Goal: Task Accomplishment & Management: Manage account settings

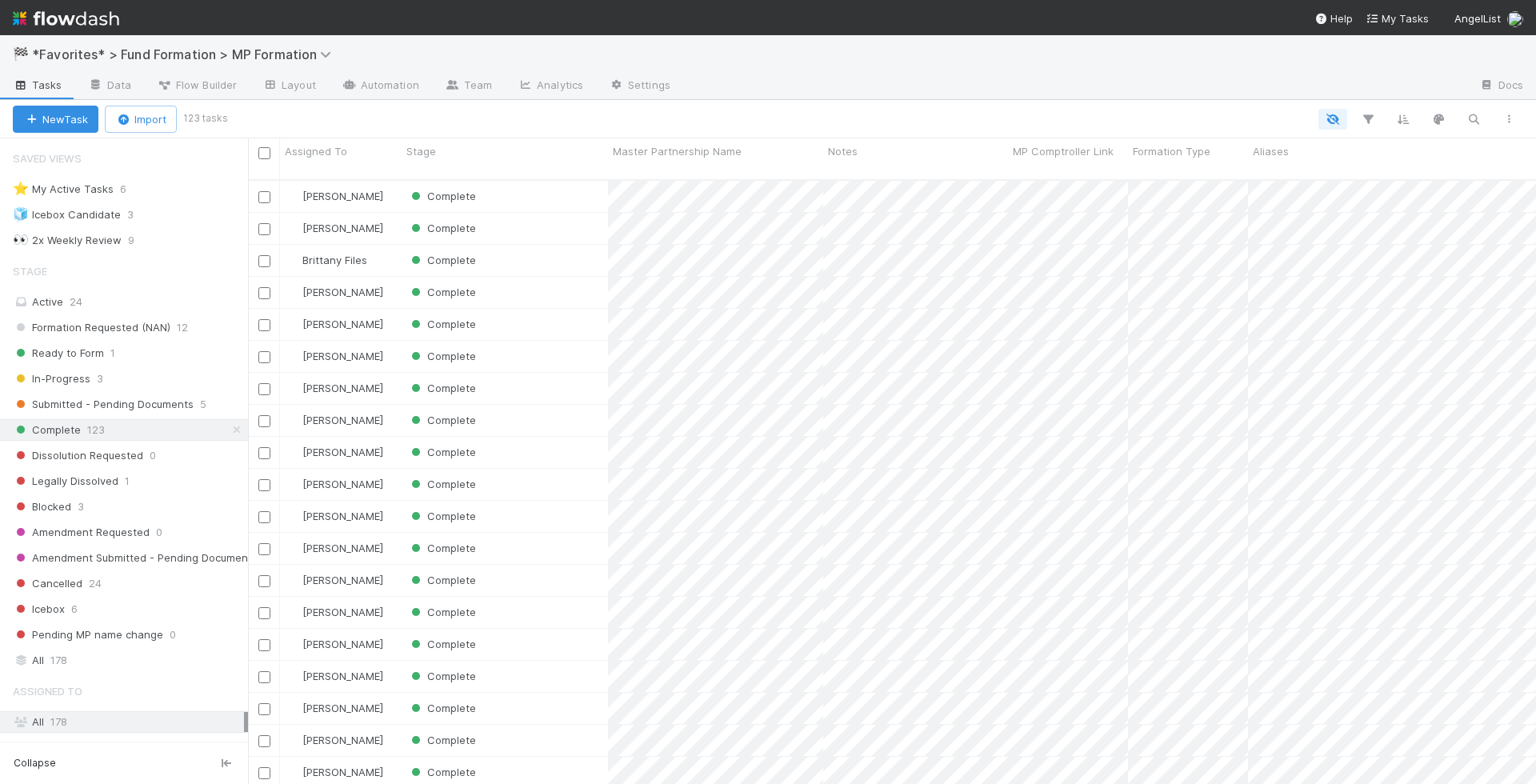
scroll to position [618, 1288]
click at [176, 347] on div "Ready to Form 1" at bounding box center [131, 352] width 236 height 20
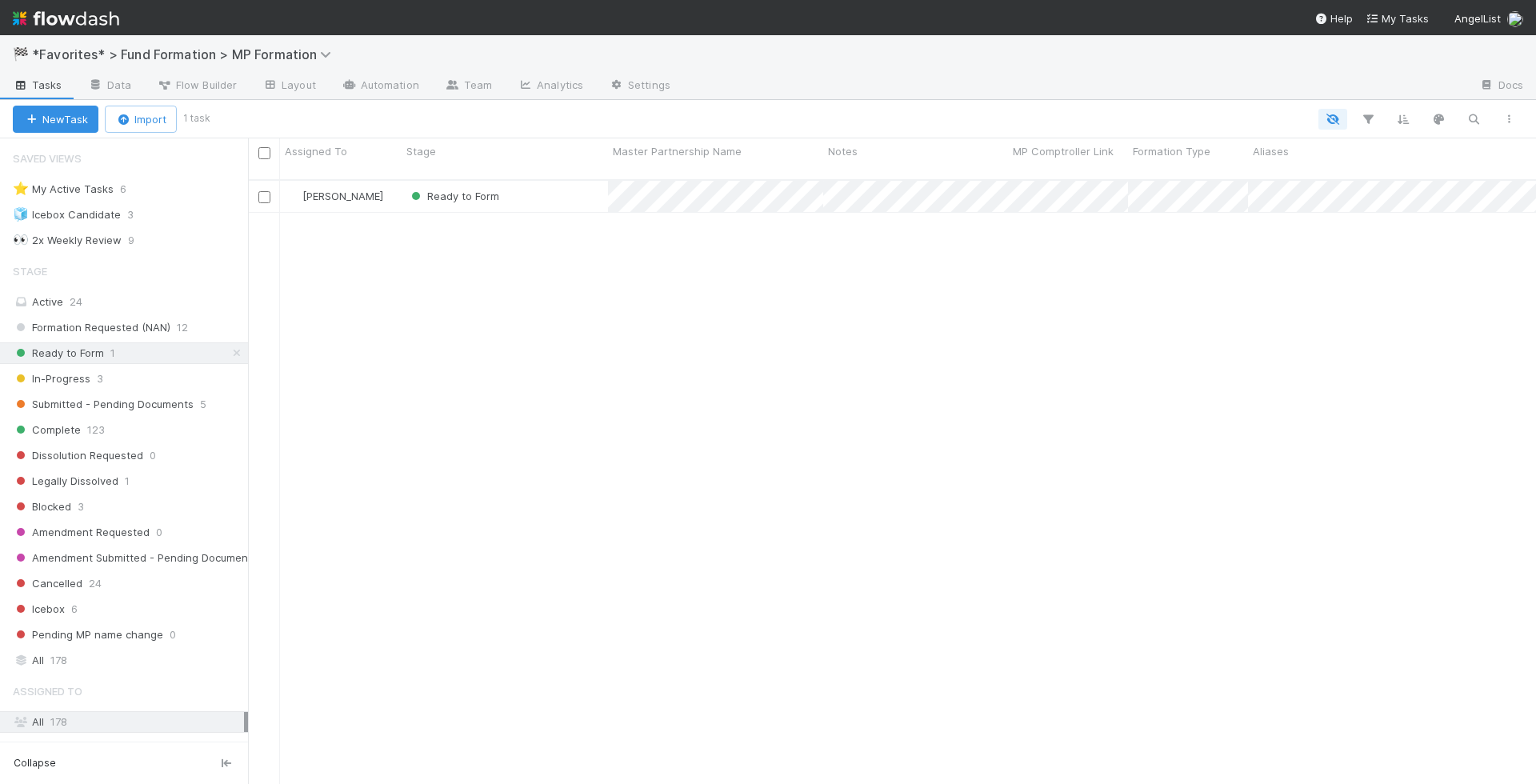
scroll to position [618, 1288]
click at [549, 180] on div "Ready to Form" at bounding box center [505, 195] width 207 height 31
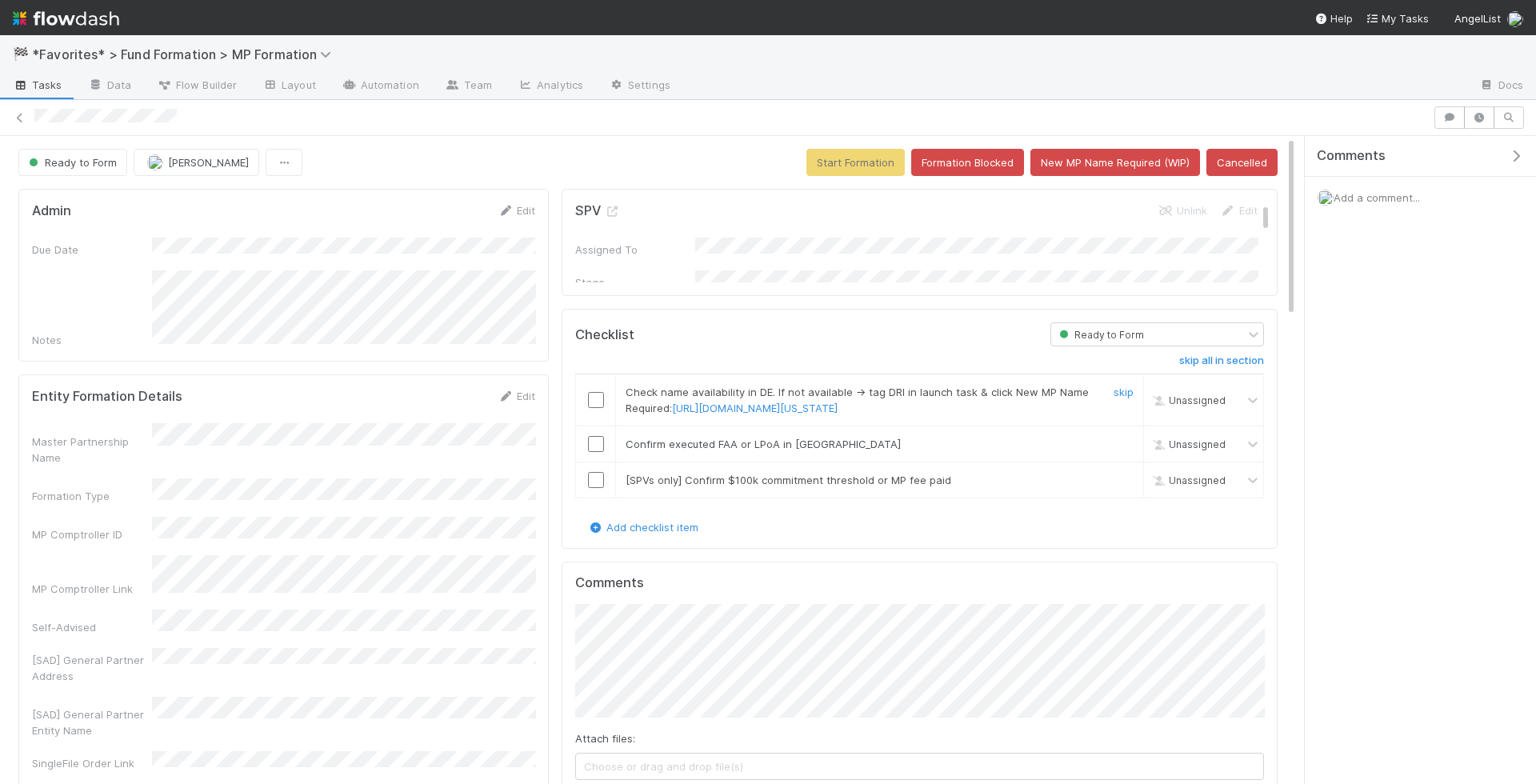
click at [596, 394] on input "checkbox" at bounding box center [596, 399] width 16 height 16
click at [613, 207] on icon at bounding box center [611, 211] width 16 height 10
click at [518, 204] on link "Edit" at bounding box center [516, 210] width 37 height 13
click at [435, 215] on button "Save" at bounding box center [450, 215] width 46 height 27
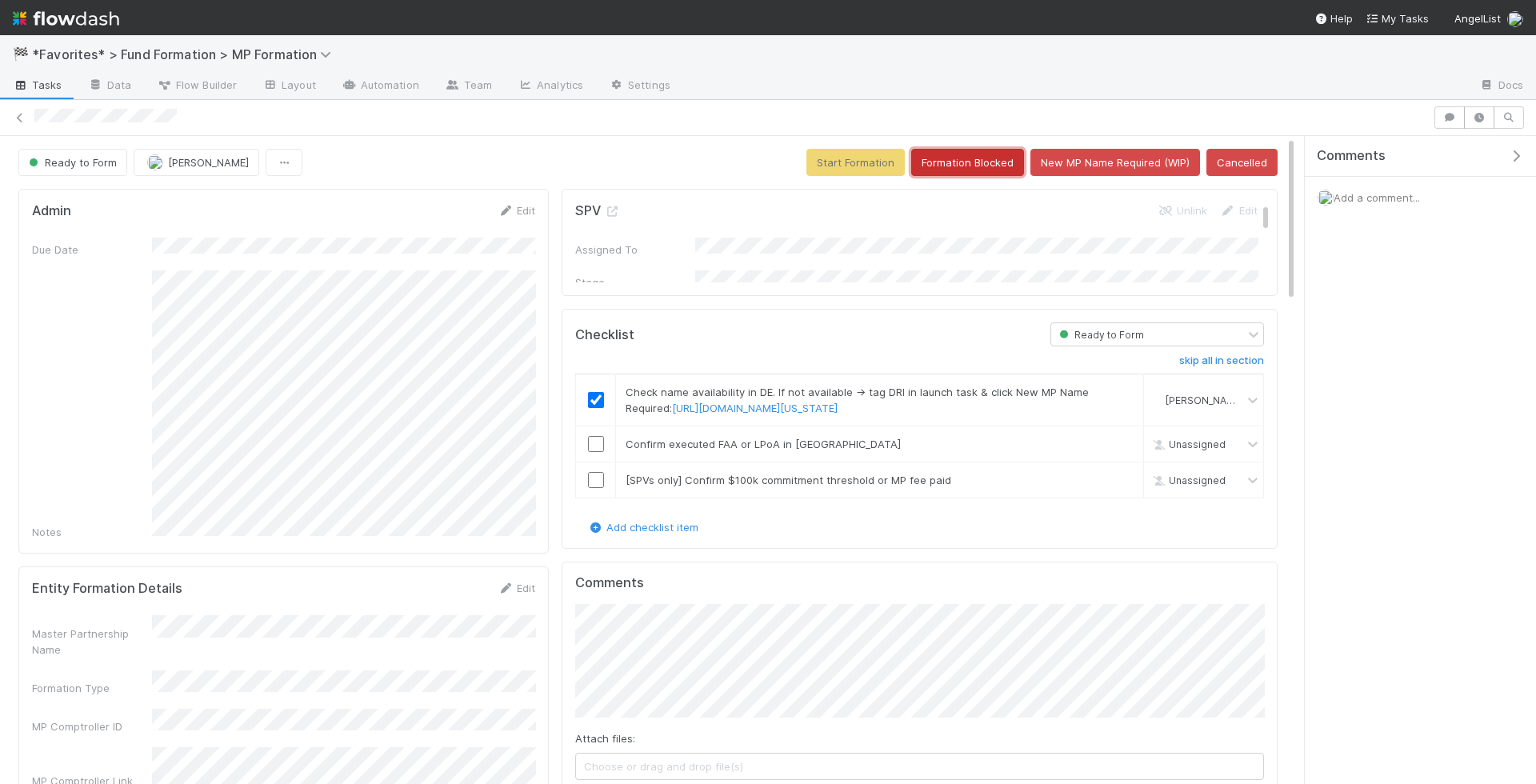
click at [971, 166] on button "Formation Blocked" at bounding box center [968, 162] width 113 height 27
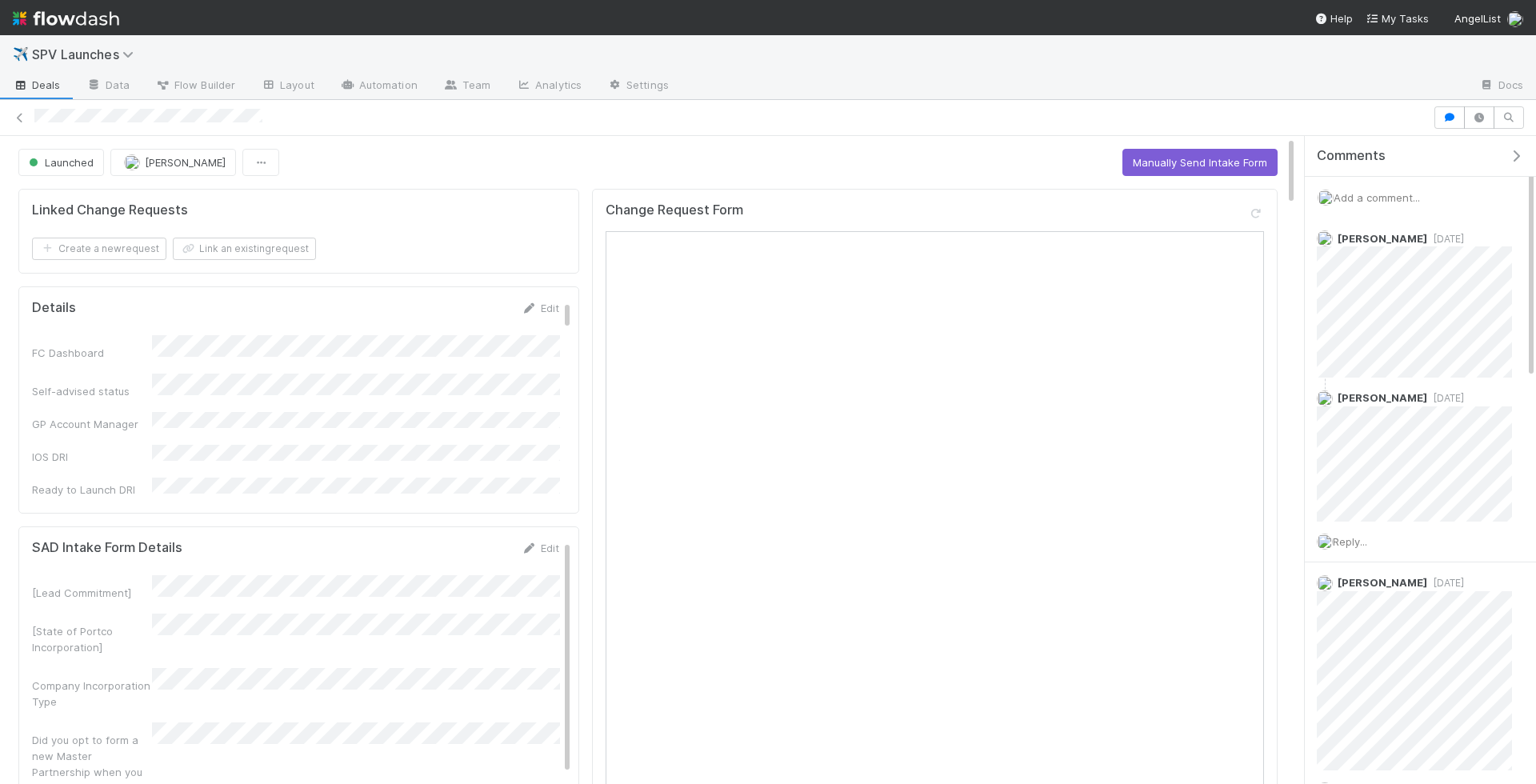
click at [1354, 192] on span "Add a comment..." at bounding box center [1376, 197] width 86 height 13
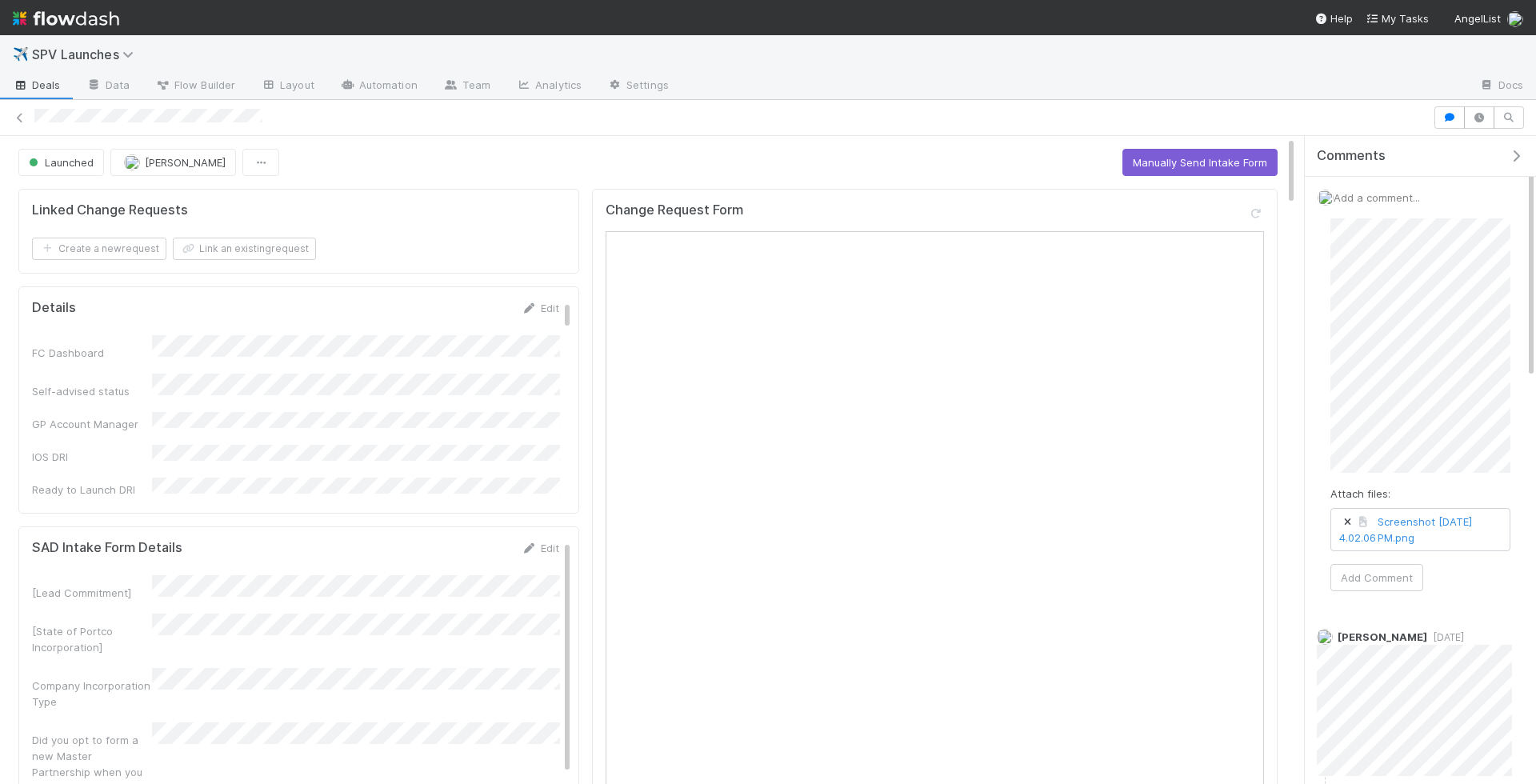
click at [1348, 521] on icon at bounding box center [1346, 522] width 16 height 9
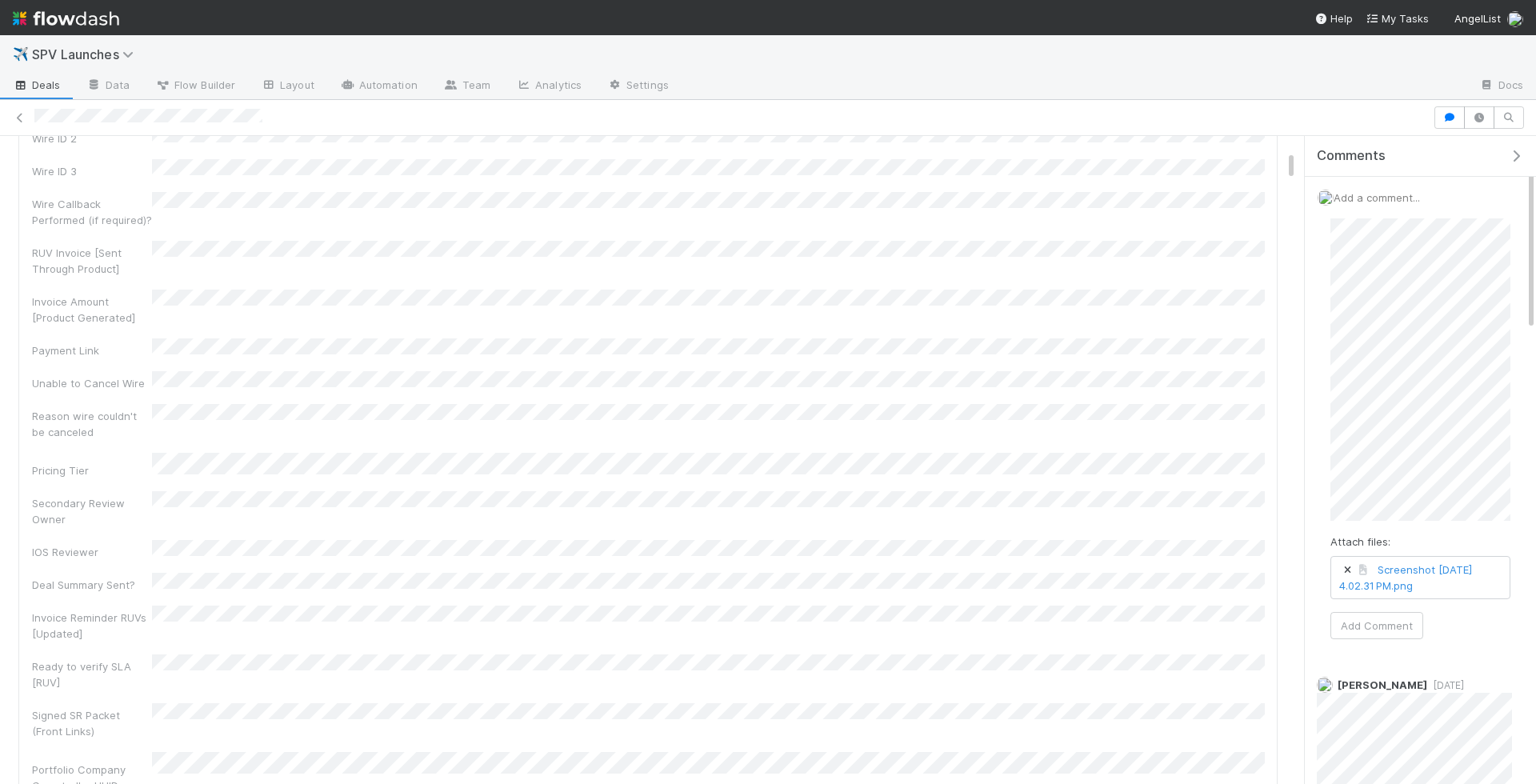
scroll to position [355, 0]
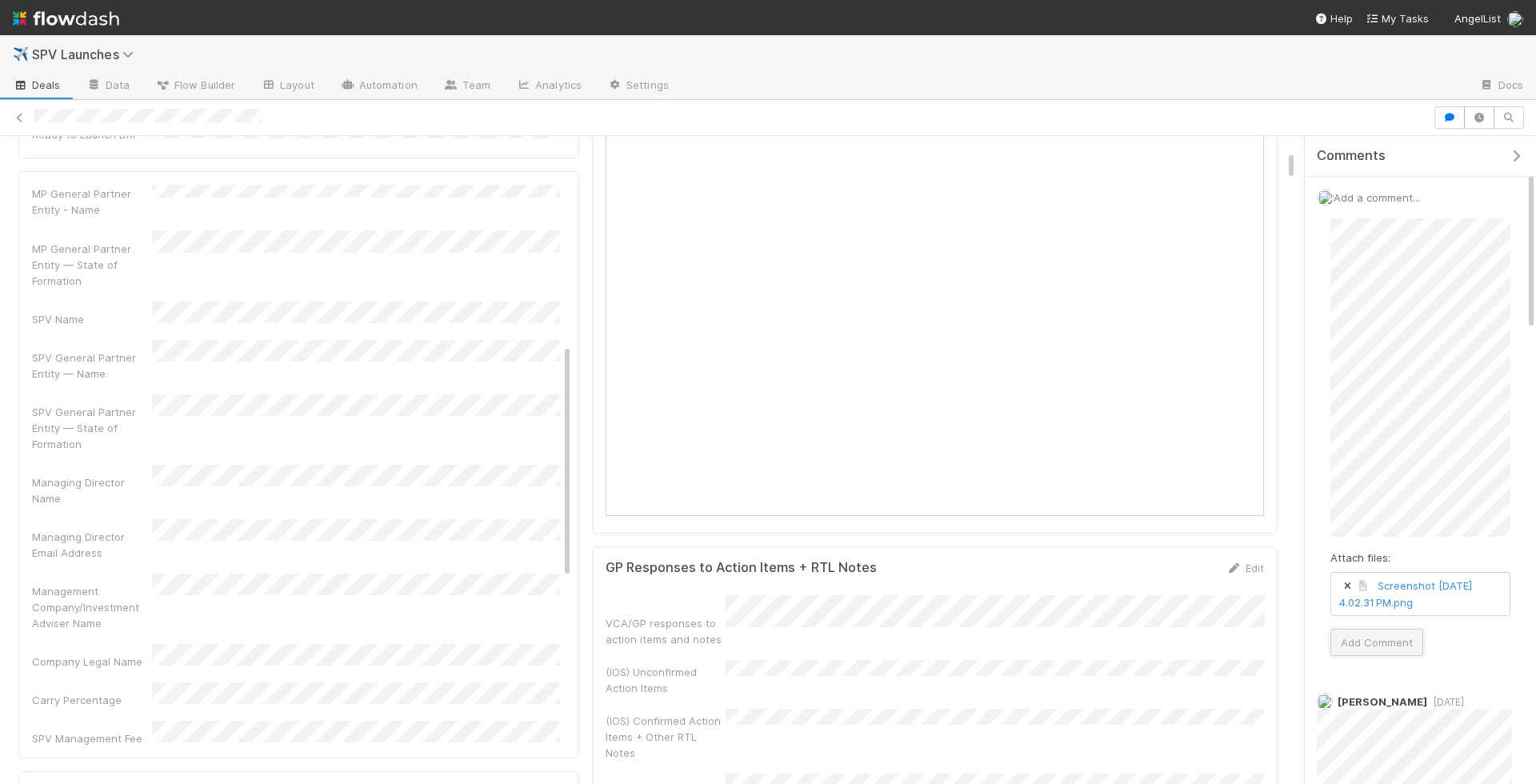
click at [1365, 640] on button "Add Comment" at bounding box center [1376, 642] width 93 height 27
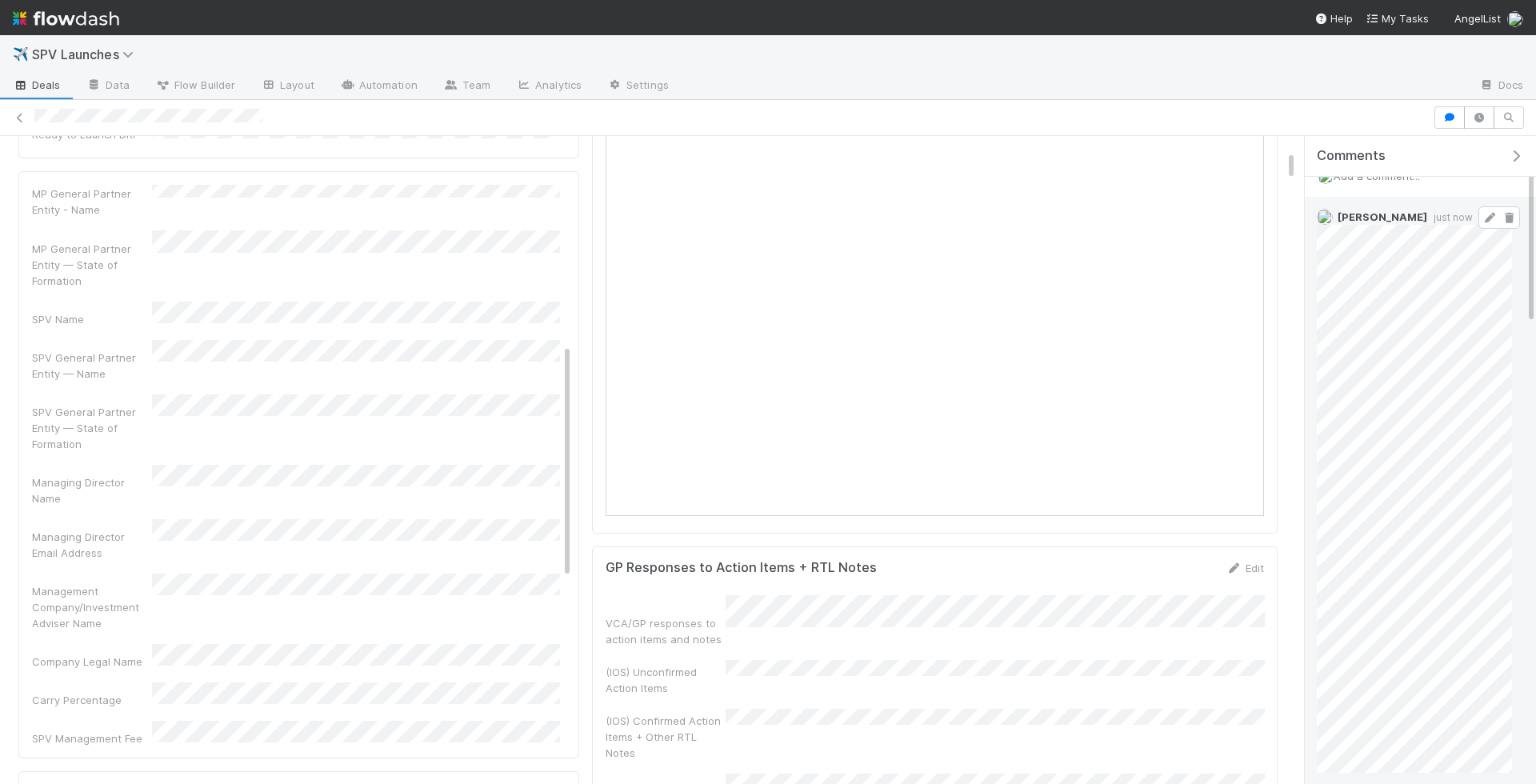
scroll to position [8, 0]
click at [1492, 230] on icon at bounding box center [1489, 231] width 16 height 10
click at [1494, 226] on icon at bounding box center [1489, 231] width 16 height 10
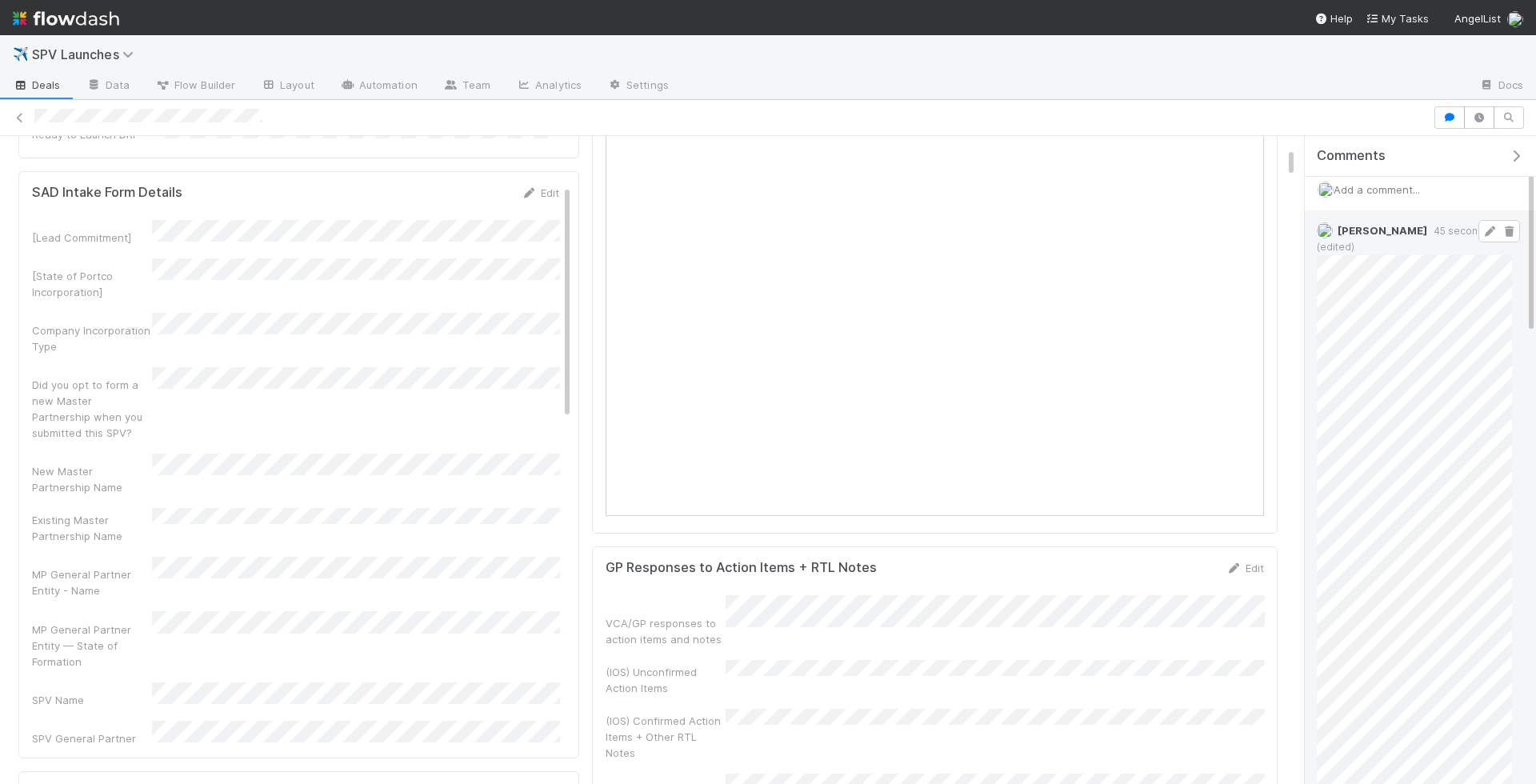
scroll to position [0, 0]
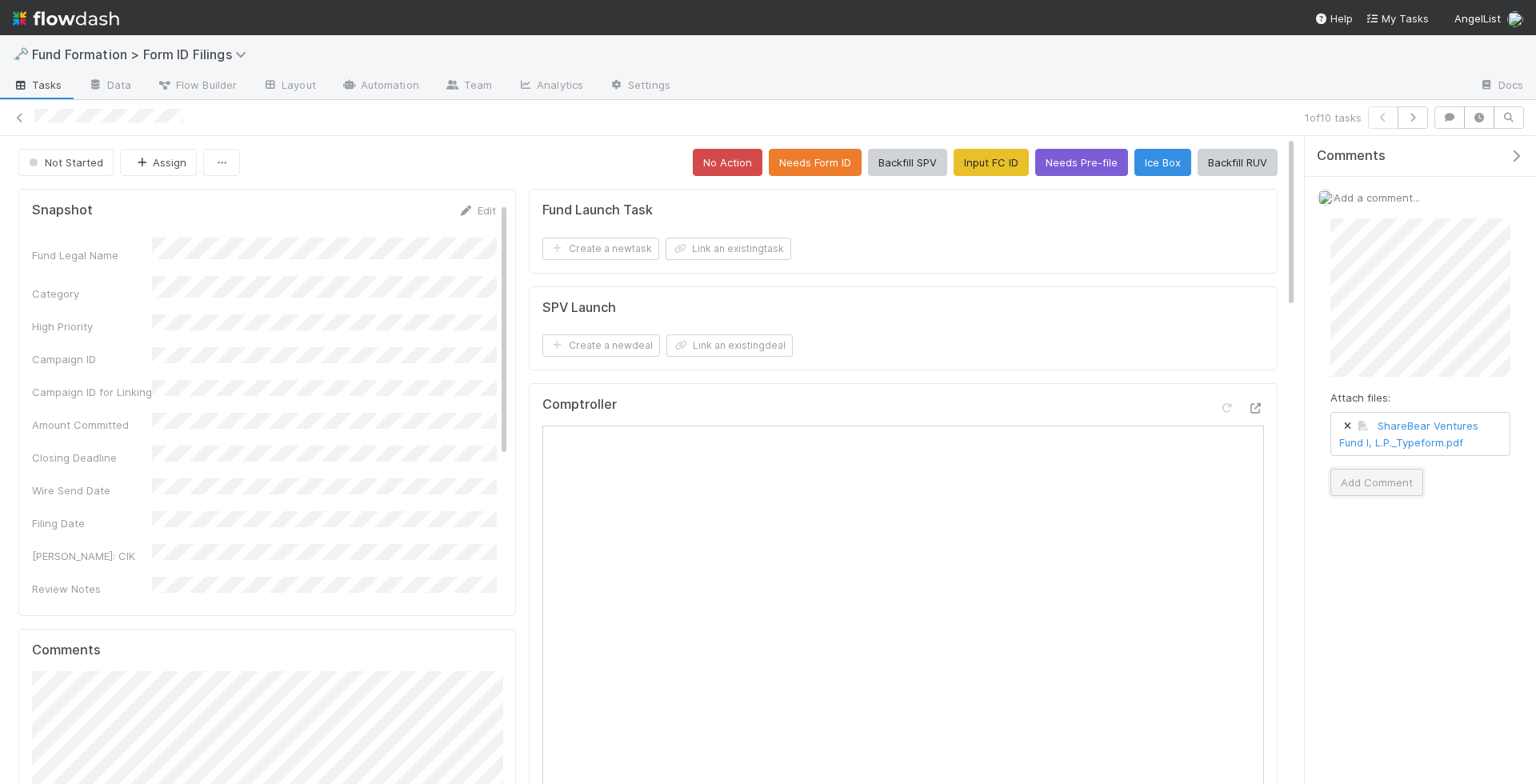
click at [1387, 484] on button "Add Comment" at bounding box center [1376, 481] width 93 height 27
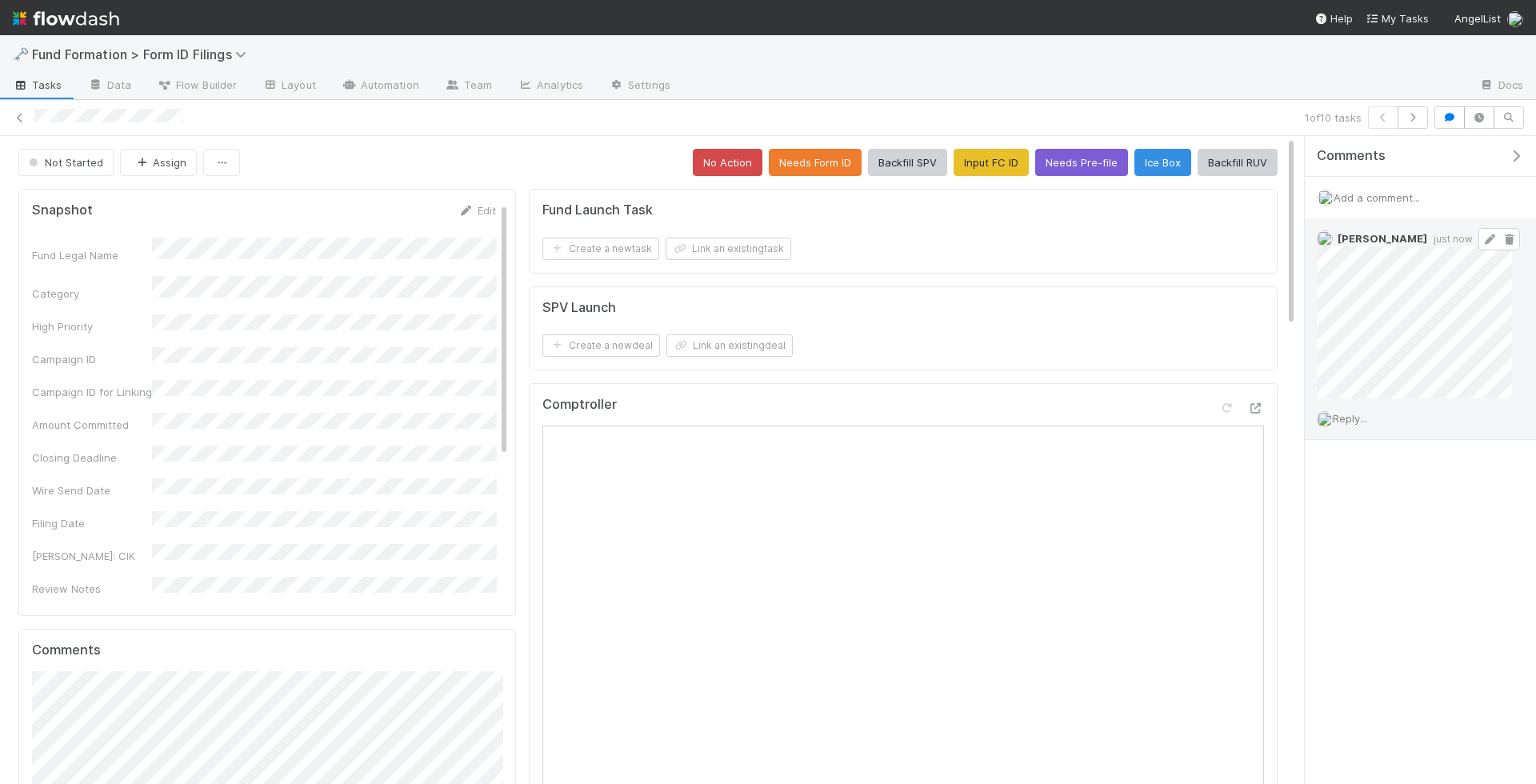
click at [1493, 237] on icon at bounding box center [1489, 239] width 16 height 10
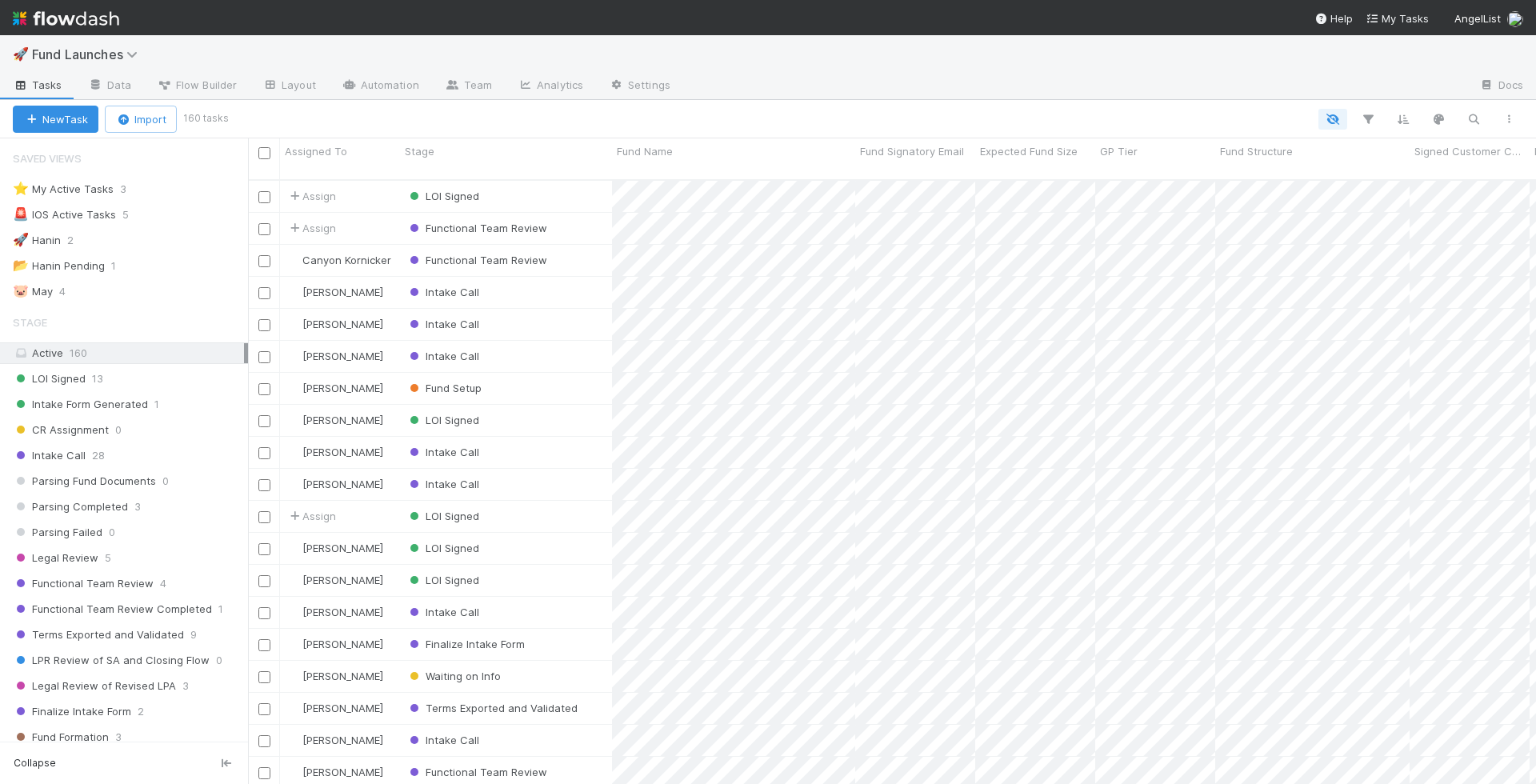
scroll to position [618, 1288]
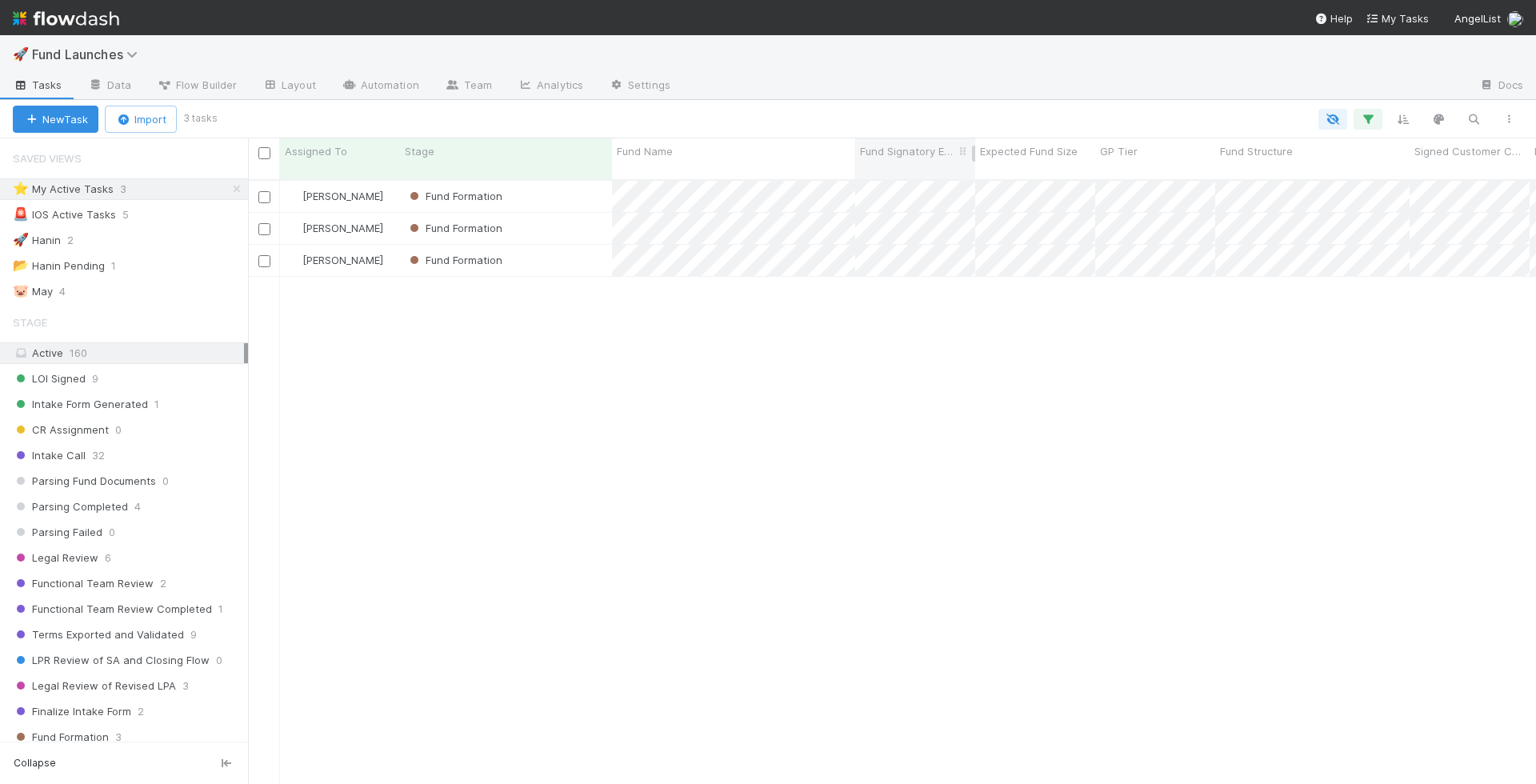
scroll to position [618, 1288]
click at [557, 180] on div "Fund Formation" at bounding box center [506, 195] width 212 height 31
click at [573, 213] on div "Fund Formation" at bounding box center [506, 228] width 212 height 31
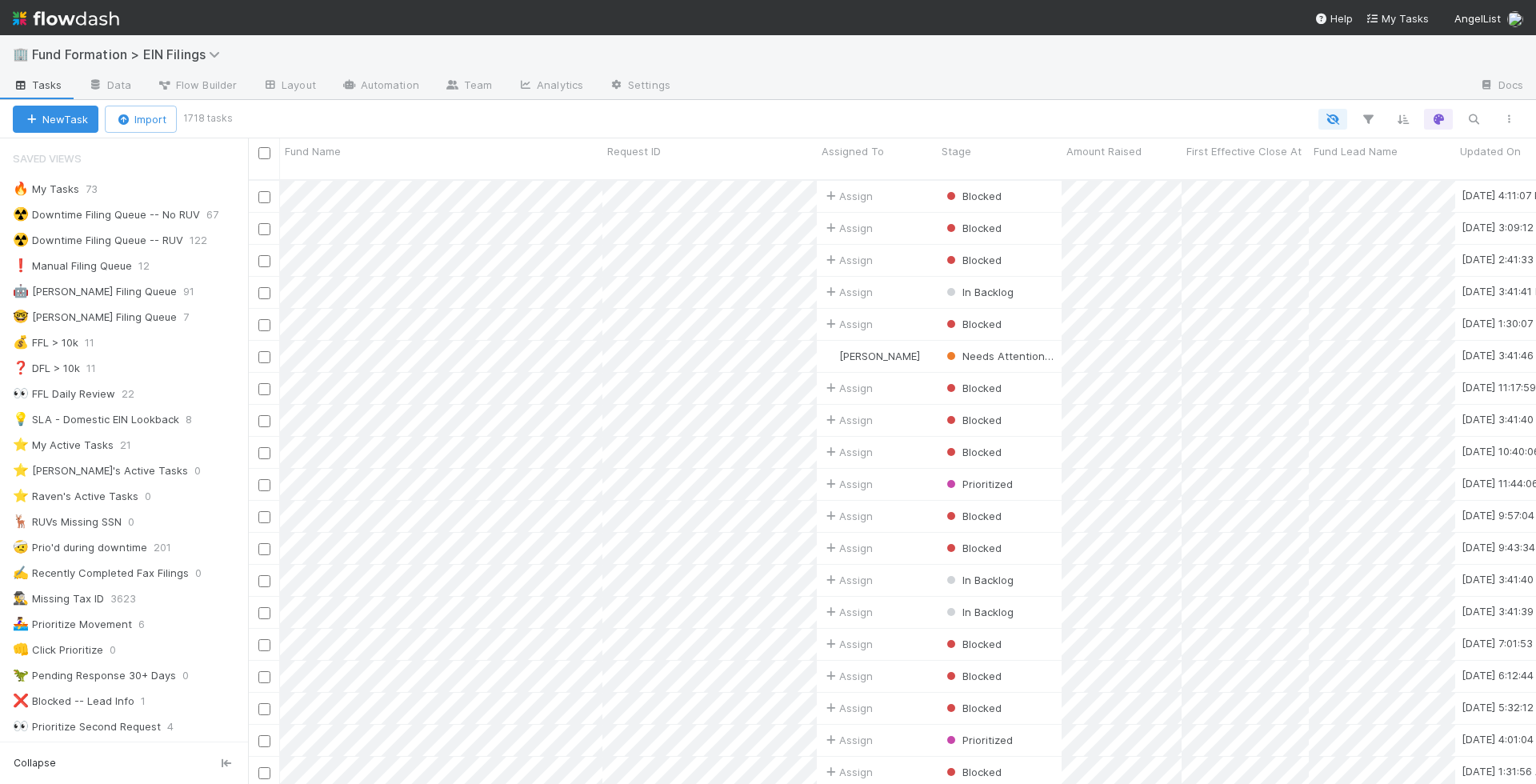
scroll to position [1, 1]
click at [1477, 115] on icon "button" at bounding box center [1473, 119] width 16 height 14
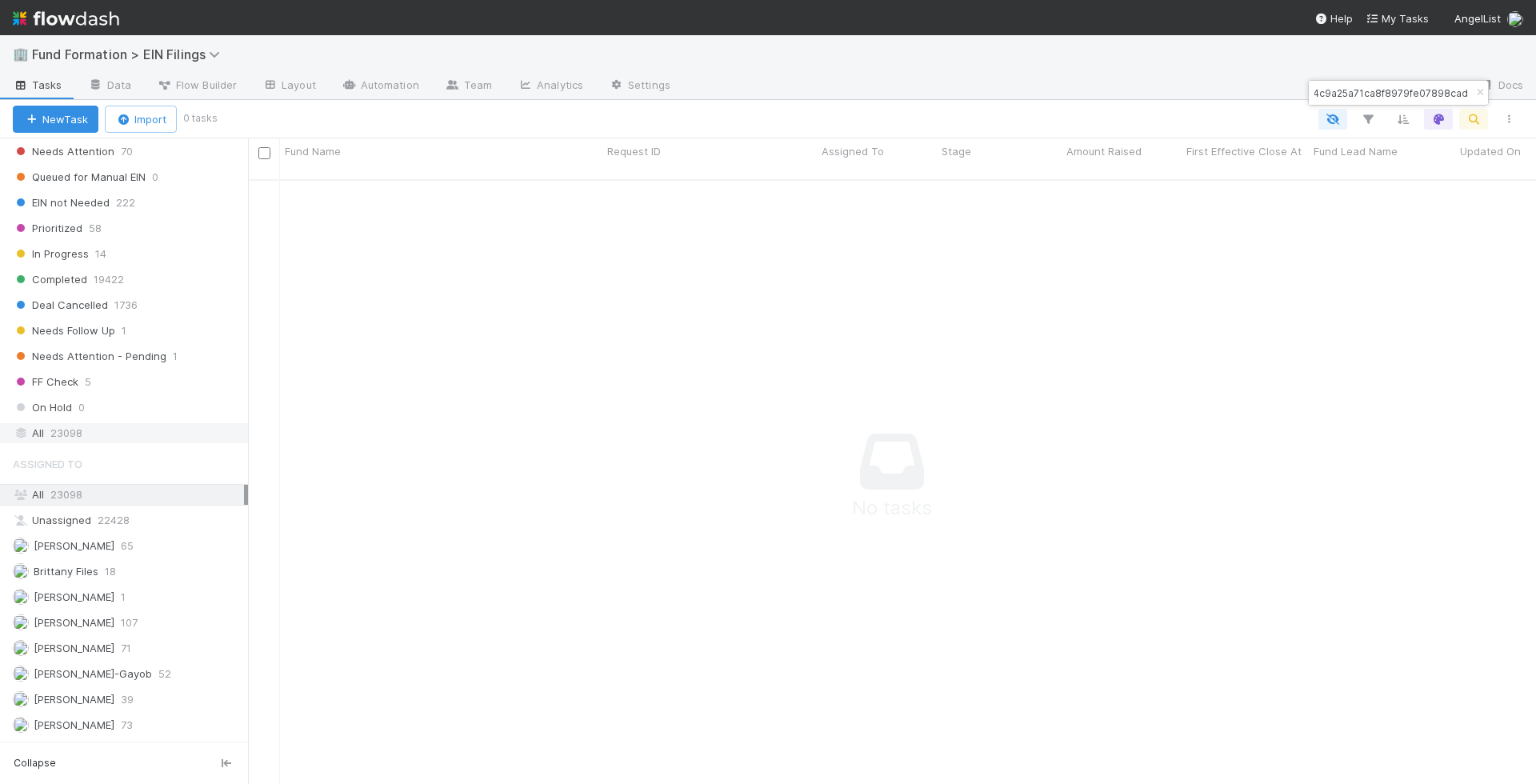
scroll to position [0, 0]
click at [124, 423] on div "All 23098" at bounding box center [128, 433] width 231 height 20
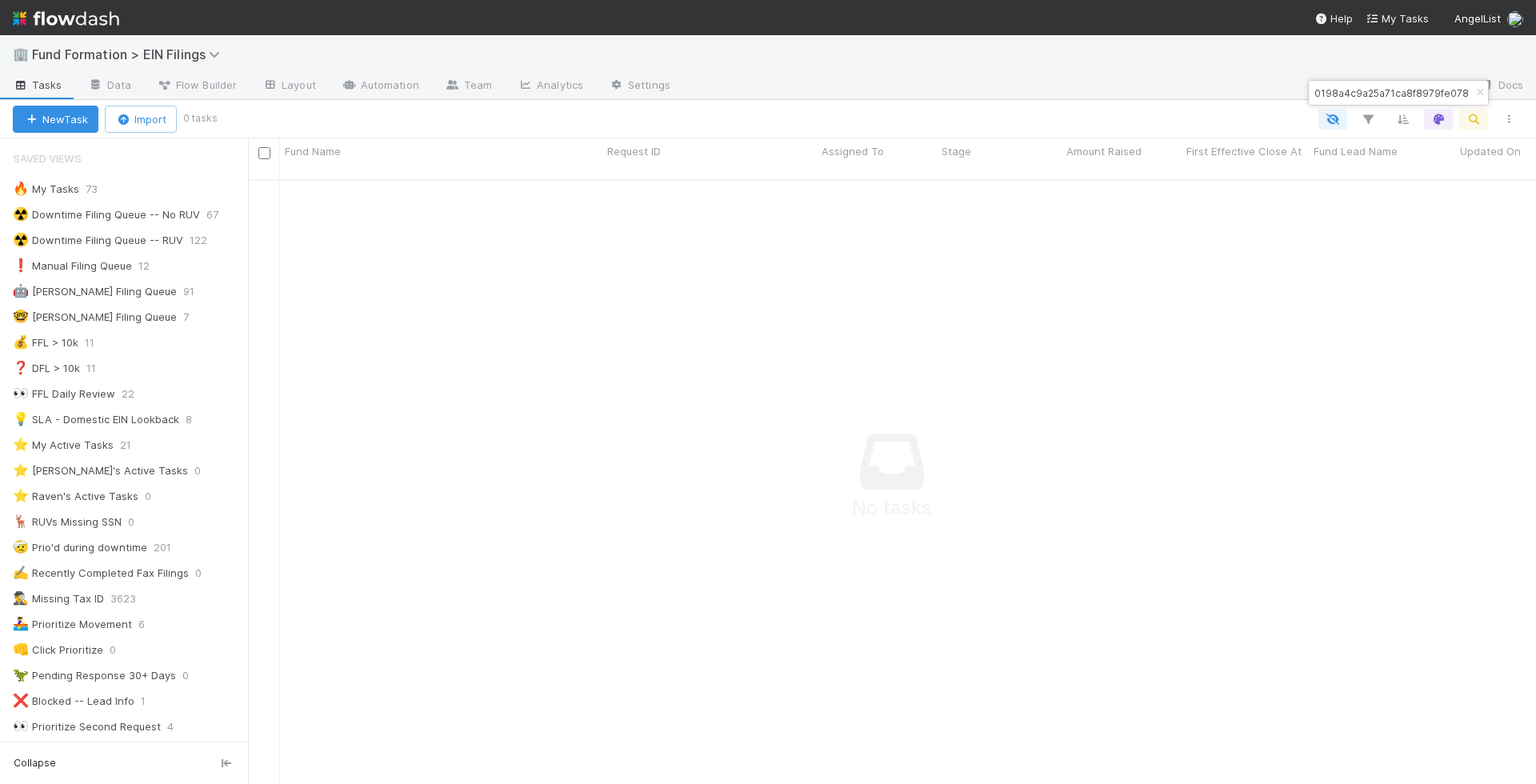
click at [1309, 89] on div "0198a4c9a25a71ca8f8979fe07898cad" at bounding box center [1390, 93] width 163 height 20
click at [1312, 89] on input "0198a4c9a25a71ca8f8979fe07898cad" at bounding box center [1390, 93] width 160 height 20
click at [1384, 97] on input "0198a4c9a25a71ca8f8979fe07898cad" at bounding box center [1390, 93] width 160 height 20
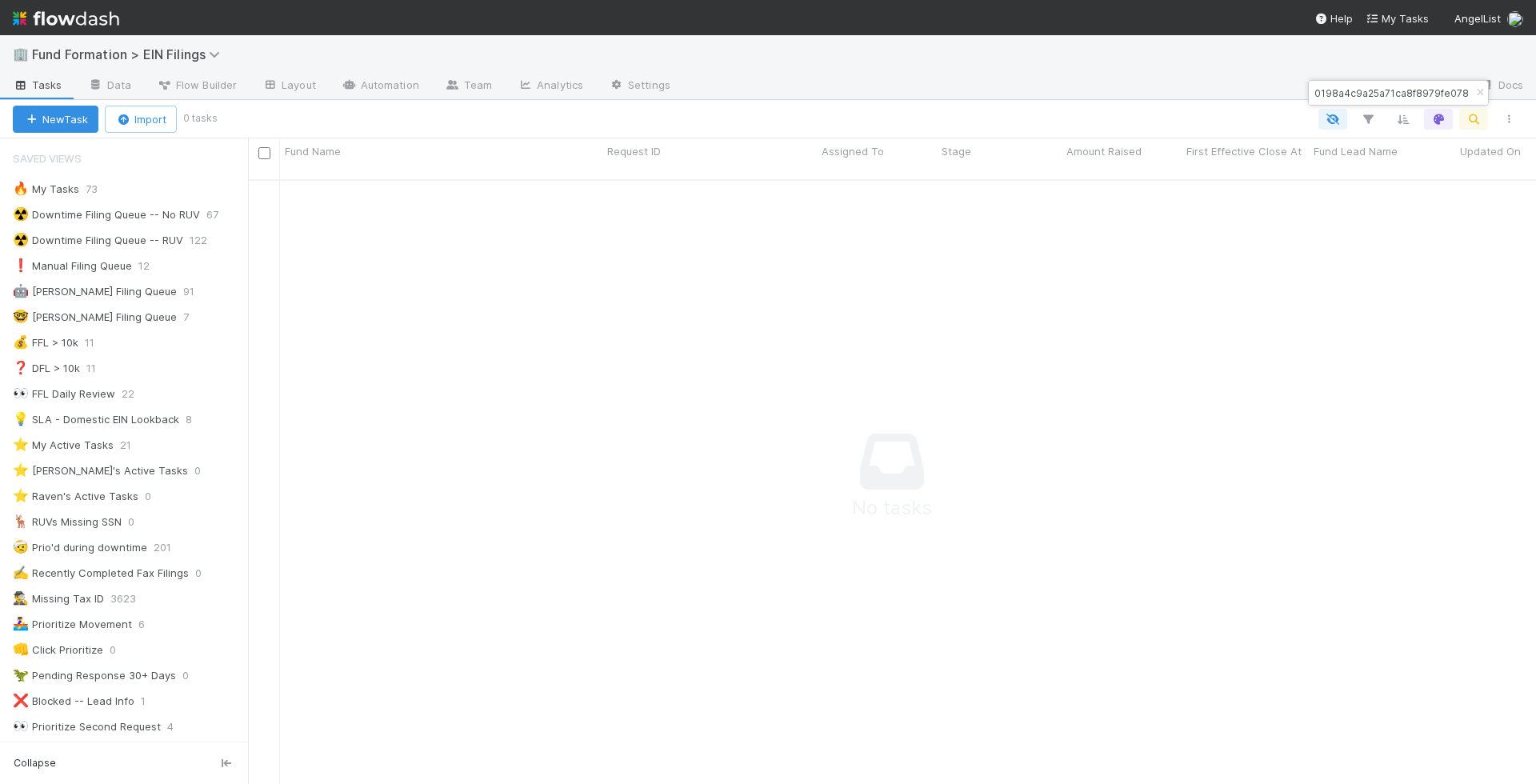
paste input "https://comptroller.internal.angellist.com/v/ff/"
drag, startPoint x: 1379, startPoint y: 92, endPoint x: 1277, endPoint y: 92, distance: 102.0
click at [1277, 92] on body "🏢 Fund Formation > EIN Filings Tasks Data Flow Builder Layout Automation Team A…" at bounding box center [768, 392] width 1536 height 784
click at [1424, 91] on input "https://comptroller.internal.angellist.com/v/ff/0198a4c9a25a71ca8f8979fe07898cad" at bounding box center [1390, 93] width 160 height 20
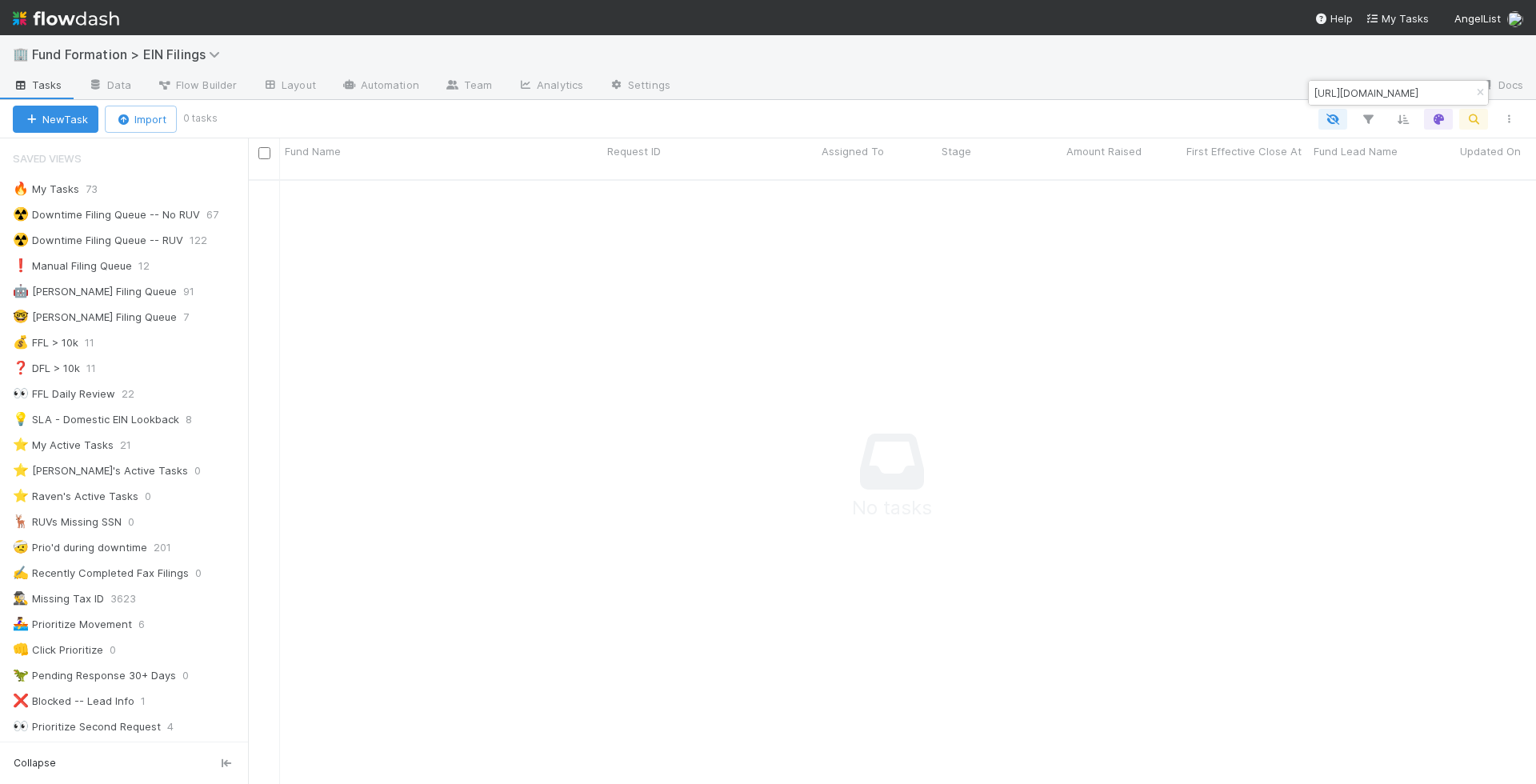
scroll to position [0, 164]
click at [1343, 92] on input "https://comptroller.internal.angellist.com/v/ff/0198a4c9a25a71ca8f8979fe07898cad" at bounding box center [1390, 93] width 160 height 20
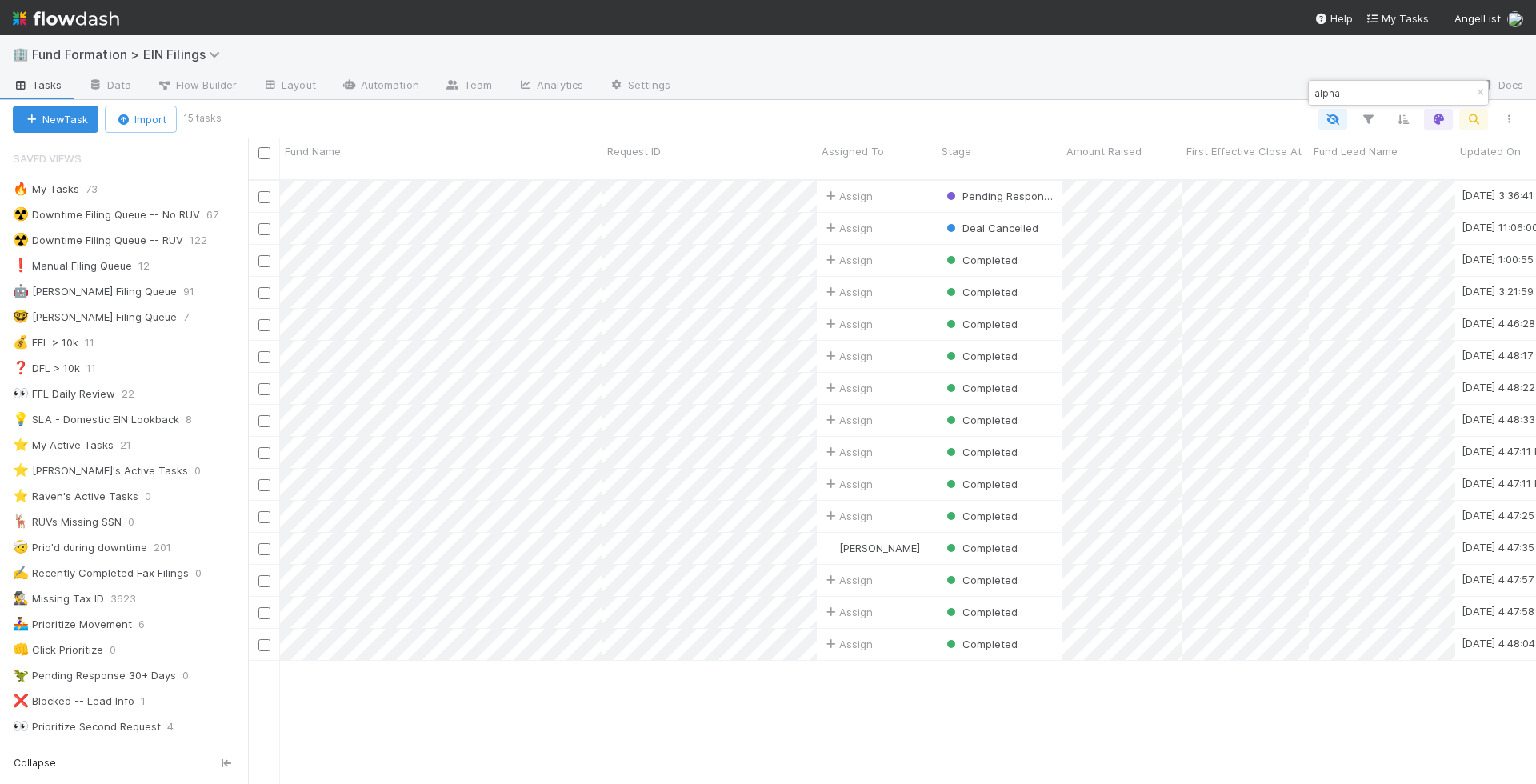
scroll to position [618, 1288]
type input "alpha"
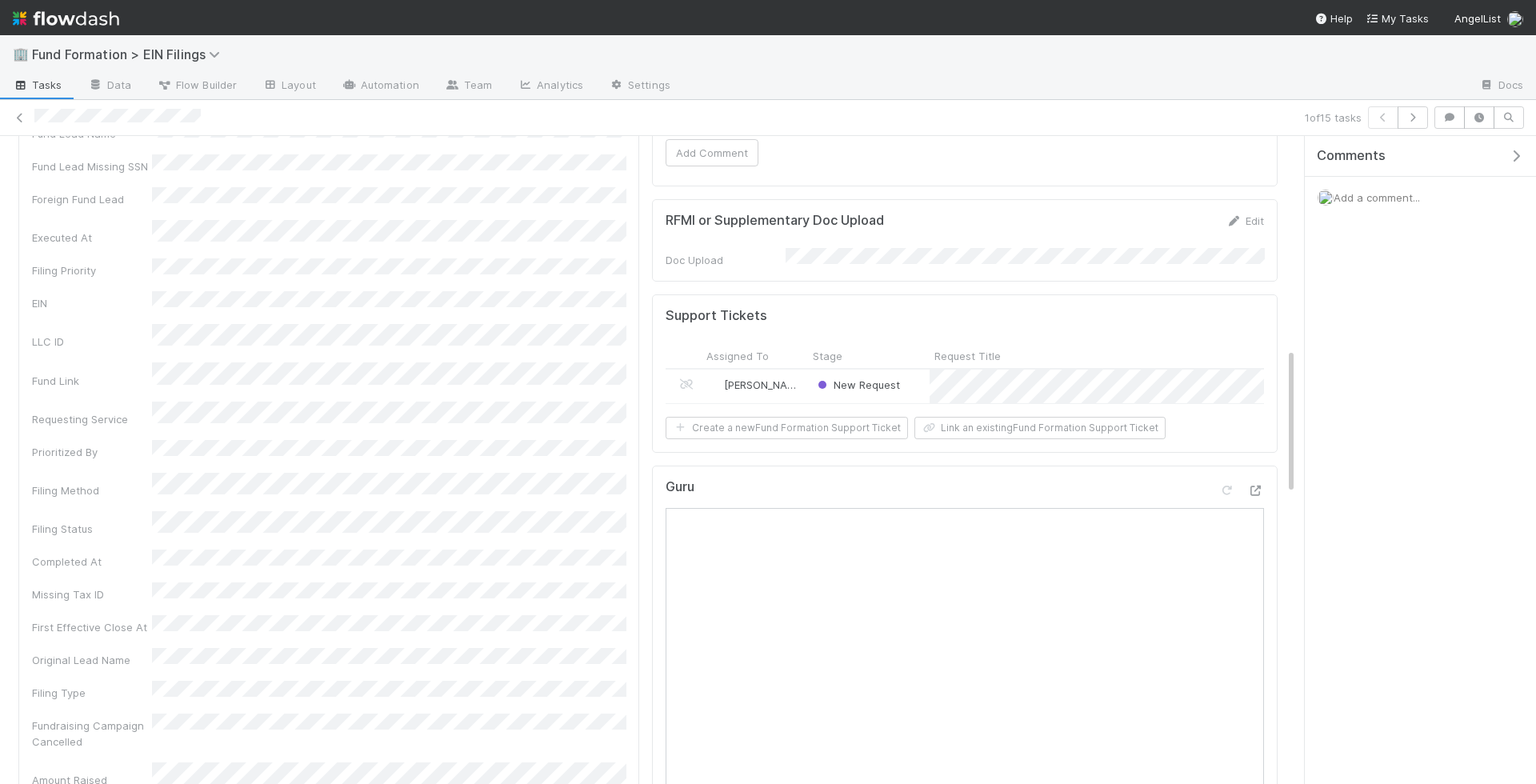
scroll to position [941, 0]
click at [917, 368] on div "New Request" at bounding box center [868, 385] width 122 height 34
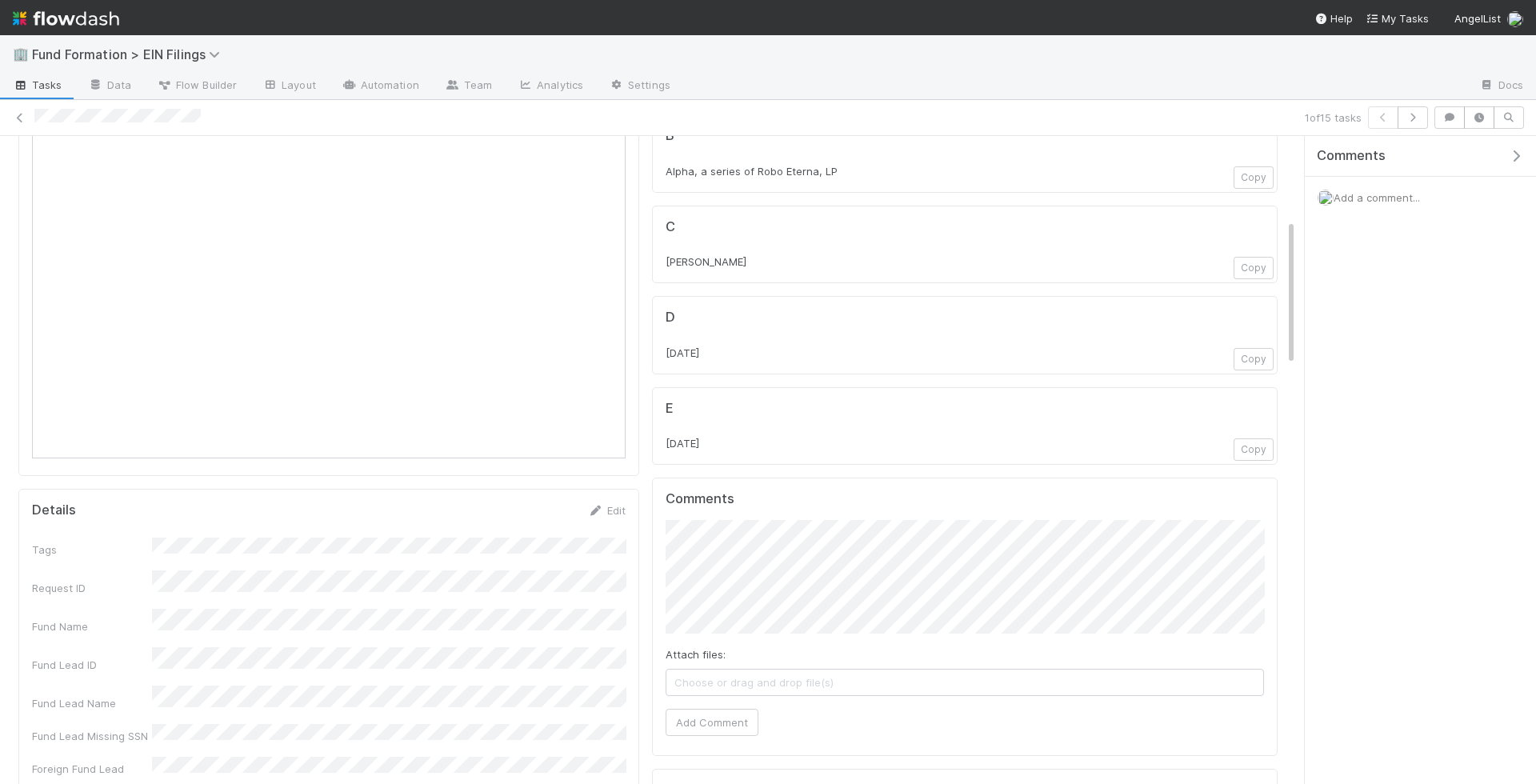
scroll to position [0, 0]
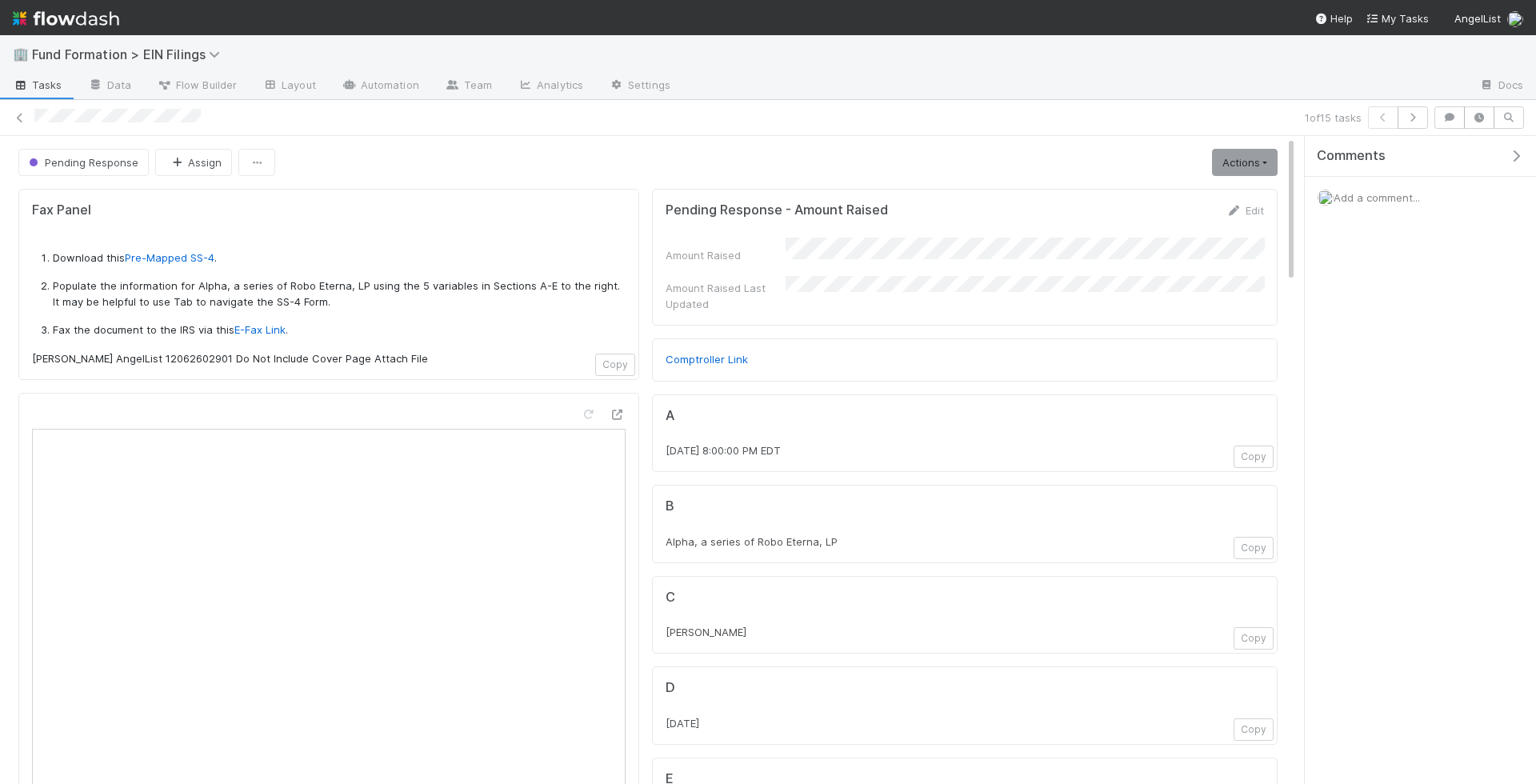
click at [206, 105] on div "1 of 15 tasks" at bounding box center [768, 118] width 1536 height 36
click at [36, 118] on div at bounding box center [667, 117] width 1264 height 17
click at [1381, 201] on span "Add a comment..." at bounding box center [1376, 197] width 86 height 13
click at [1385, 462] on button "Add Comment" at bounding box center [1376, 464] width 93 height 27
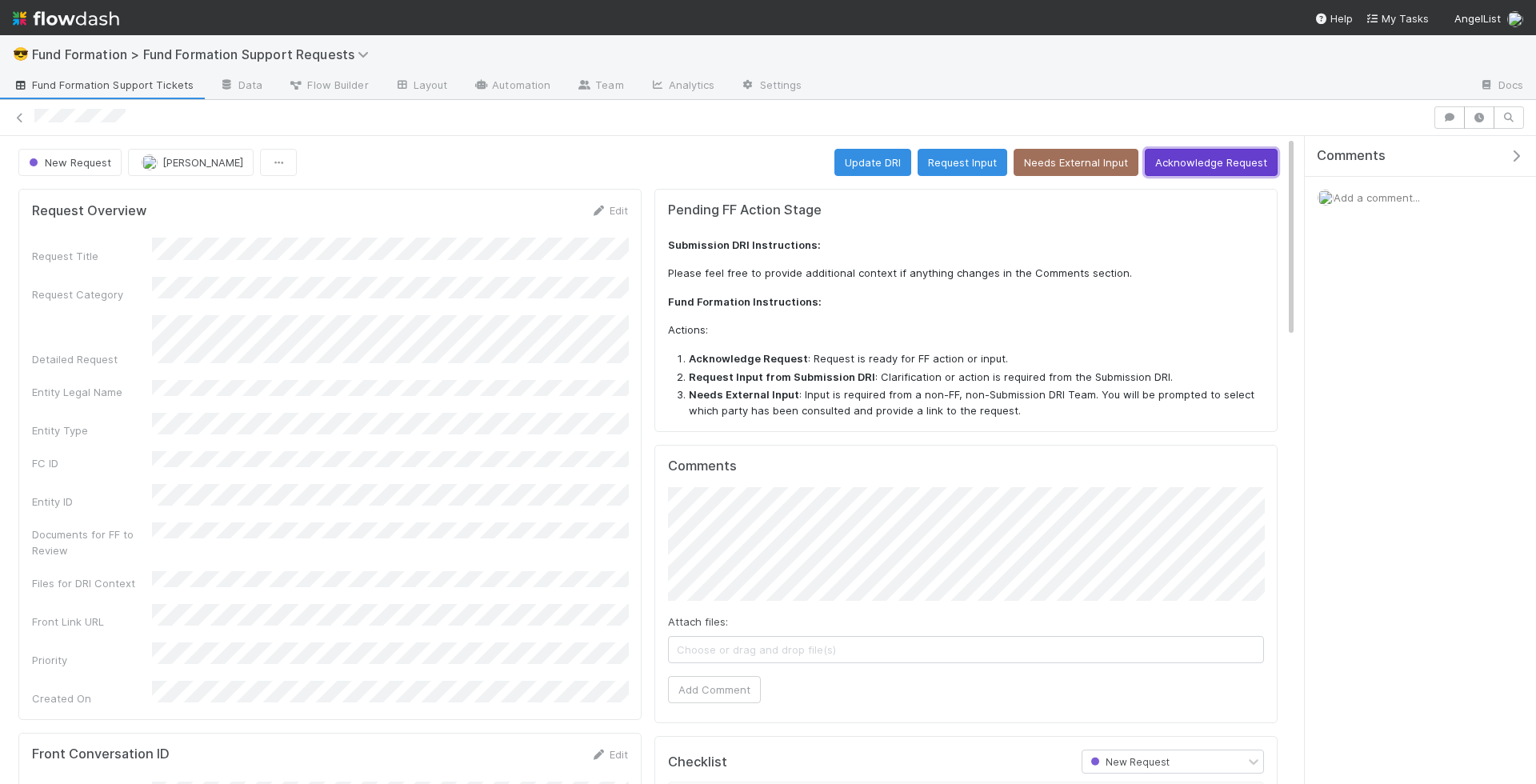
click at [1213, 163] on button "Acknowledge Request" at bounding box center [1211, 162] width 133 height 27
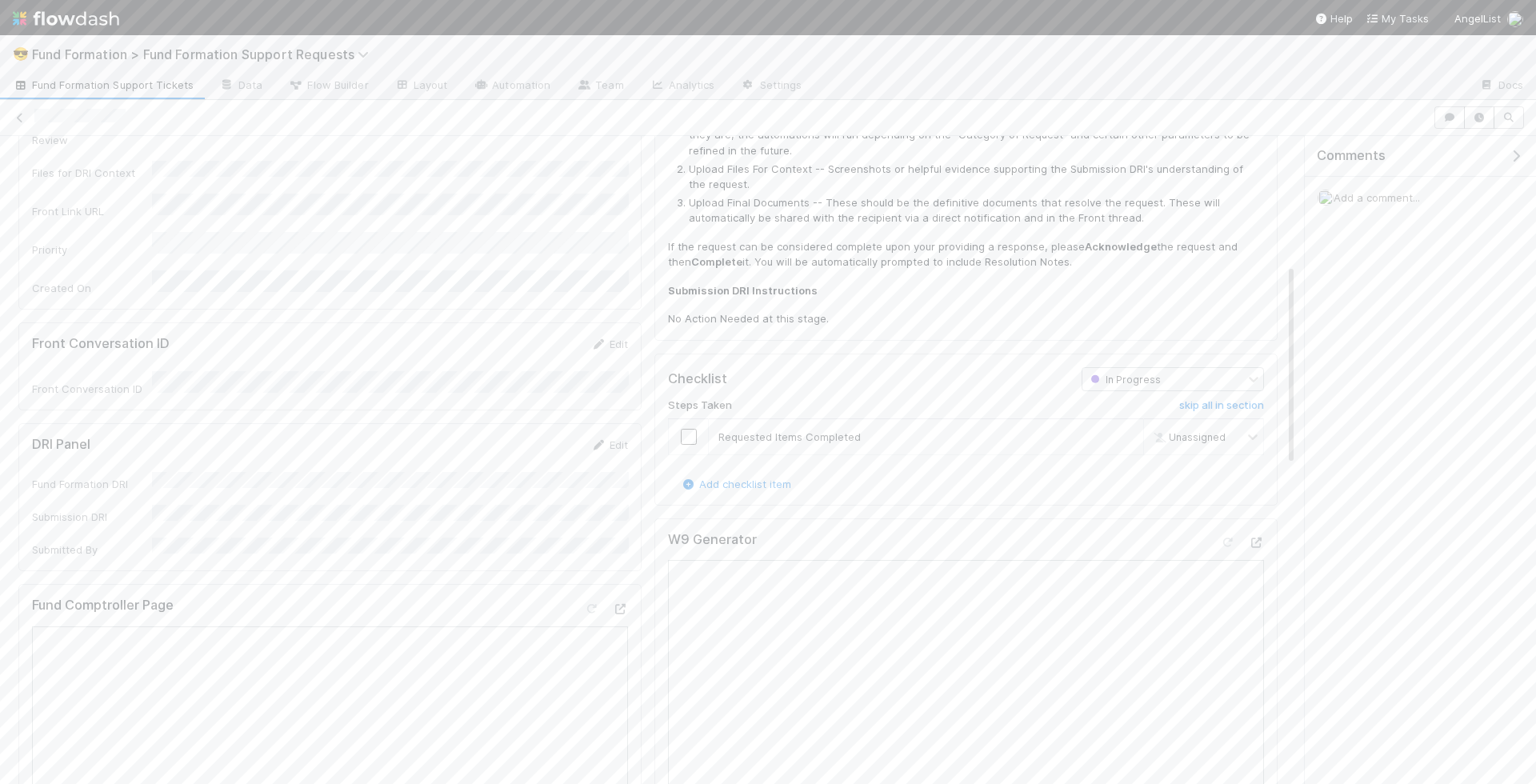
scroll to position [137, 0]
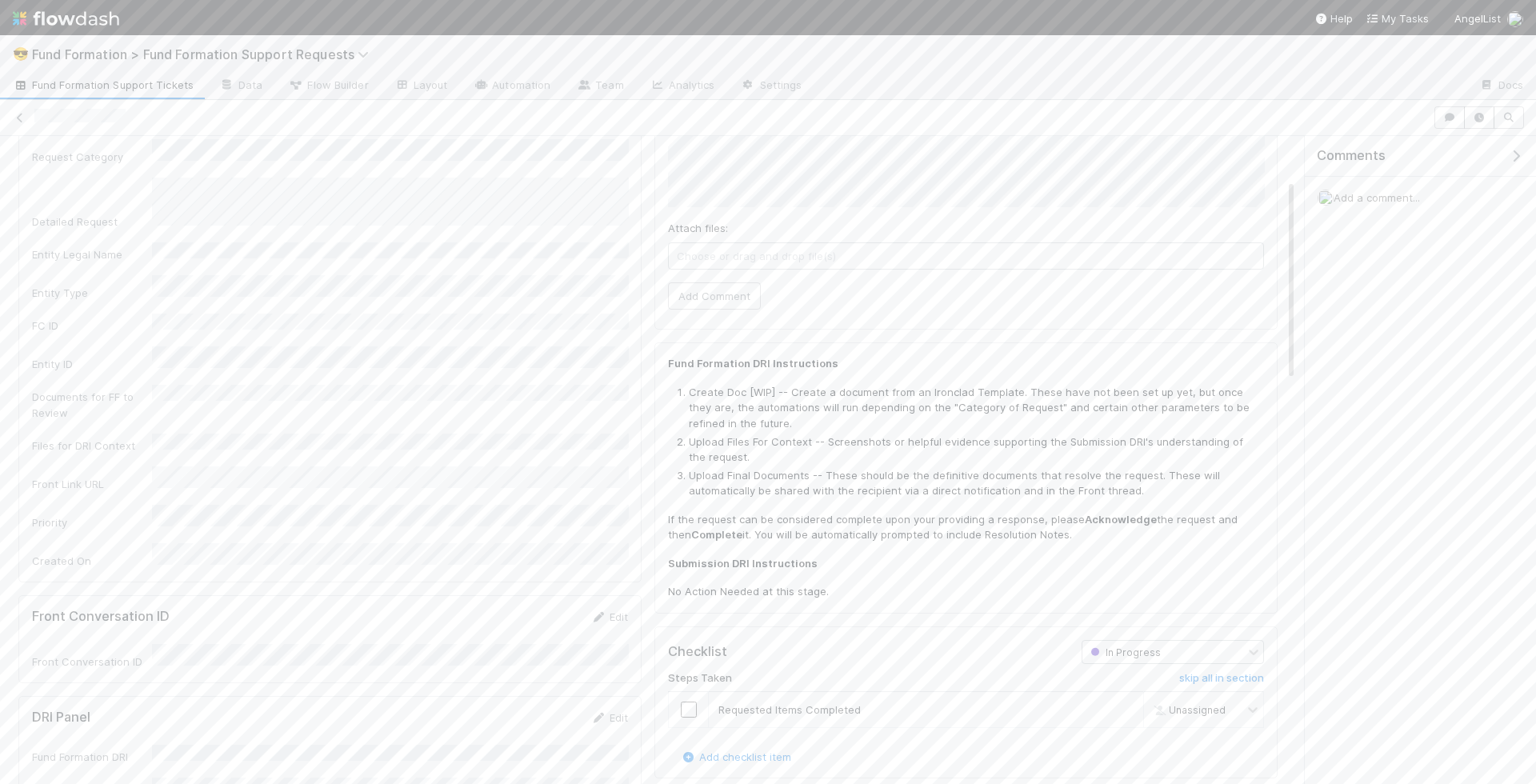
click at [1360, 186] on div "Add a comment..." at bounding box center [1420, 197] width 231 height 41
click at [1360, 204] on div "Add a comment..." at bounding box center [1420, 197] width 231 height 41
click at [1367, 196] on span "Add a comment..." at bounding box center [1376, 197] width 86 height 13
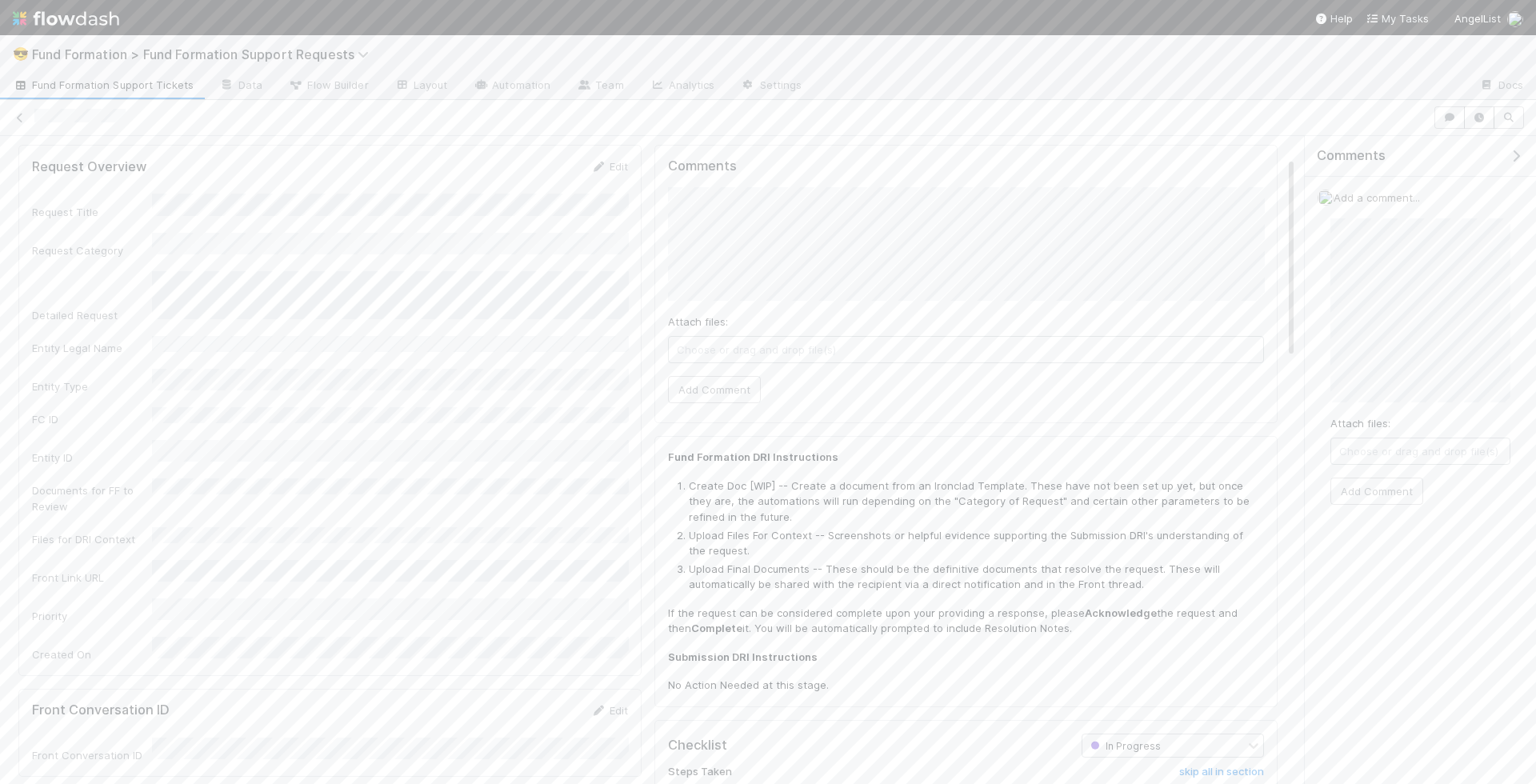
scroll to position [0, 0]
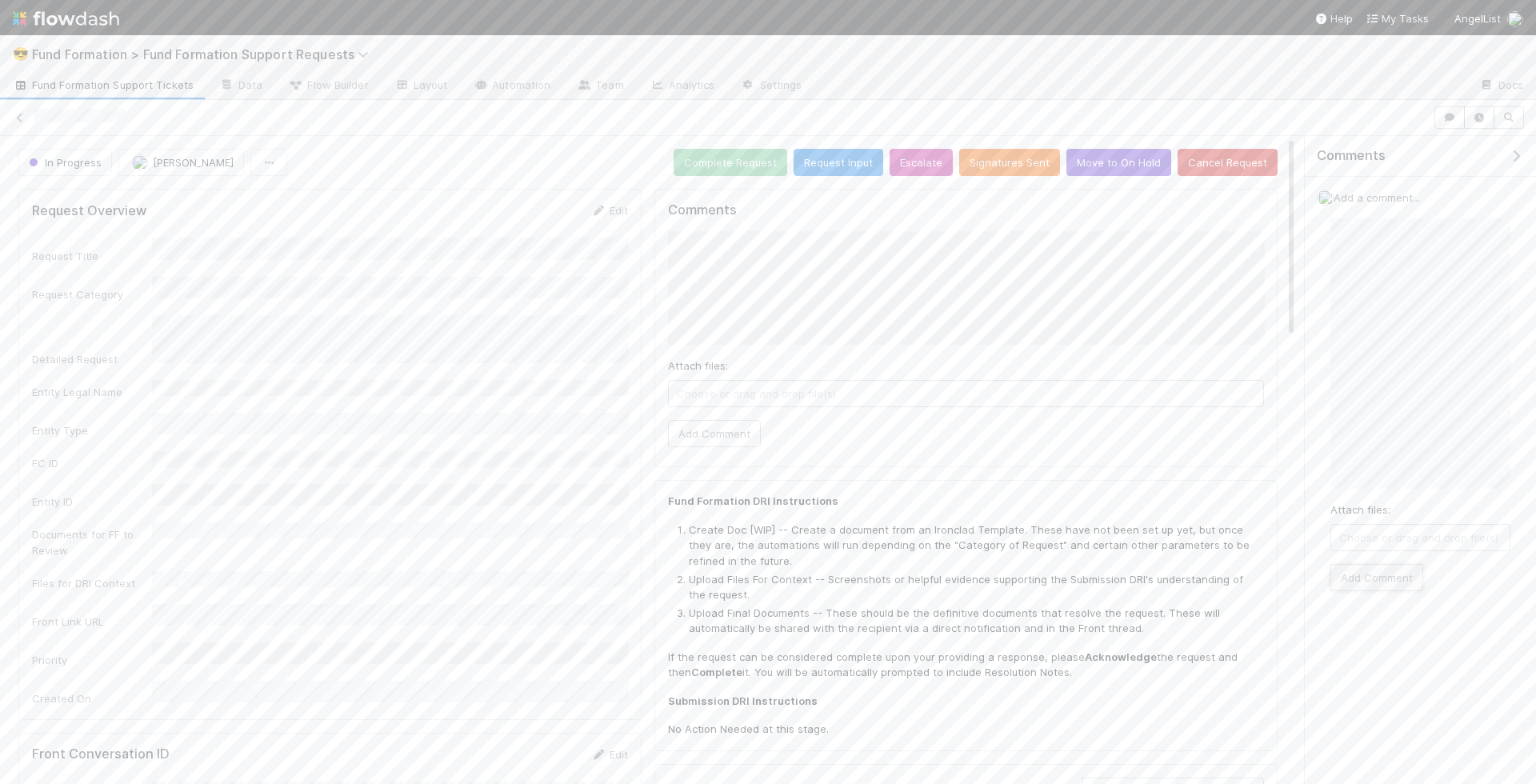
click at [1392, 570] on button "Add Comment" at bounding box center [1376, 577] width 93 height 27
click at [1487, 235] on icon at bounding box center [1489, 239] width 16 height 10
click at [1125, 162] on button "Move to On Hold" at bounding box center [1119, 162] width 105 height 27
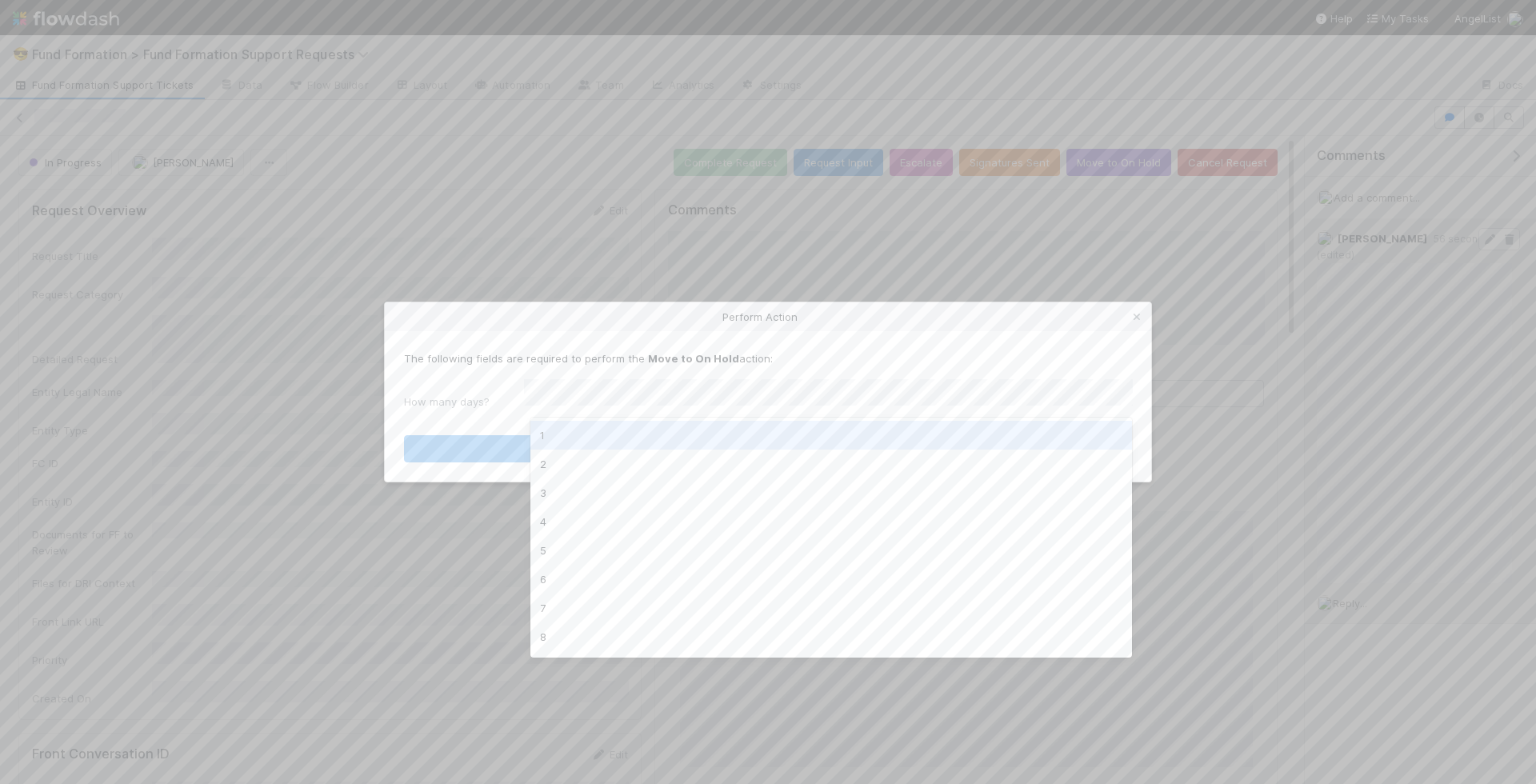
click at [919, 438] on div "1" at bounding box center [831, 435] width 602 height 29
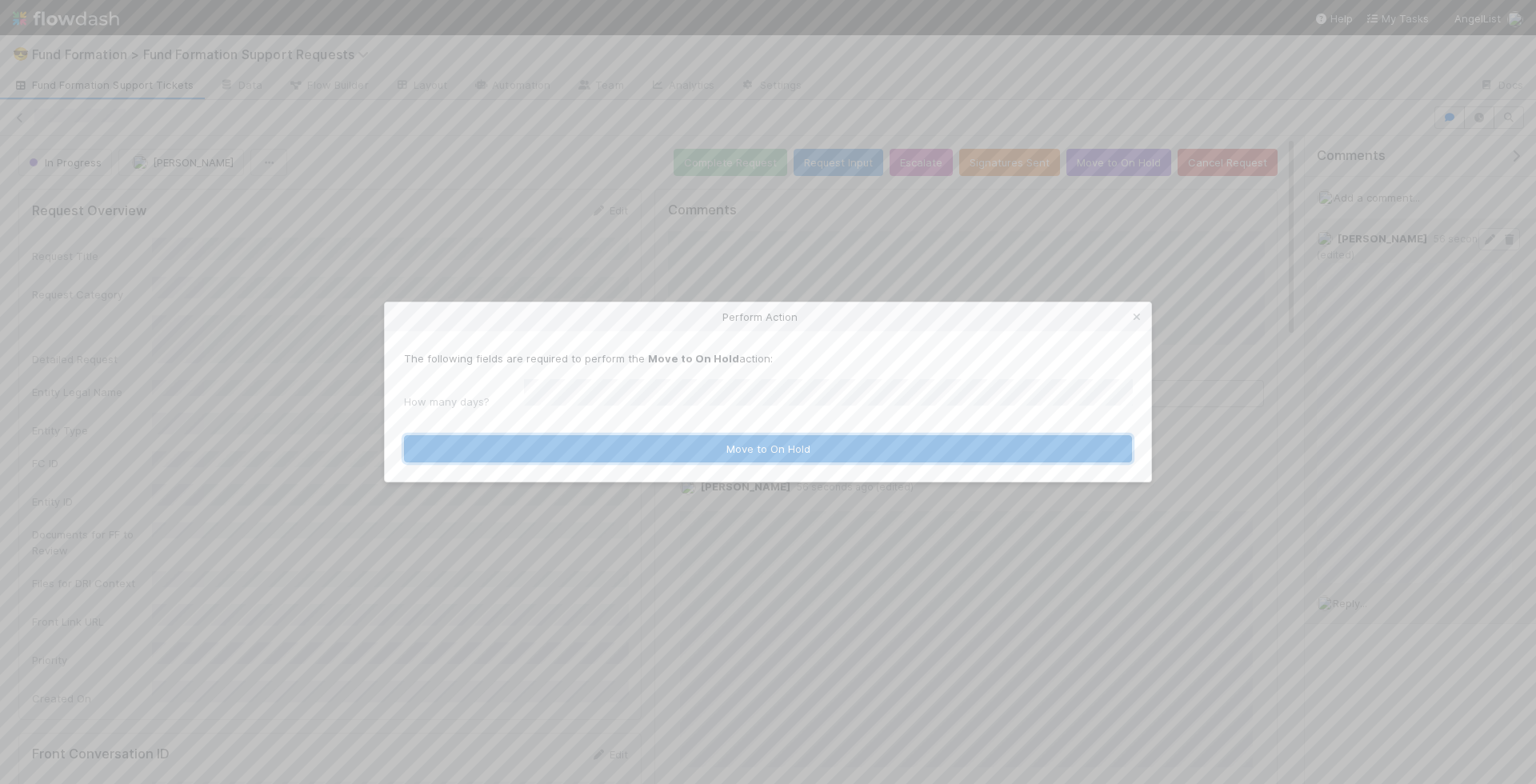
click at [730, 442] on button "Move to On Hold" at bounding box center [768, 448] width 728 height 27
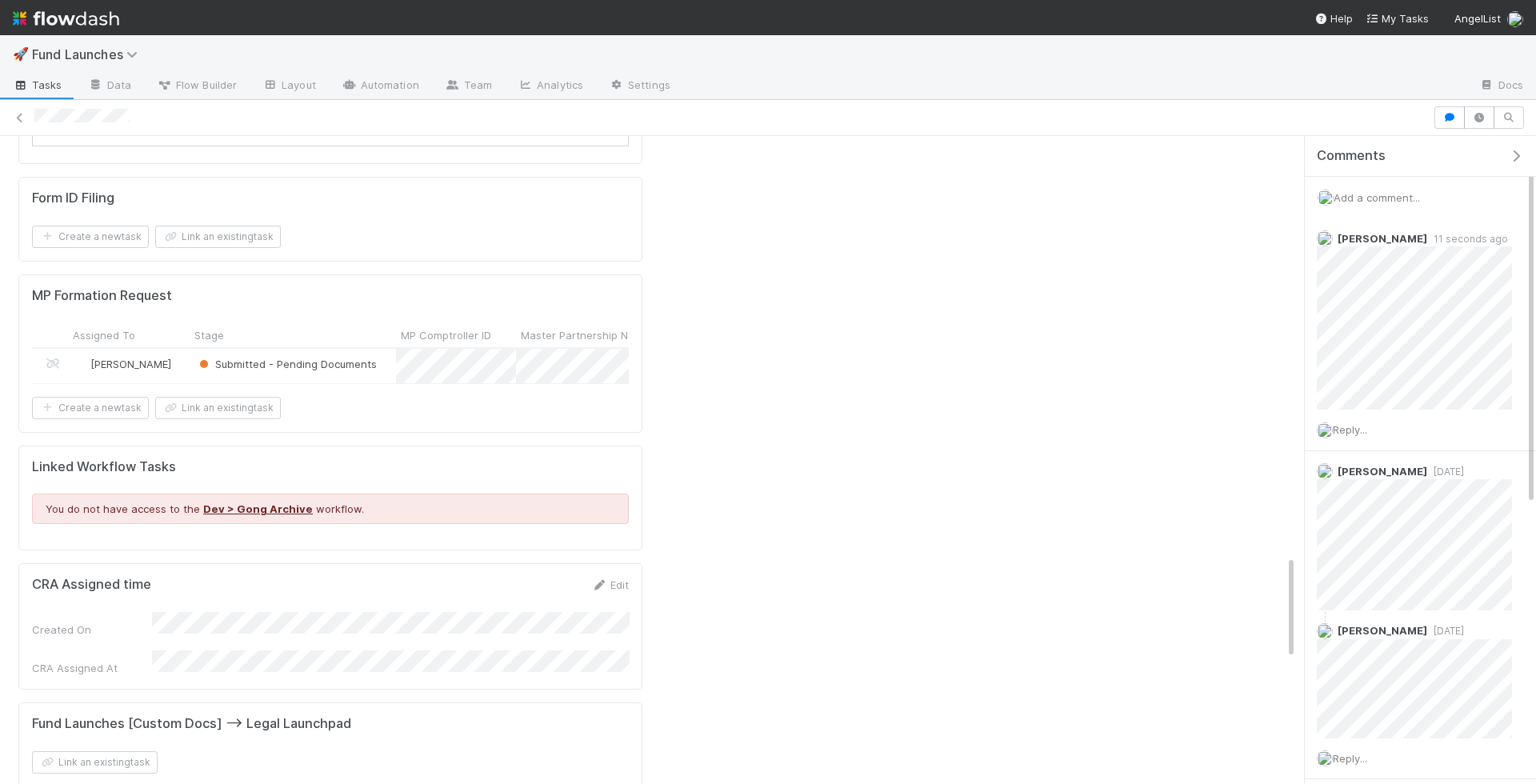
scroll to position [2614, 0]
click at [382, 350] on div "Submitted - Pending Documents" at bounding box center [293, 367] width 207 height 34
click at [1361, 430] on span "Reply..." at bounding box center [1349, 430] width 35 height 13
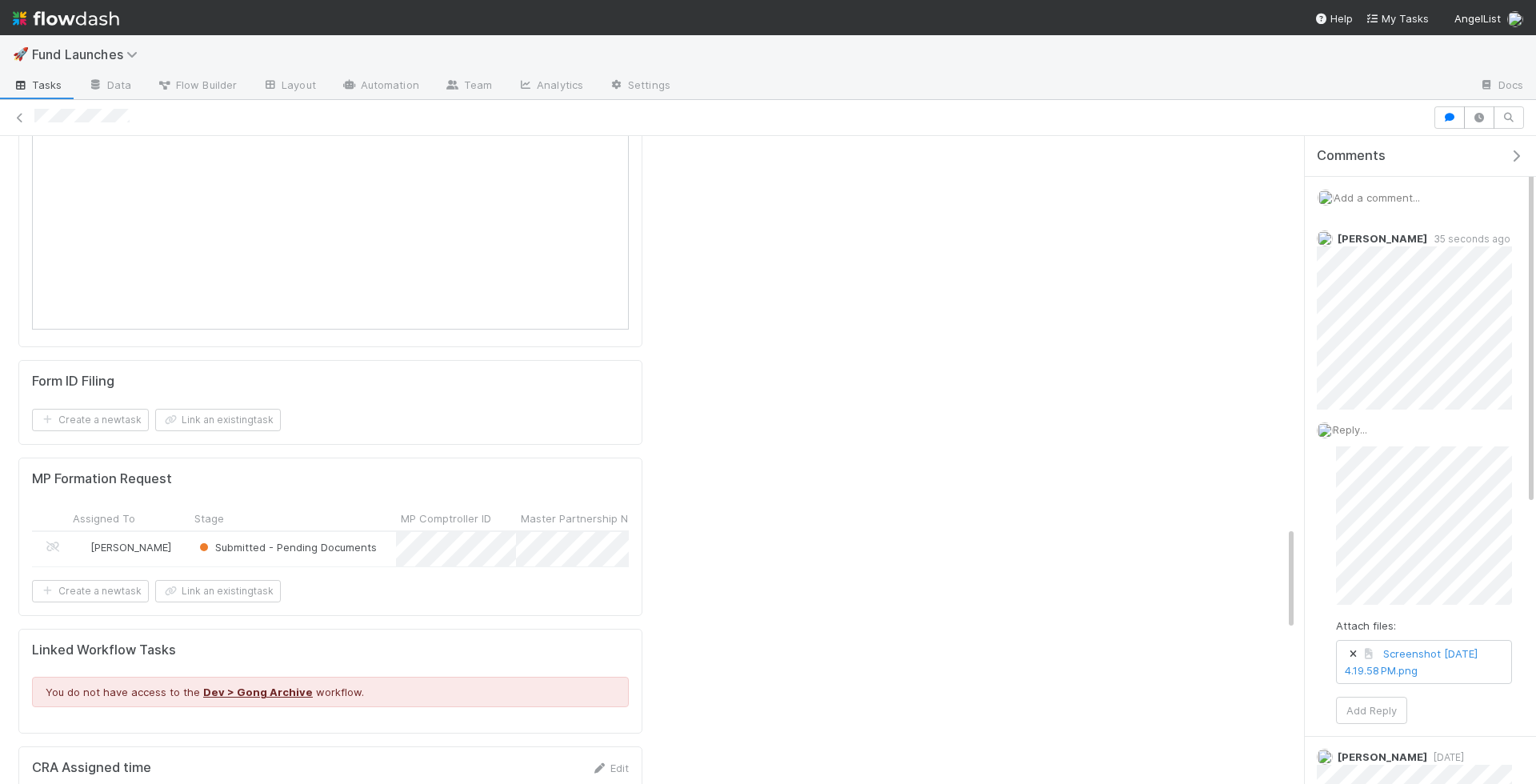
scroll to position [2430, 0]
click at [204, 411] on button "Link an existing task" at bounding box center [218, 422] width 125 height 22
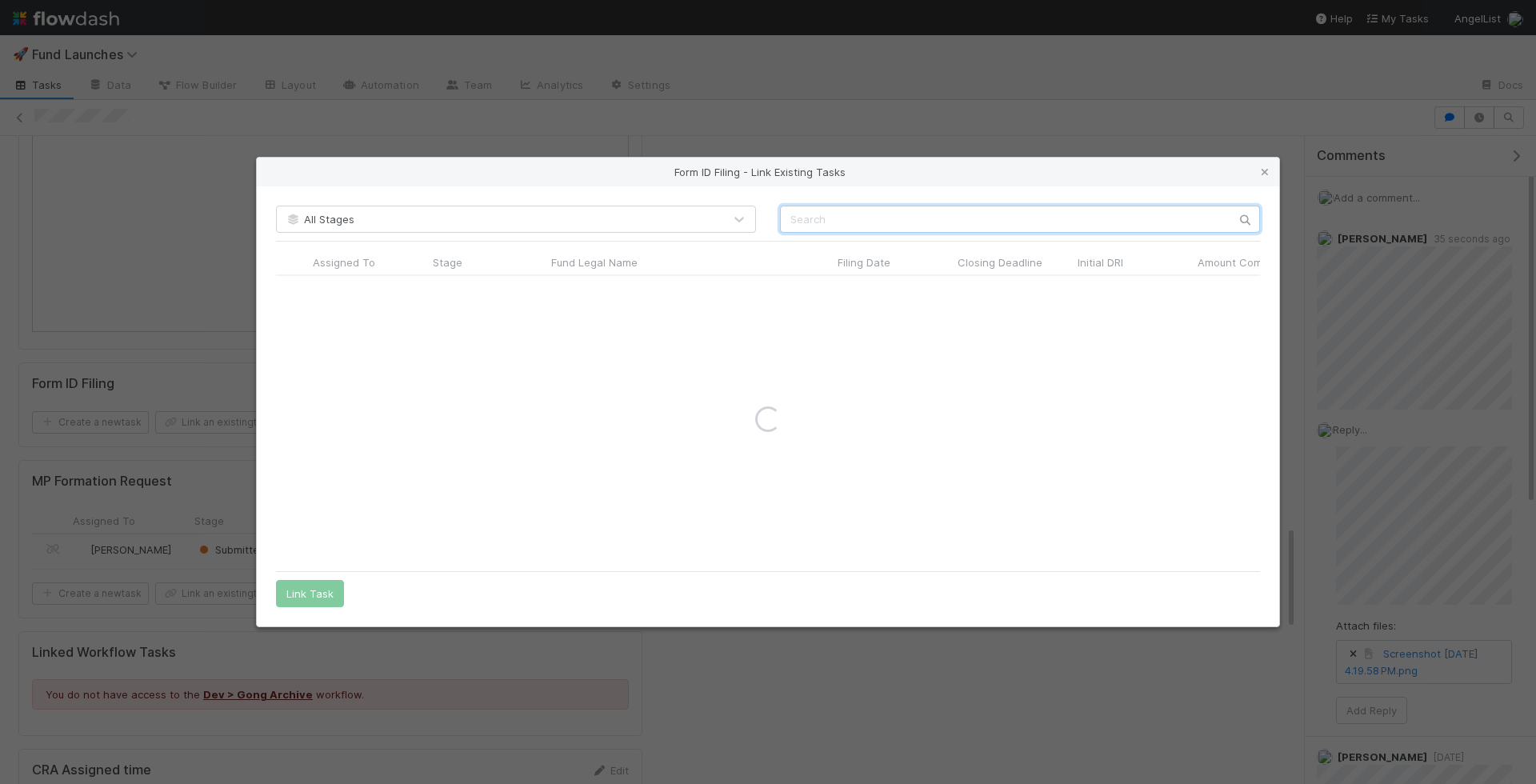
click at [891, 218] on input "text" at bounding box center [1019, 219] width 480 height 27
type input "simulated"
click at [294, 291] on input "radio" at bounding box center [292, 291] width 10 height 10
click at [319, 580] on button "Link Task" at bounding box center [309, 592] width 68 height 27
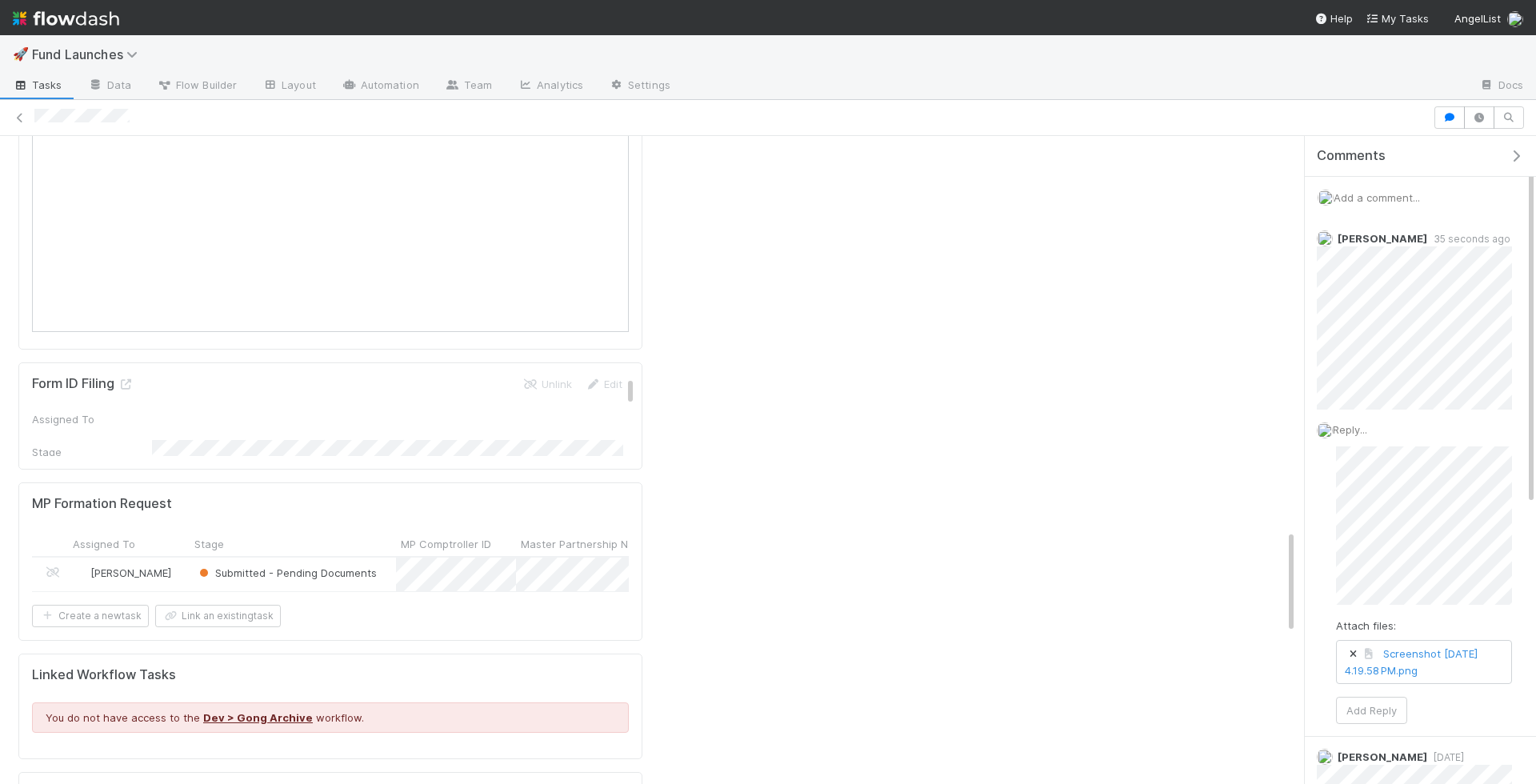
scroll to position [2453, 0]
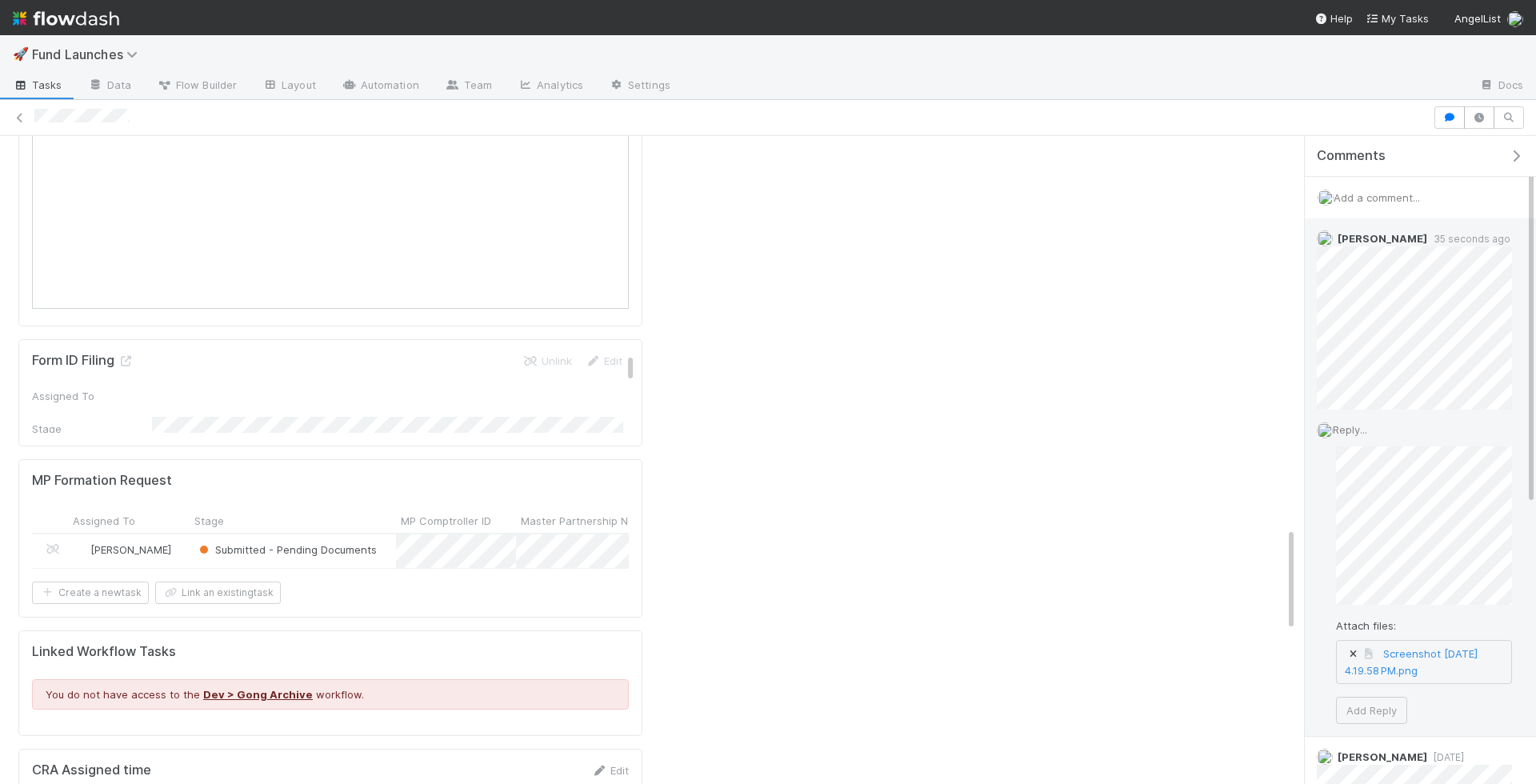
click at [1352, 649] on icon at bounding box center [1352, 654] width 16 height 9
click at [1380, 711] on button "Add Reply" at bounding box center [1371, 724] width 71 height 27
click at [1489, 432] on icon at bounding box center [1489, 430] width 16 height 10
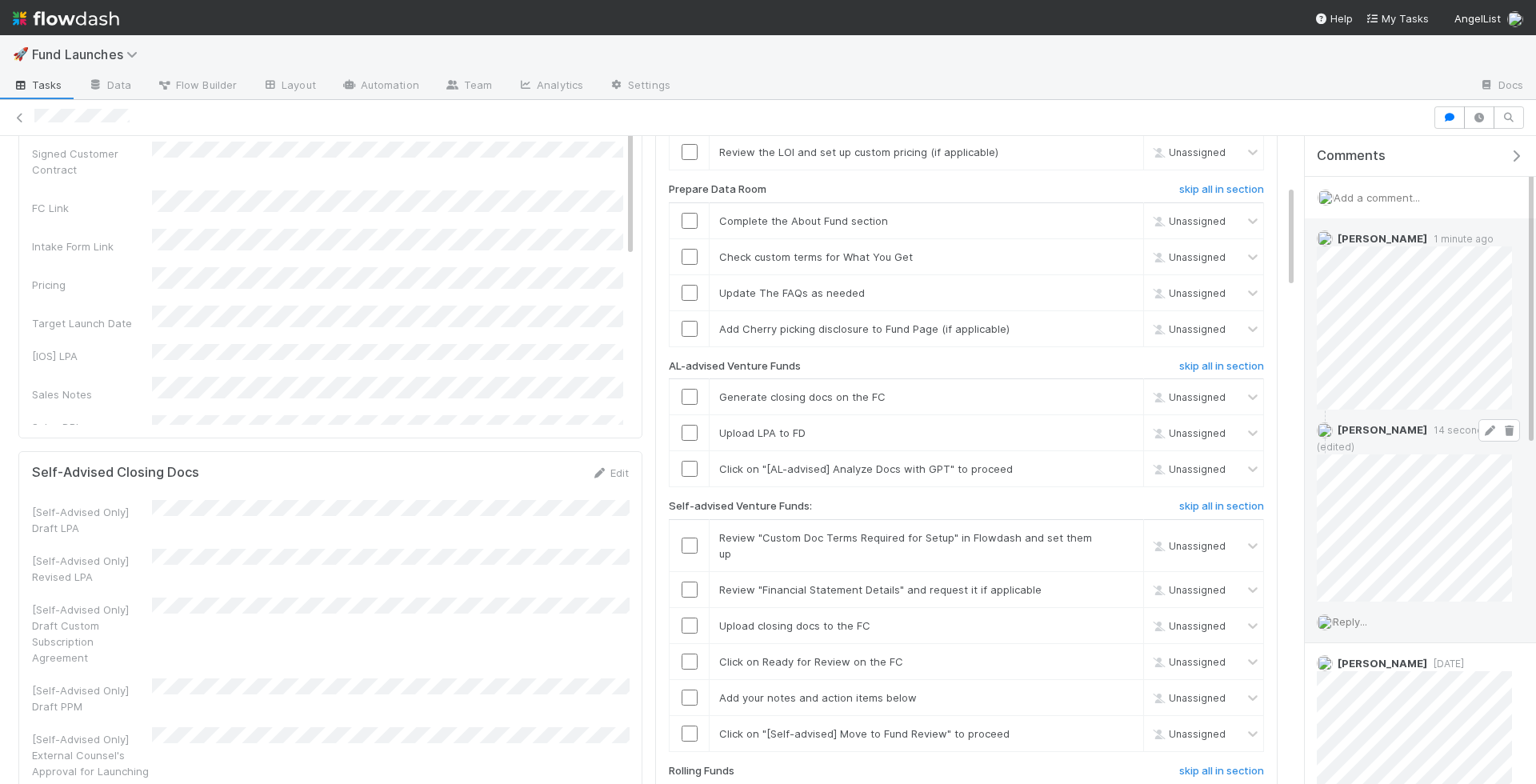
scroll to position [0, 0]
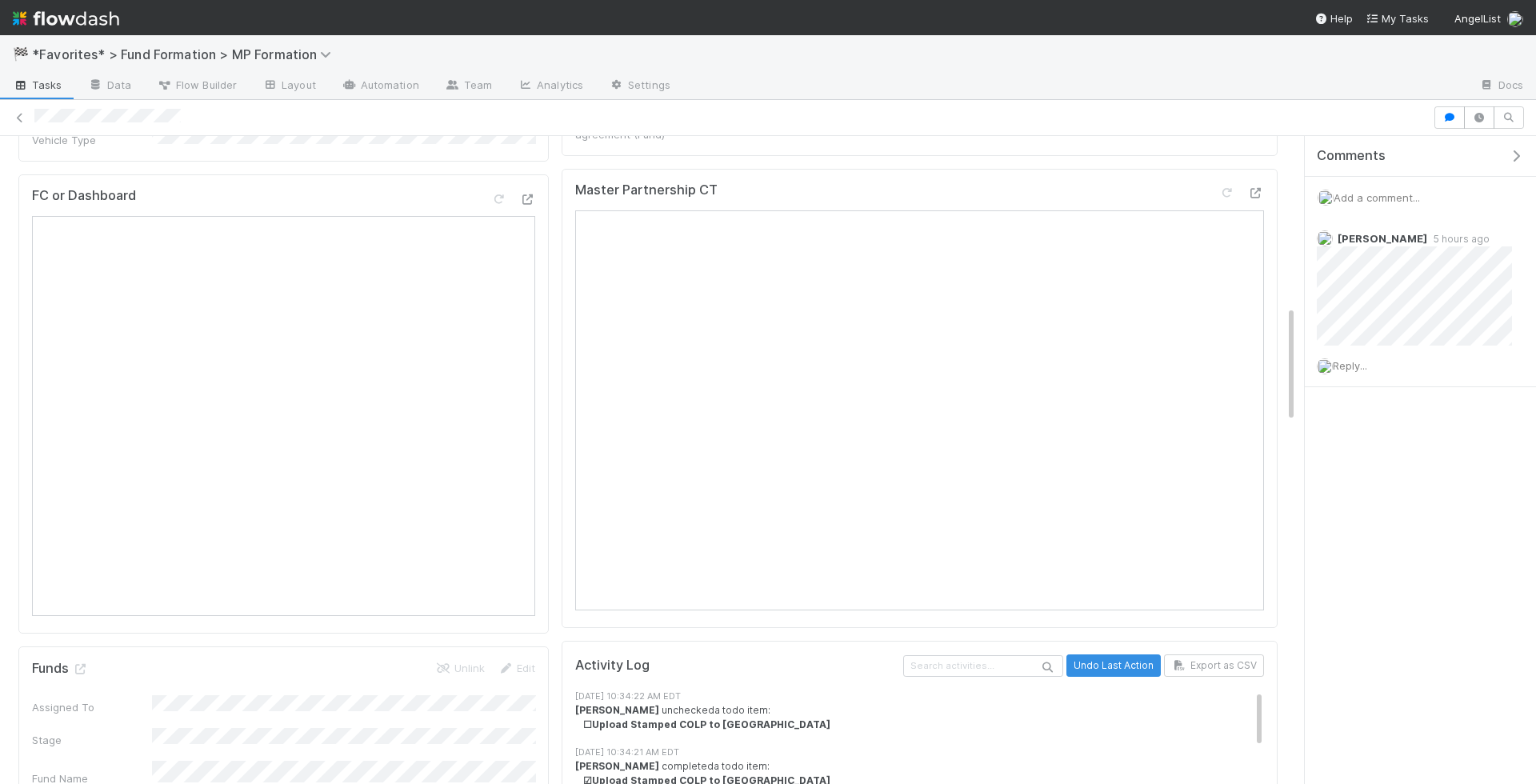
scroll to position [955, 0]
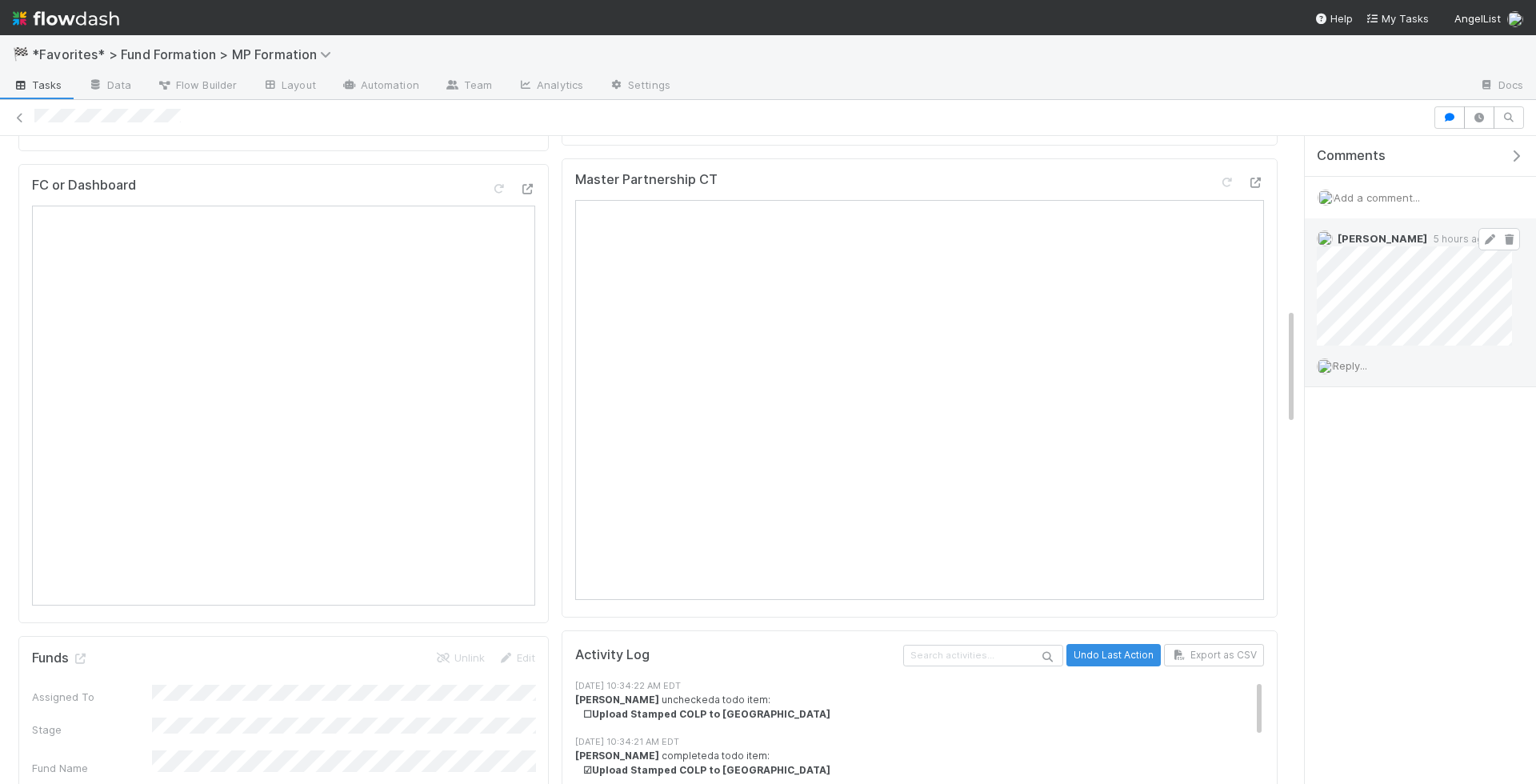
click at [1487, 233] on link at bounding box center [1489, 239] width 16 height 13
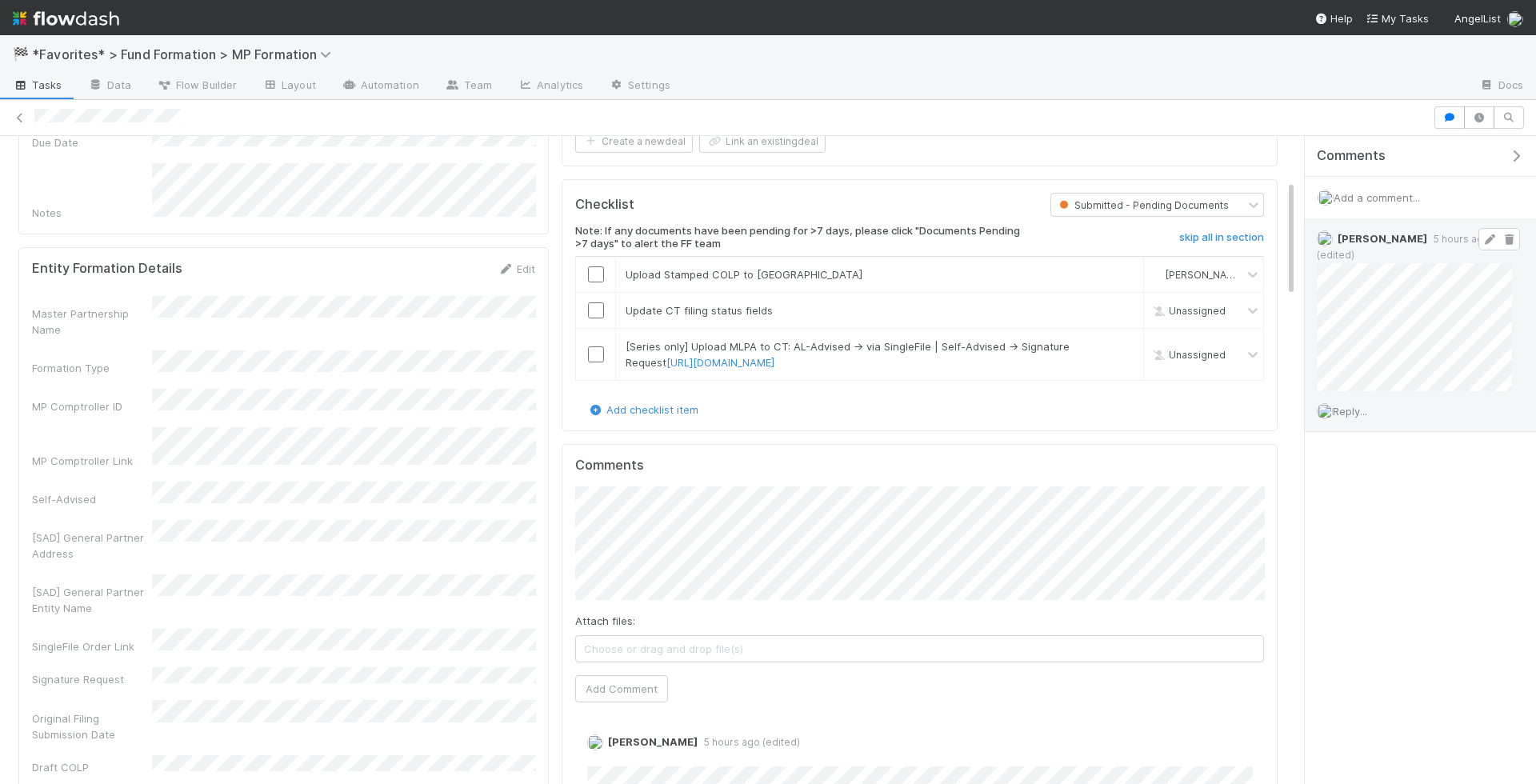
scroll to position [0, 0]
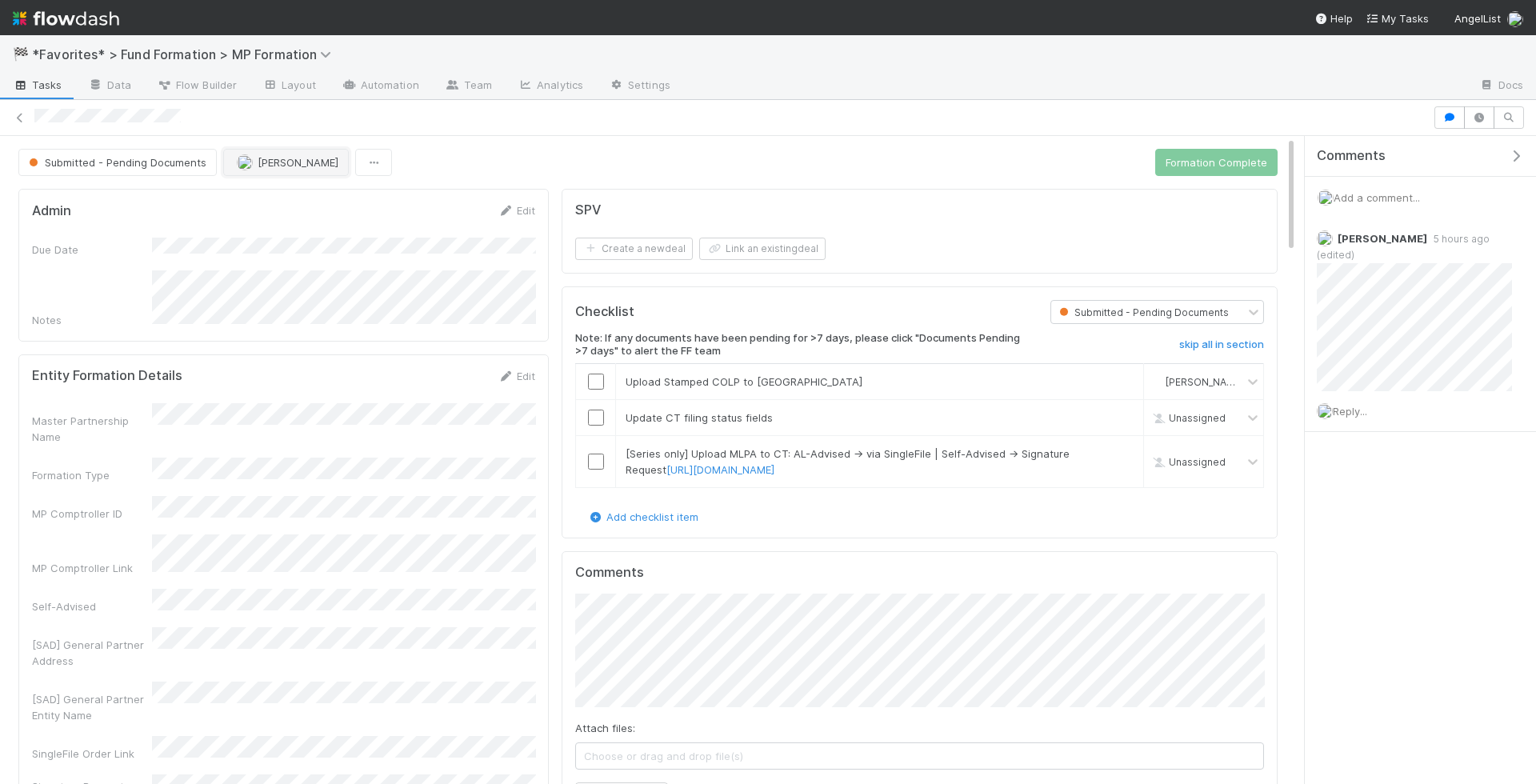
click at [275, 158] on span "[PERSON_NAME]" at bounding box center [298, 163] width 80 height 13
click at [291, 195] on span "[PERSON_NAME] you" at bounding box center [298, 200] width 105 height 13
click at [615, 158] on div "Submitted - Pending Documents Rick Segers Formation Complete" at bounding box center [648, 162] width 1259 height 27
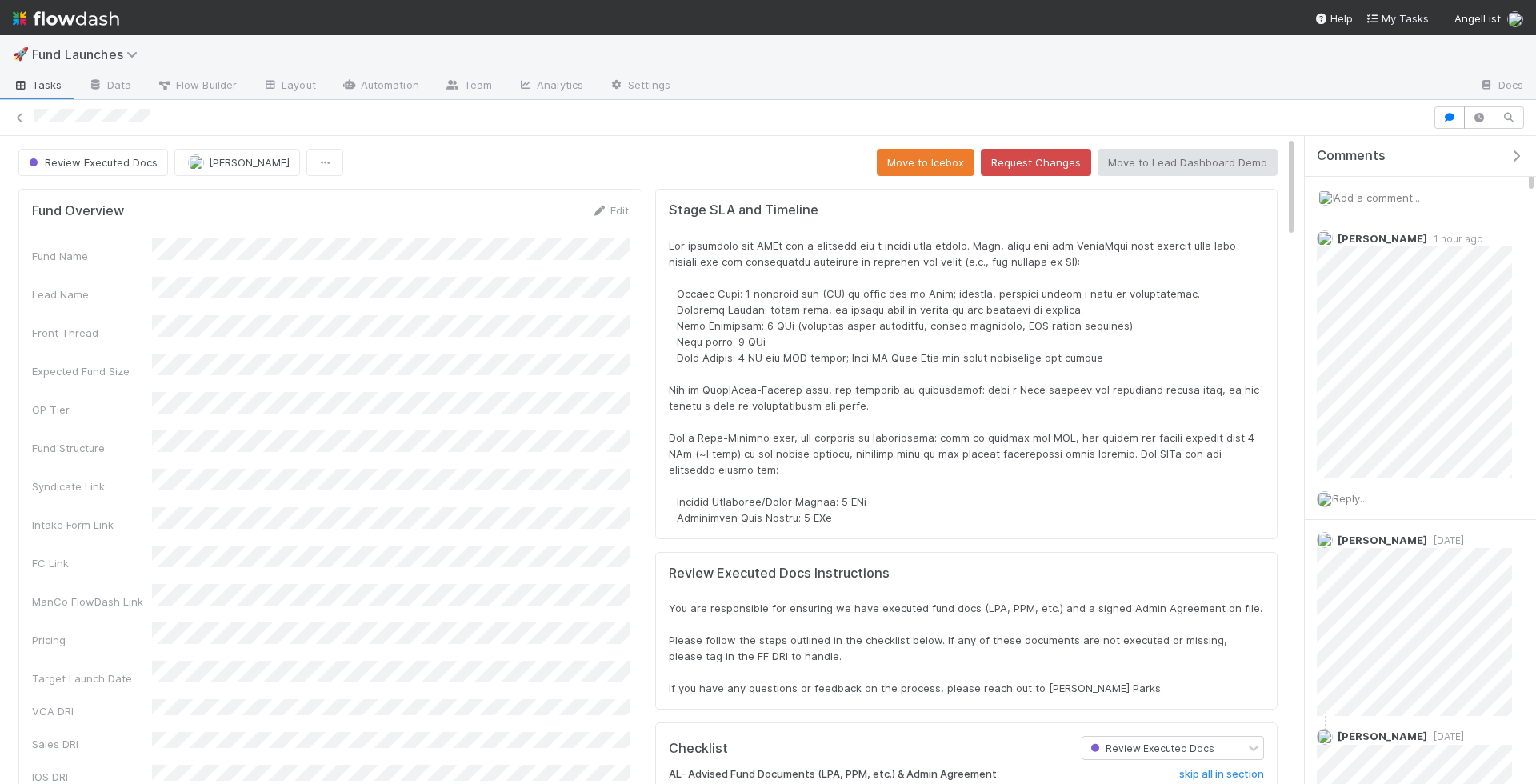
scroll to position [70, 0]
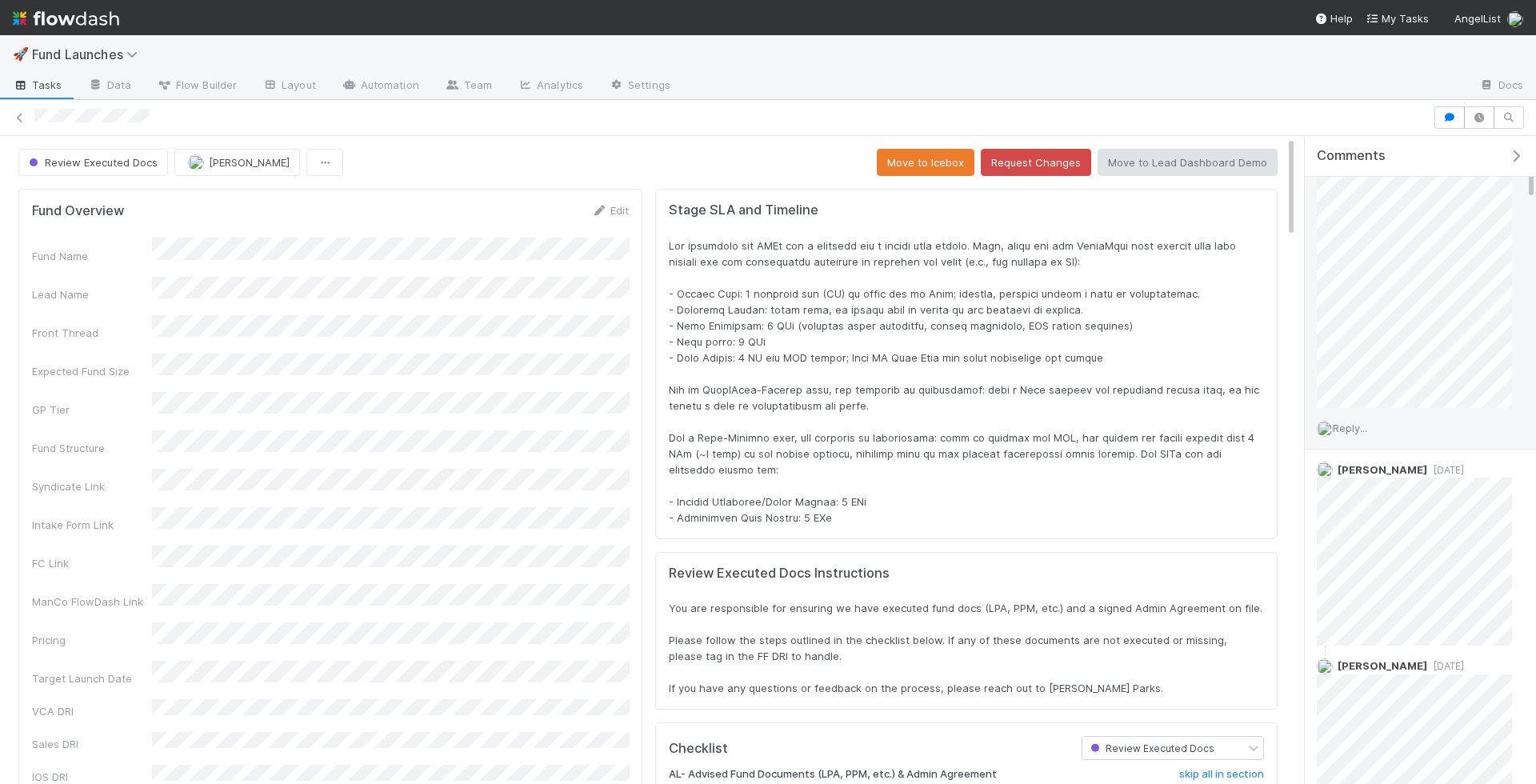
click at [1365, 429] on span "Reply..." at bounding box center [1349, 428] width 35 height 13
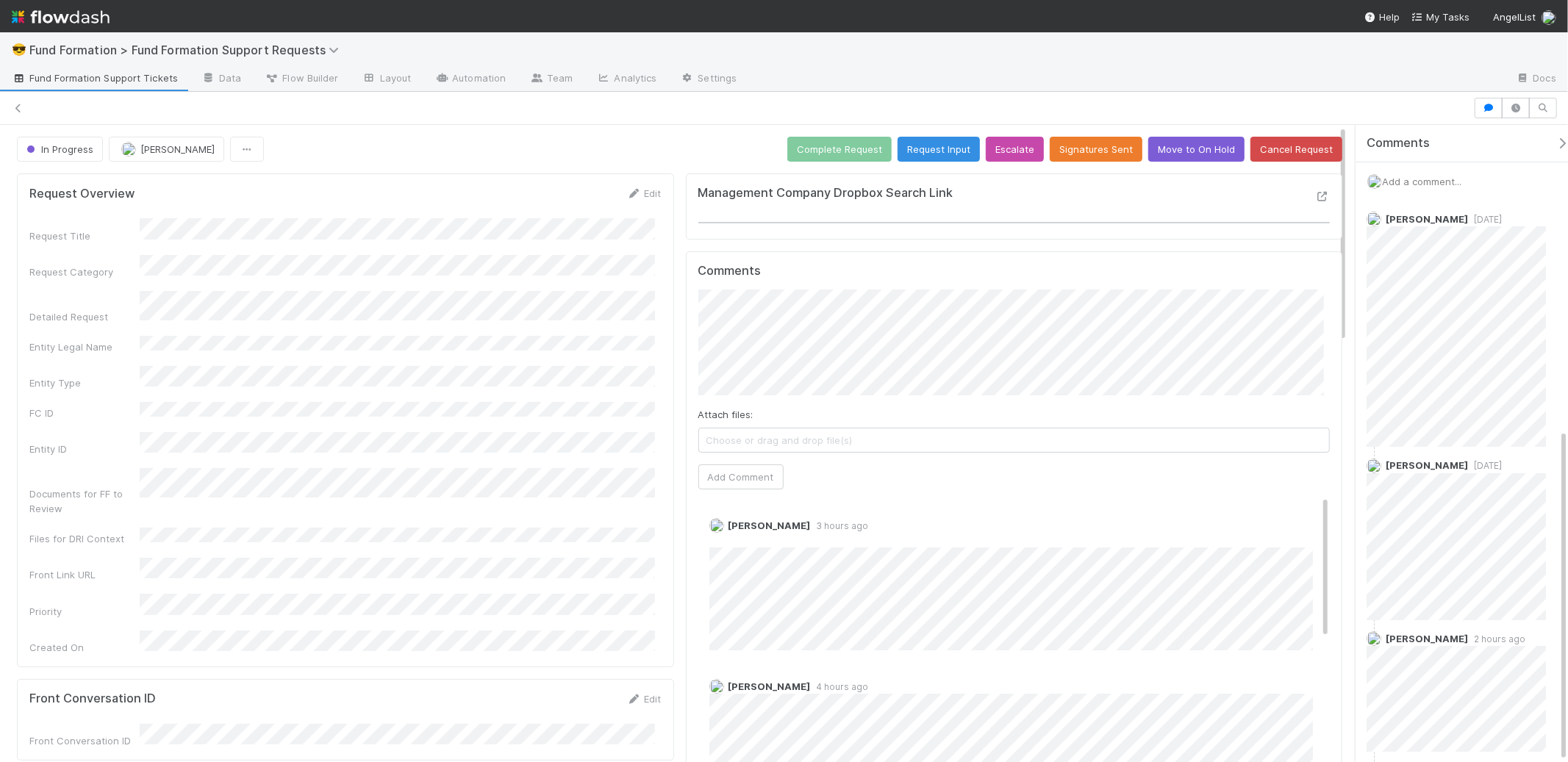
scroll to position [582, 0]
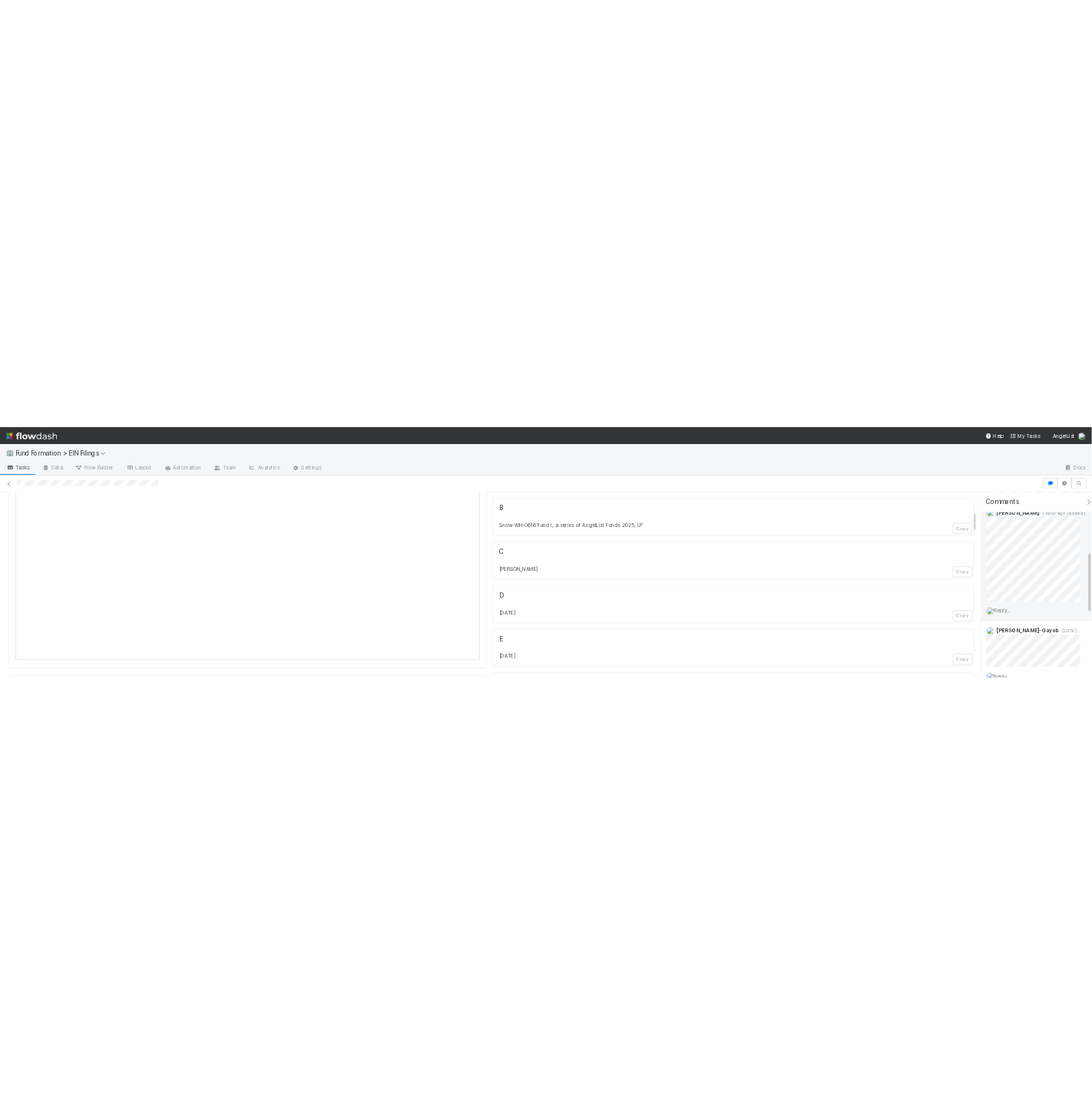
scroll to position [352, 0]
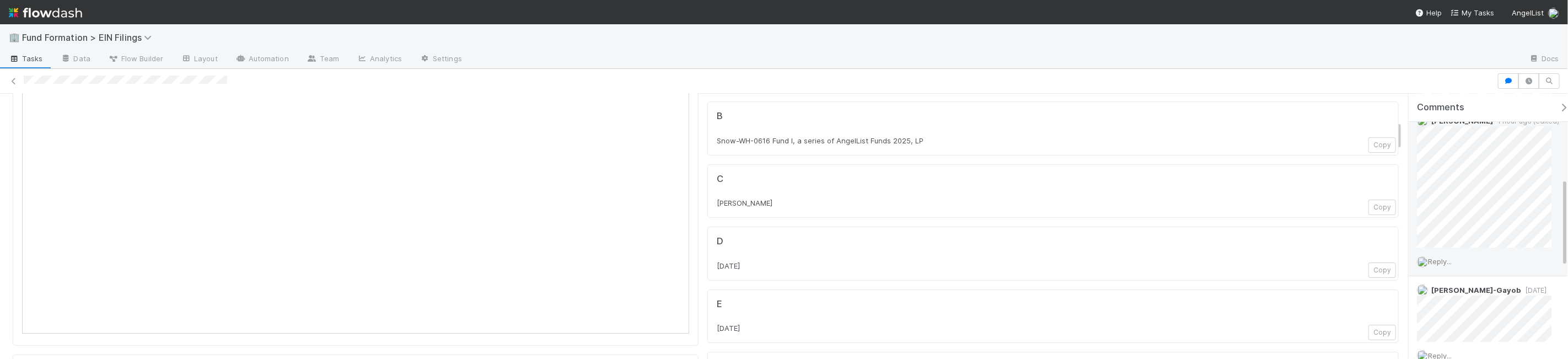
click at [1442, 260] on span "Reply..." at bounding box center [1440, 262] width 24 height 9
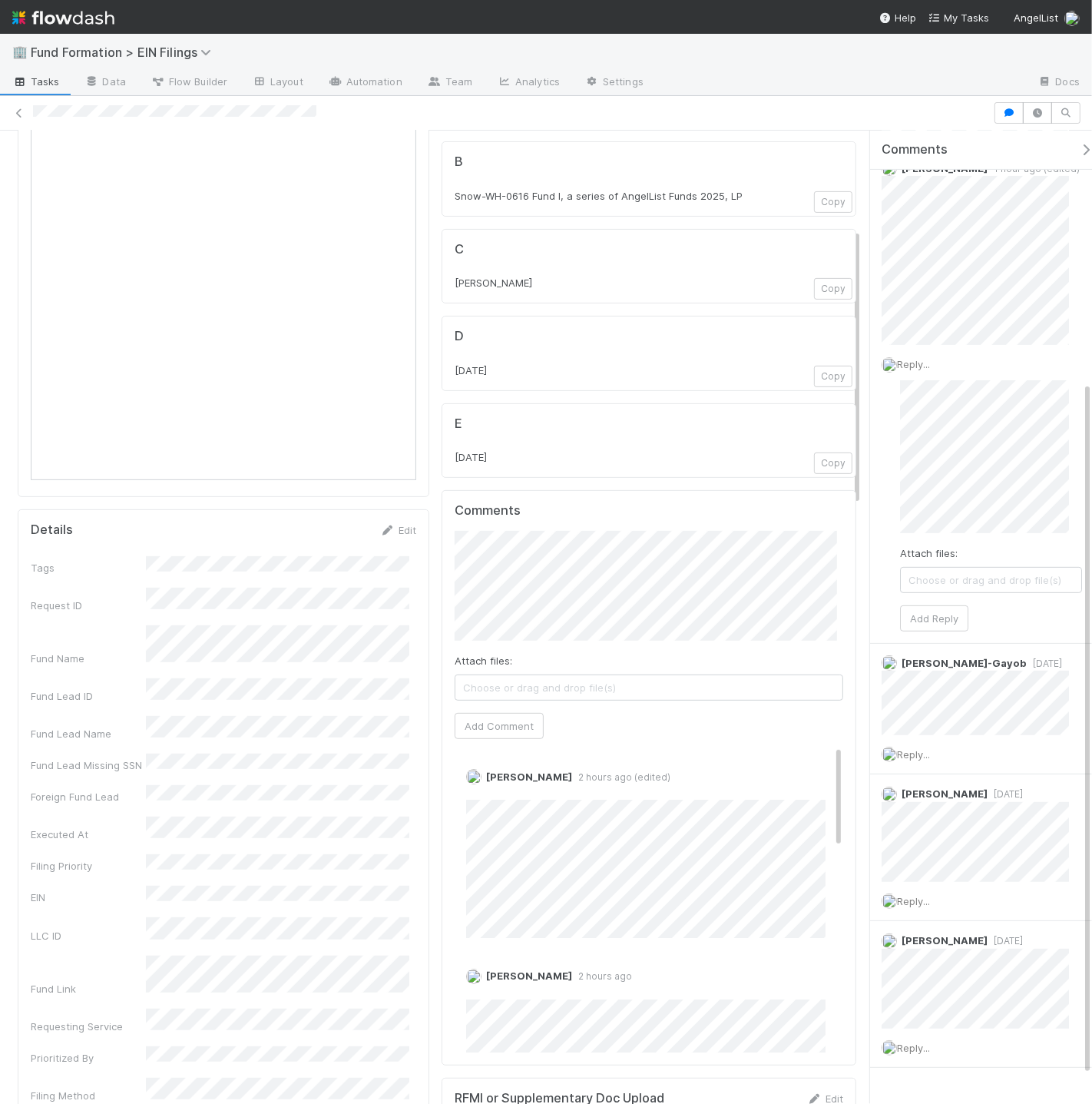
scroll to position [346, 0]
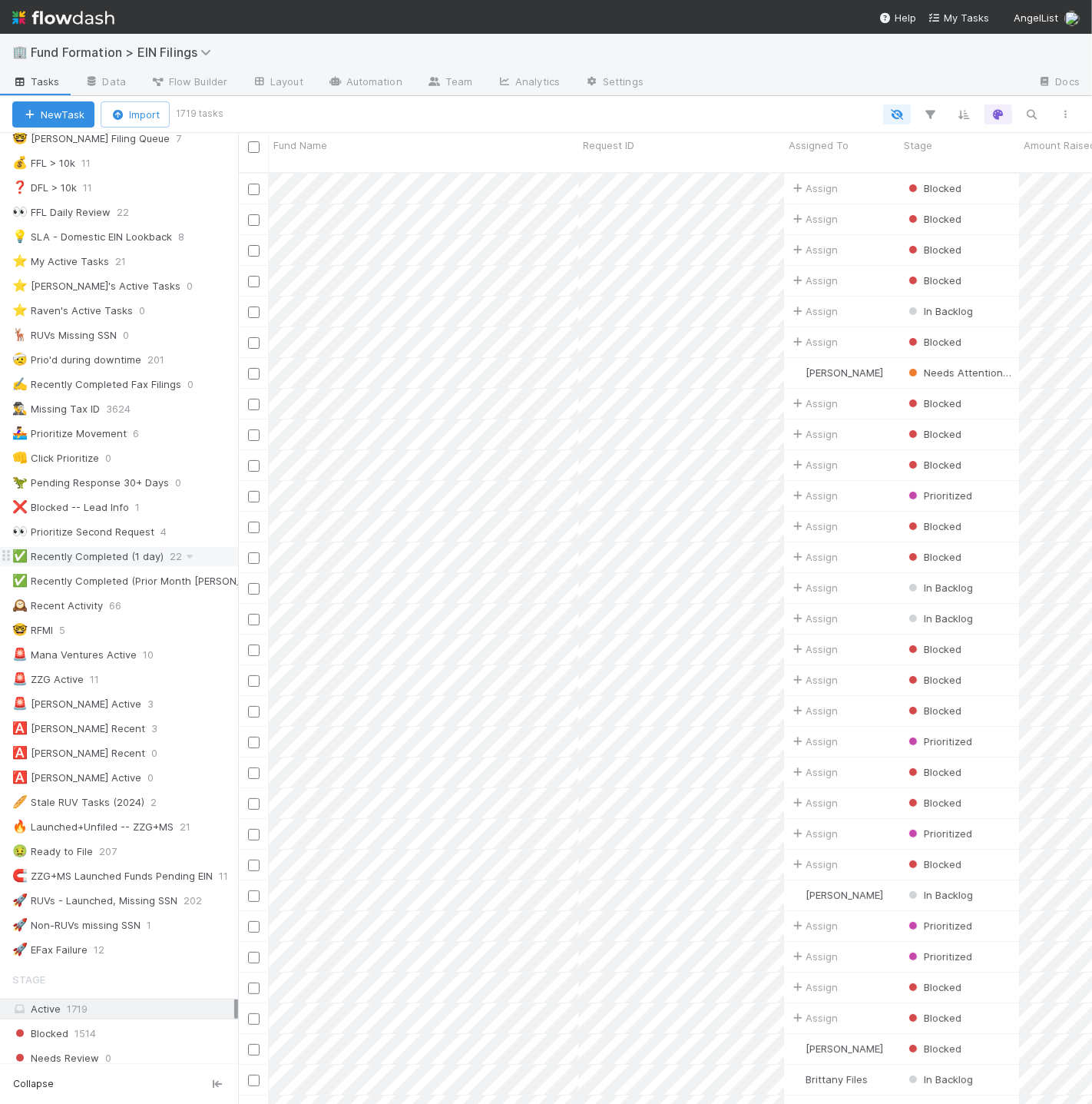
scroll to position [170, 0]
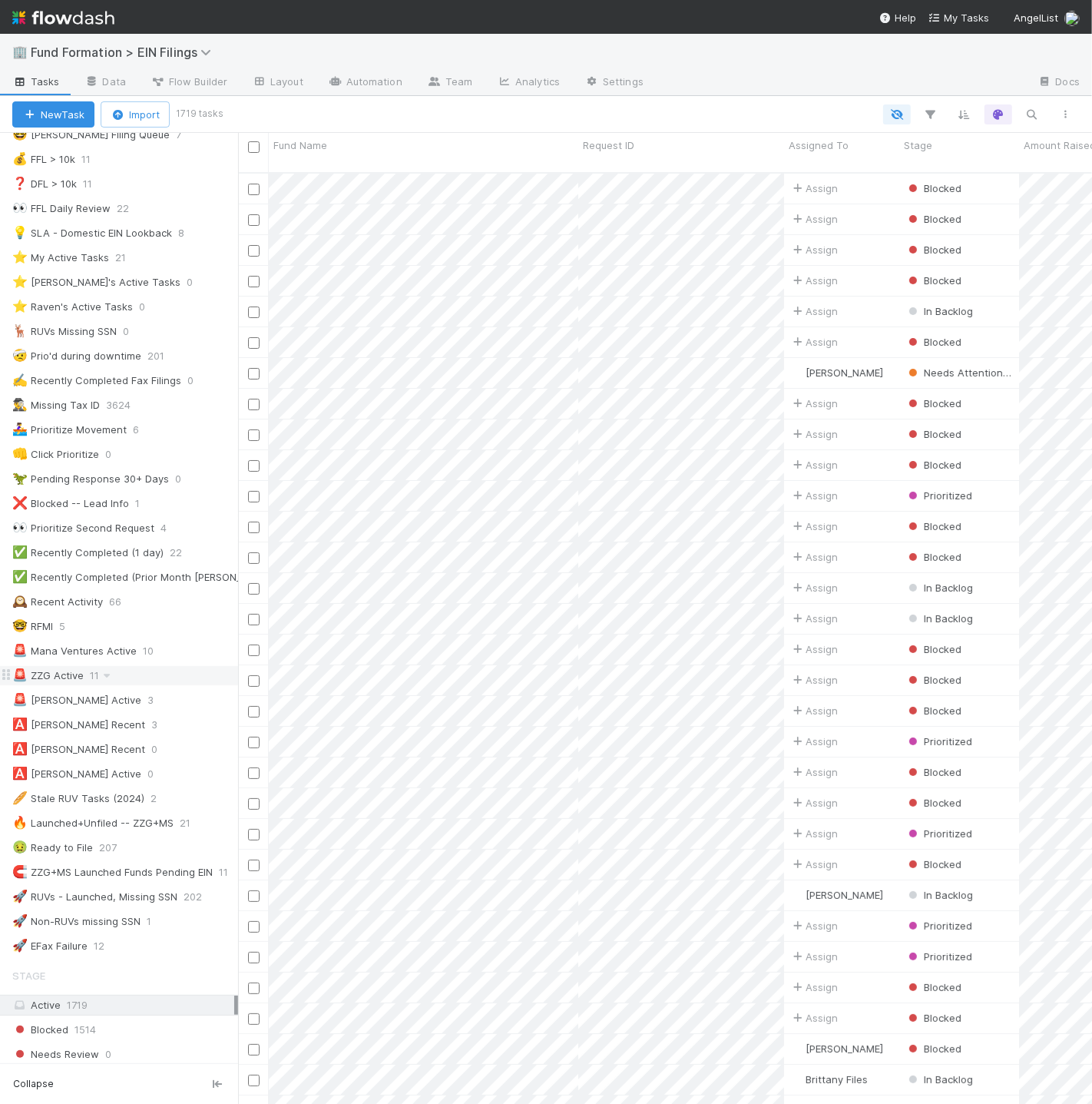
click at [182, 680] on div "🚨 ZZG Active 11" at bounding box center [126, 675] width 226 height 19
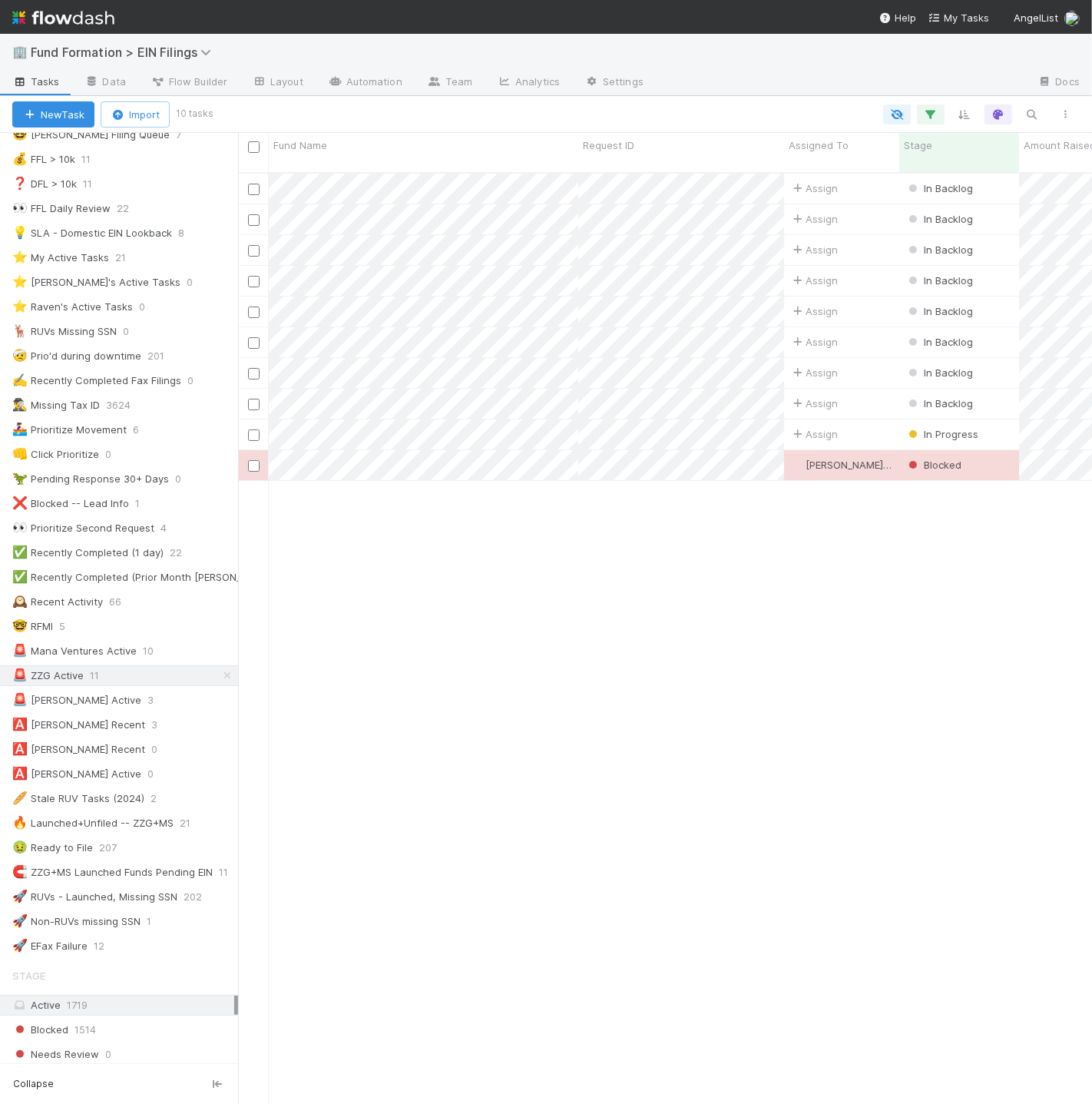
scroll to position [932, 841]
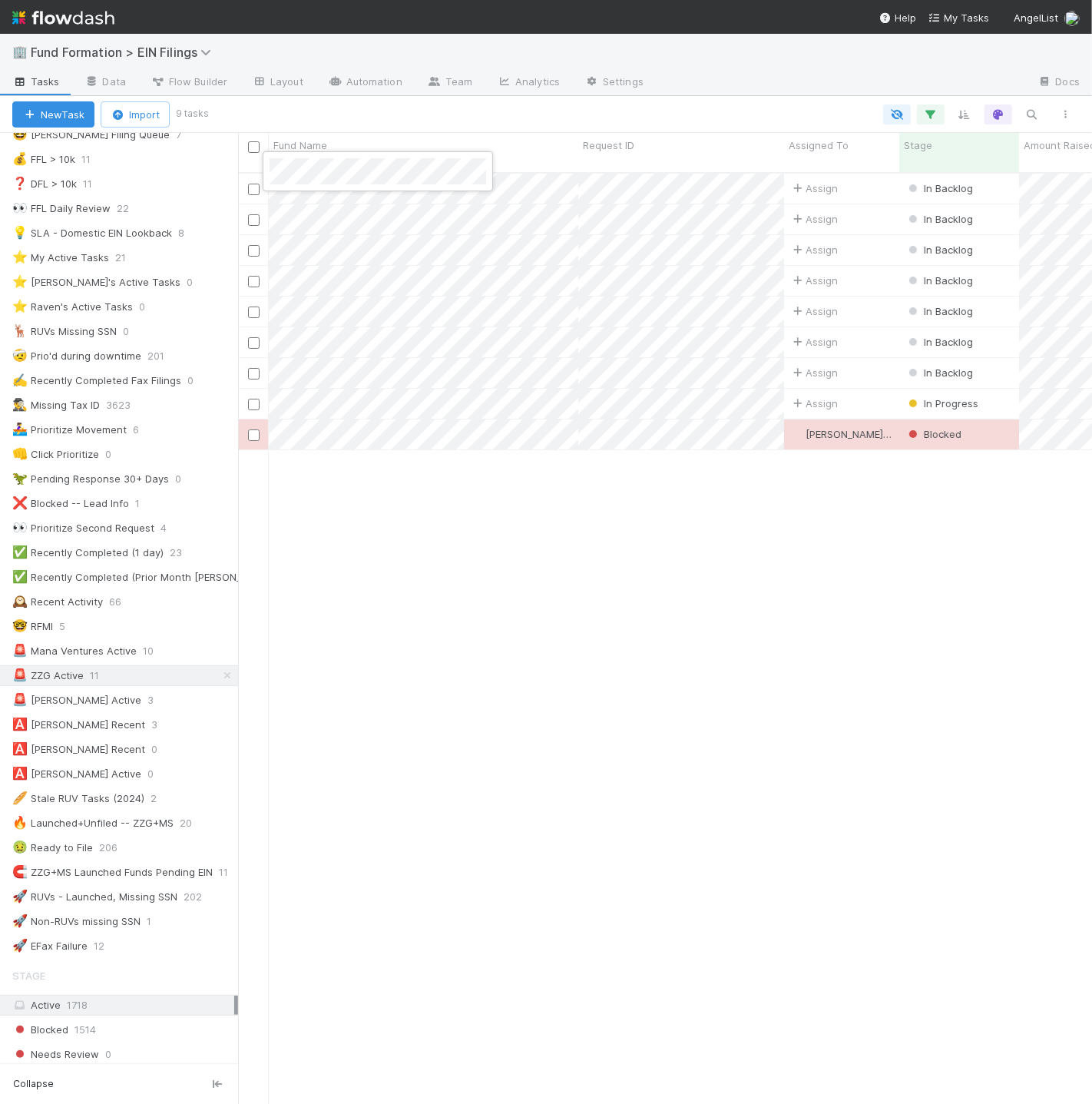
click at [571, 515] on div at bounding box center [546, 552] width 1092 height 1104
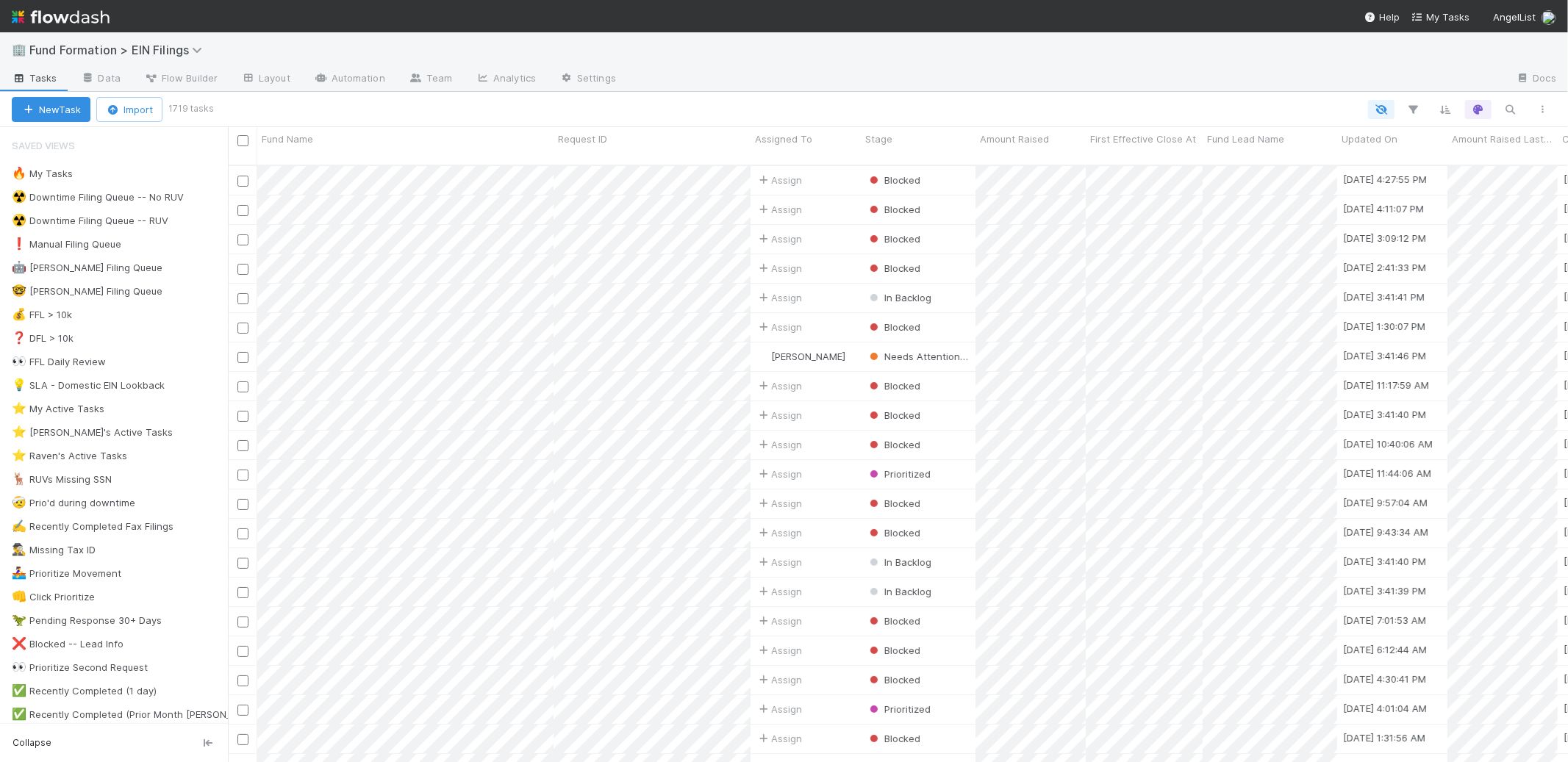
scroll to position [598, 1327]
click at [1510, 108] on icon "button" at bounding box center [1510, 109] width 15 height 13
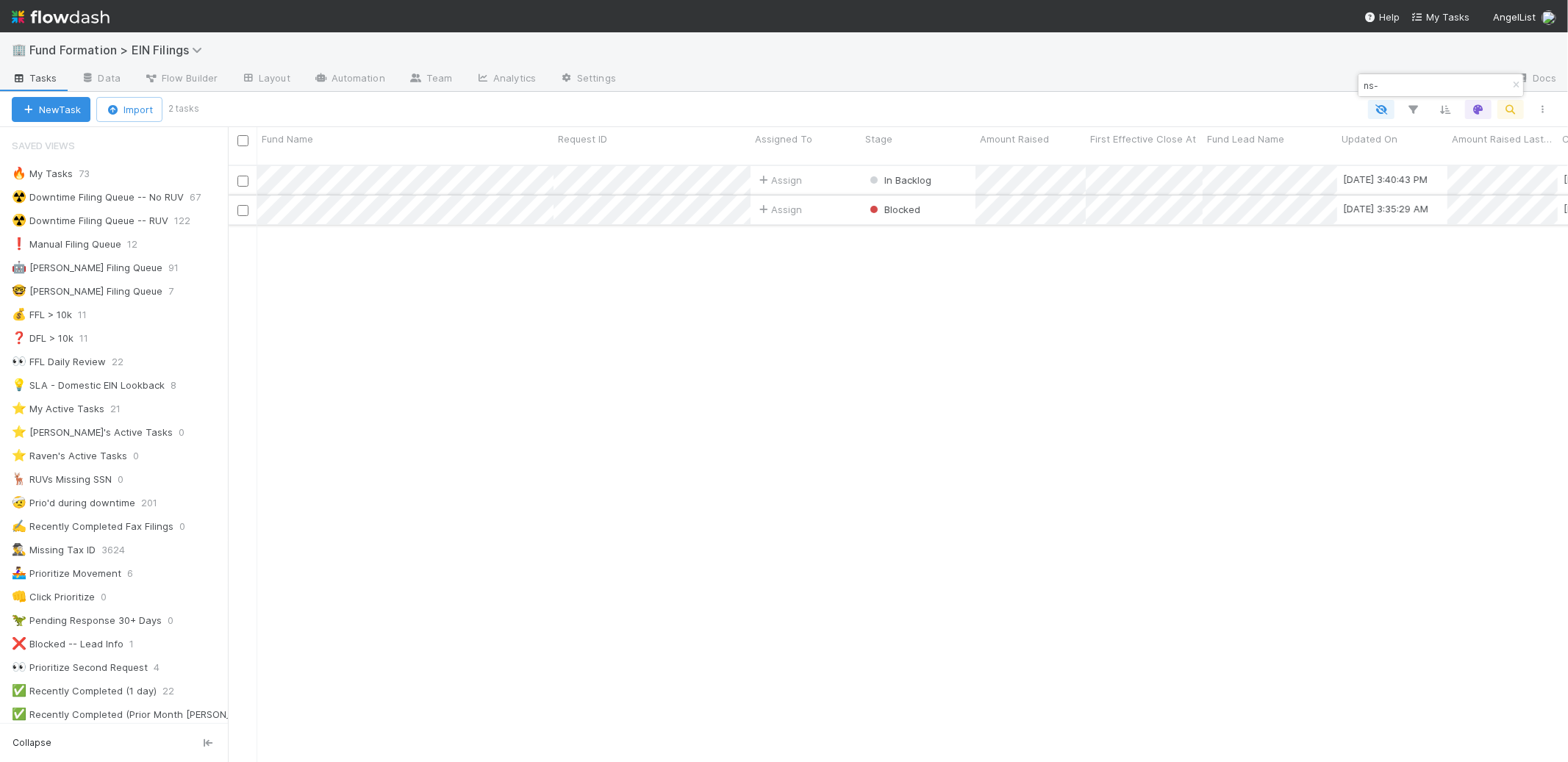
type input "ns-"
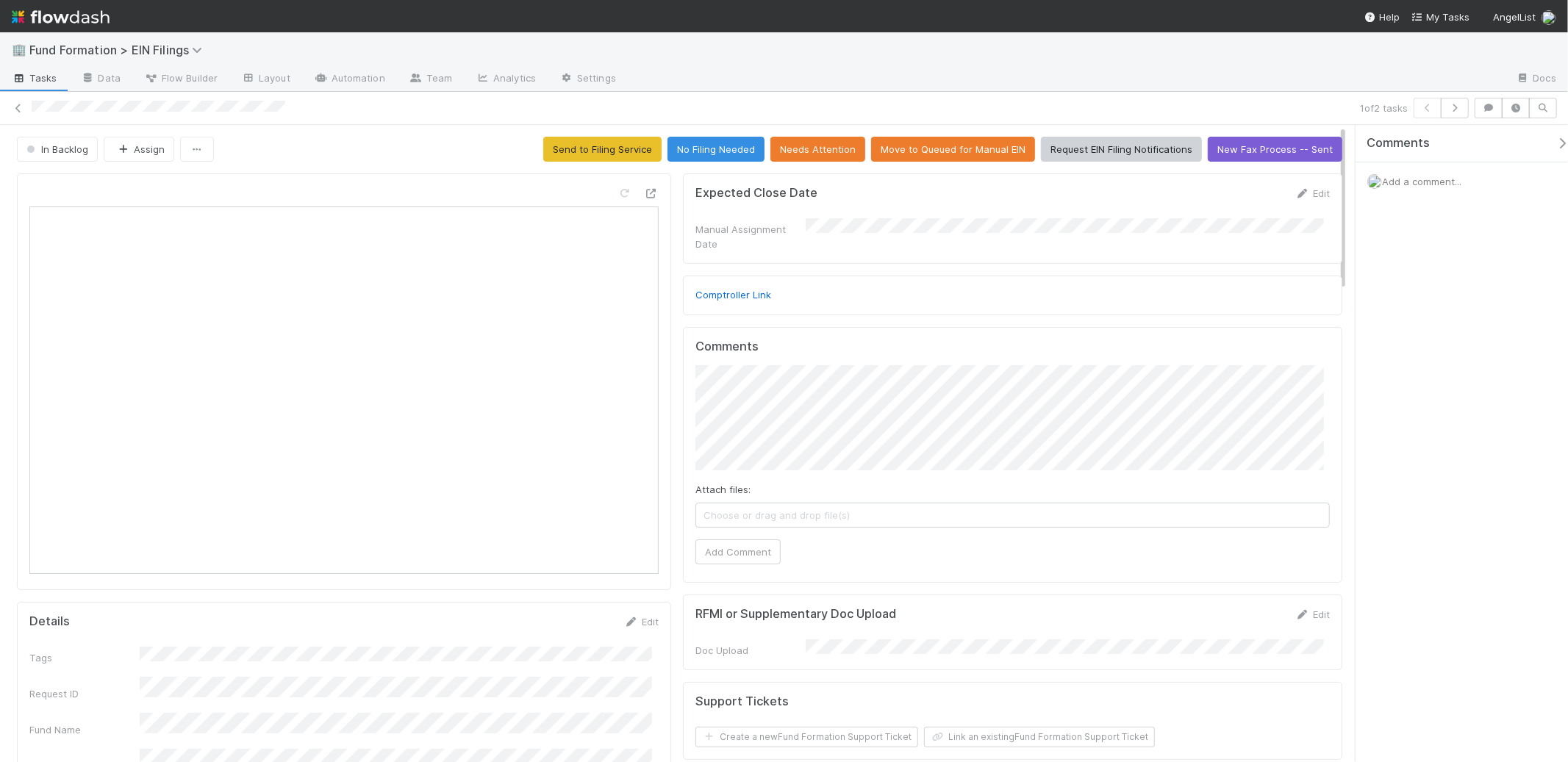
click at [655, 193] on div at bounding box center [345, 381] width 655 height 417
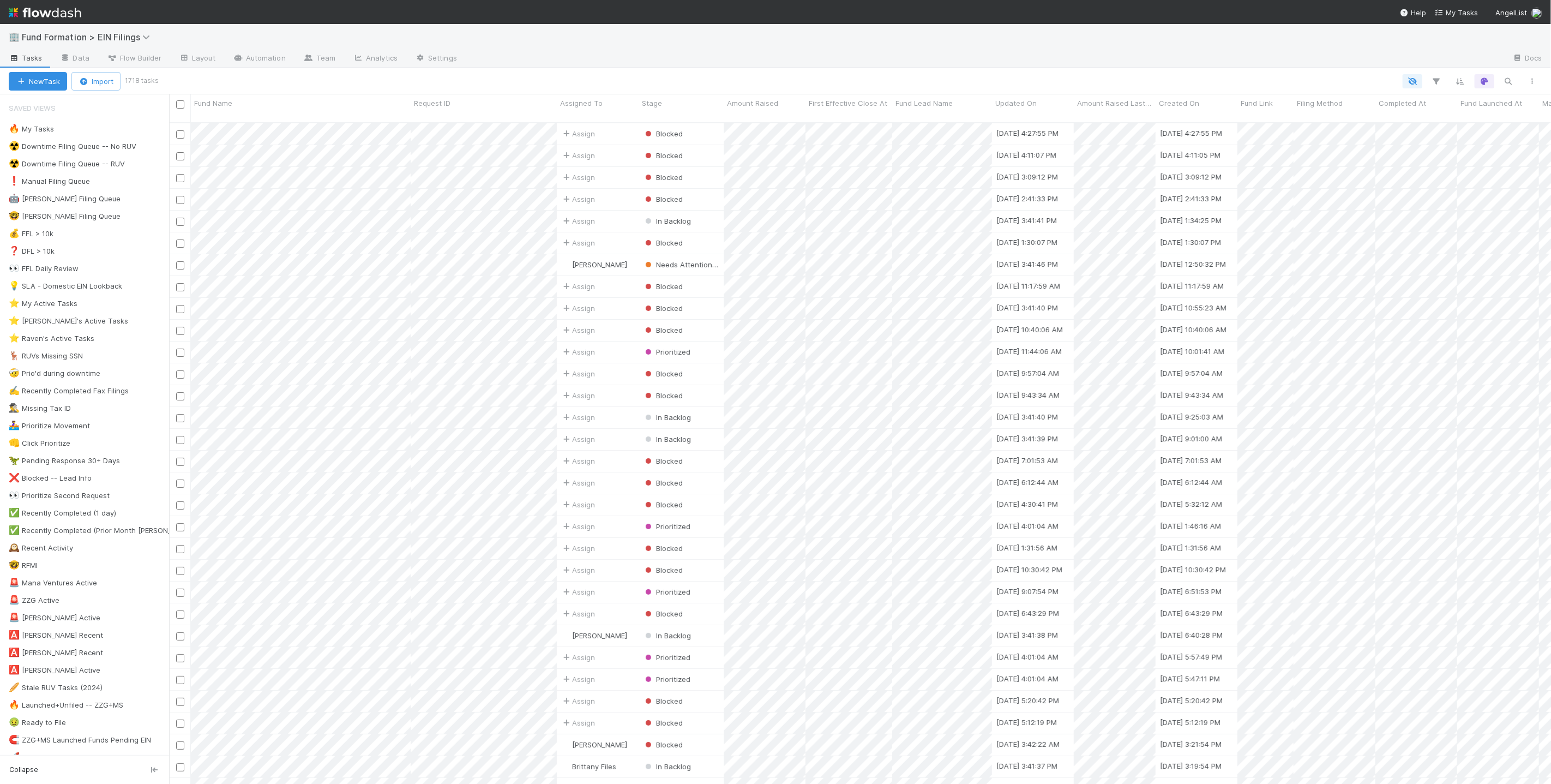
scroll to position [662, 1373]
click at [110, 134] on div "🔥 My Tasks 73" at bounding box center [89, 129] width 161 height 13
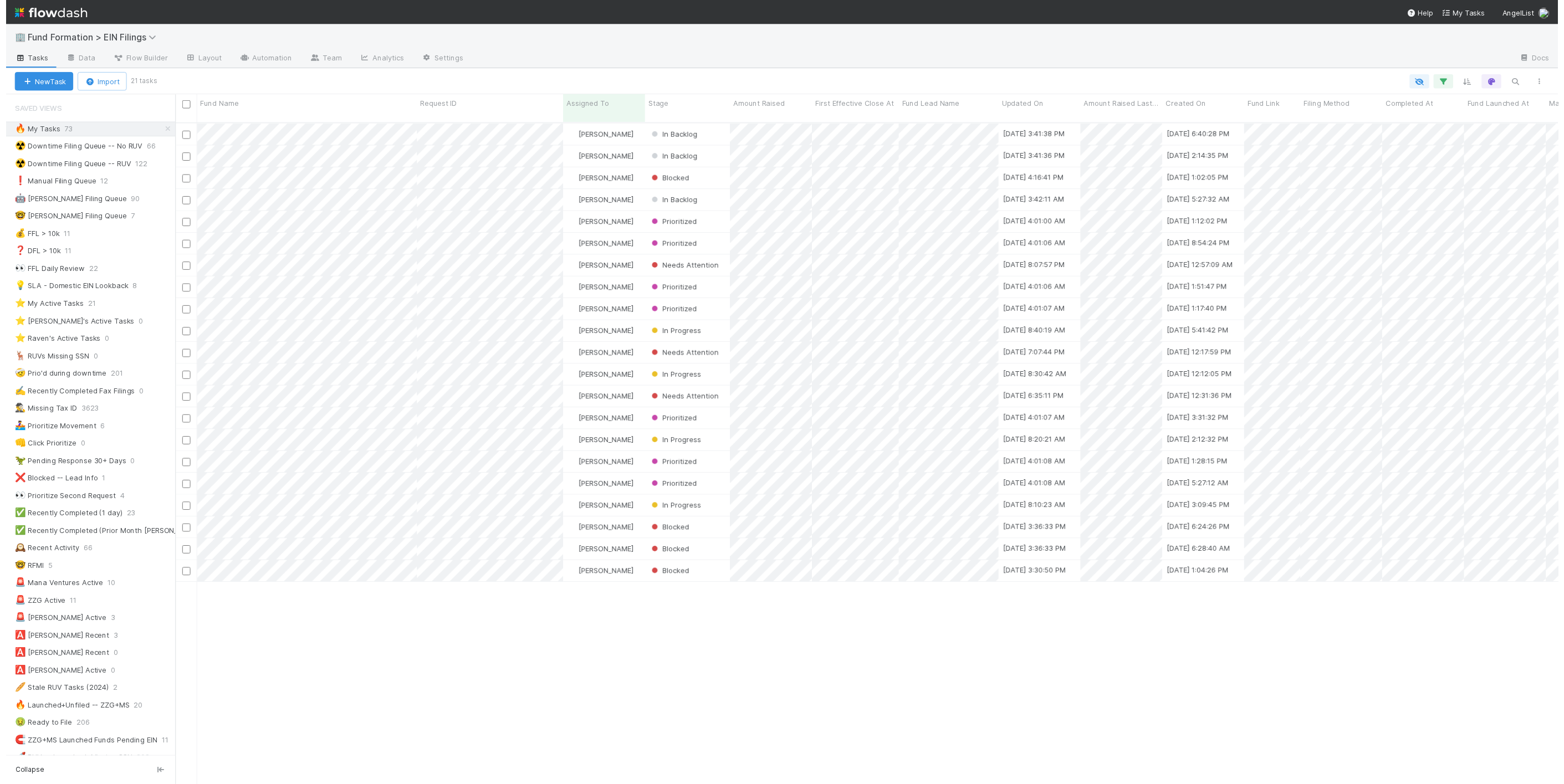
scroll to position [672, 1395]
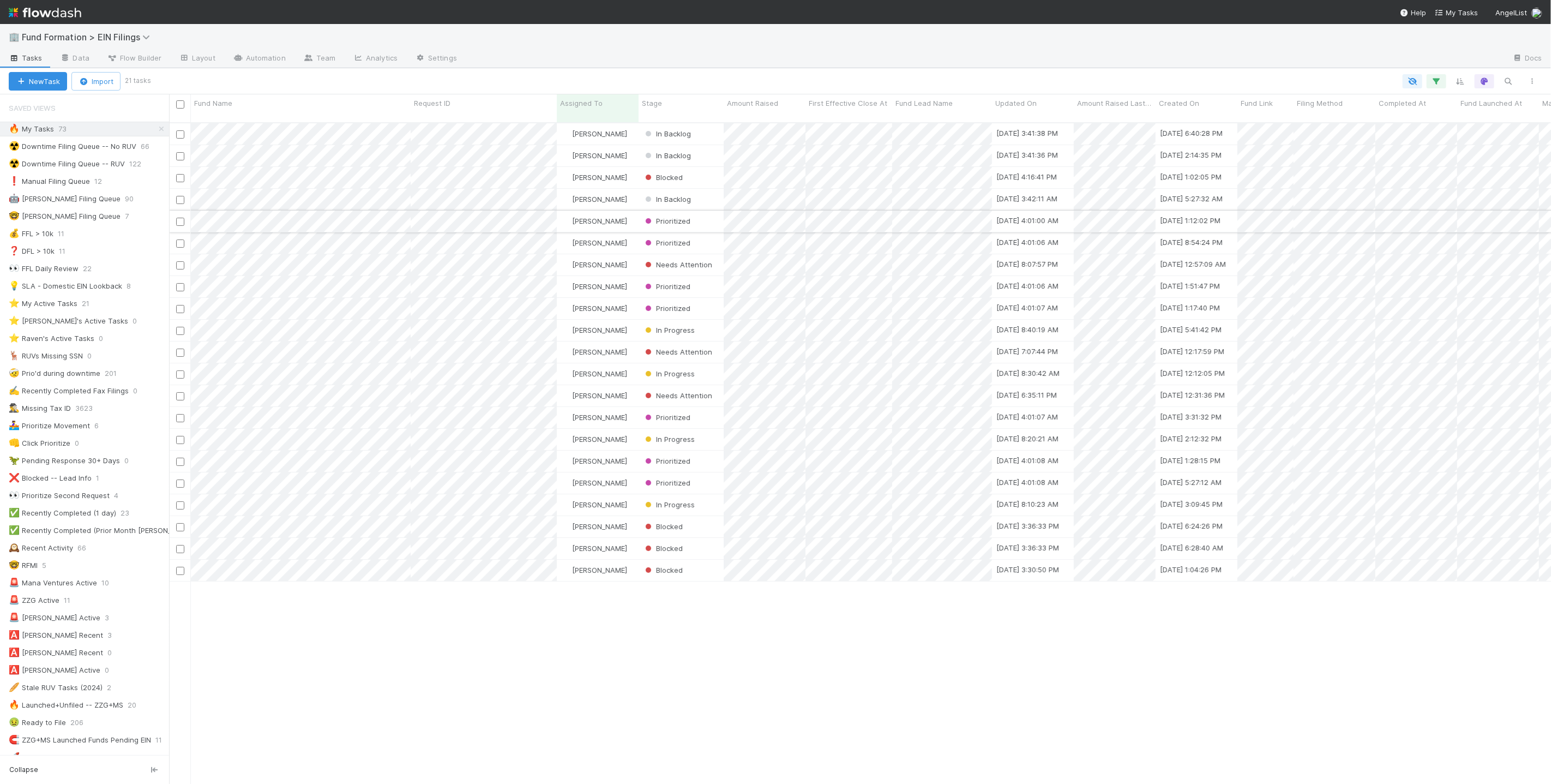
click at [182, 217] on input "checkbox" at bounding box center [180, 221] width 8 height 8
click at [180, 240] on input "checkbox" at bounding box center [180, 243] width 8 height 8
click at [184, 283] on input "checkbox" at bounding box center [180, 287] width 8 height 8
click at [180, 305] on input "checkbox" at bounding box center [180, 309] width 8 height 8
click at [180, 327] on input "checkbox" at bounding box center [180, 331] width 8 height 8
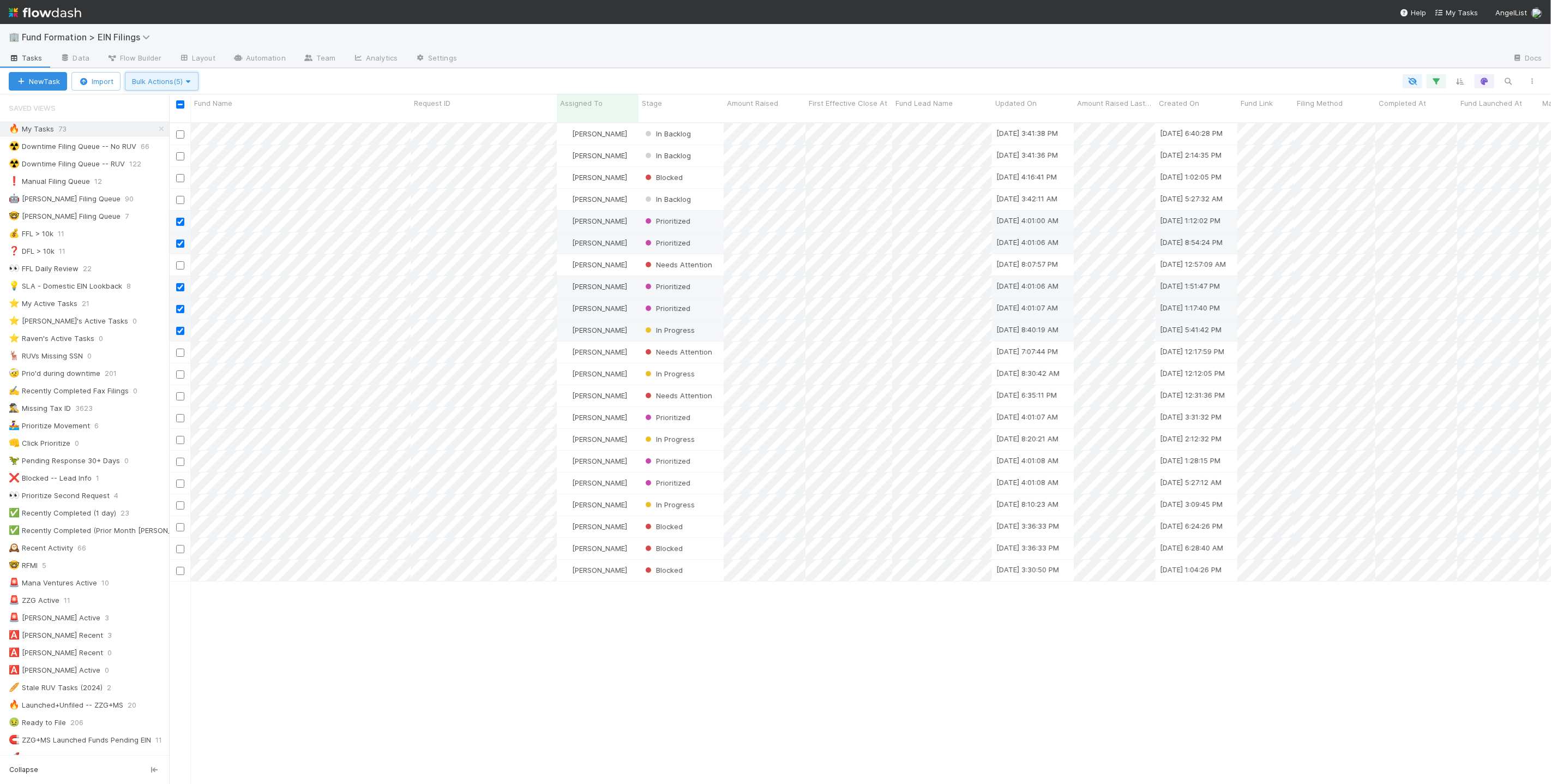
click at [167, 80] on span "Bulk Actions (5)" at bounding box center [161, 82] width 59 height 9
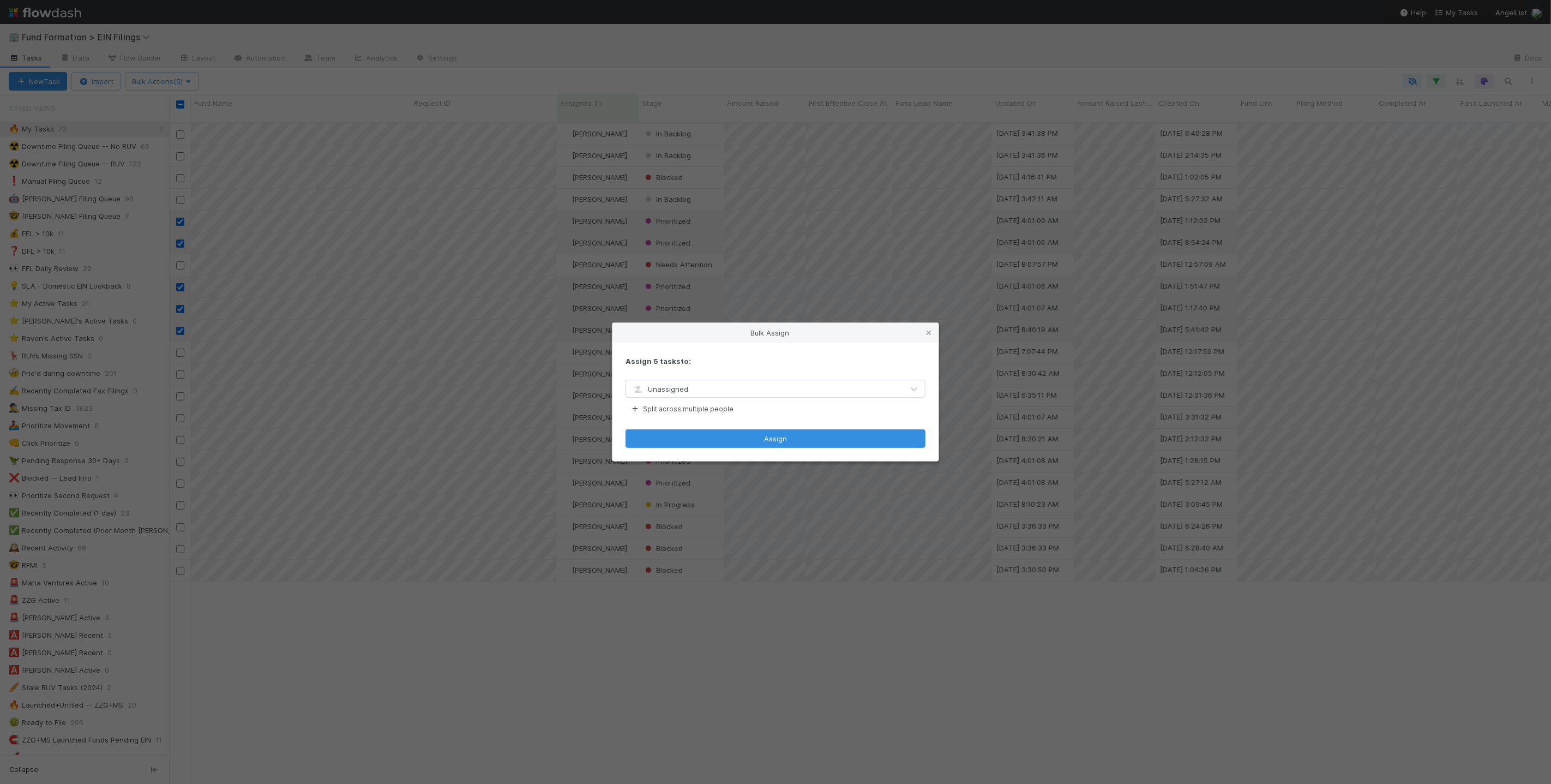
click at [685, 391] on span "Unassigned" at bounding box center [660, 389] width 57 height 9
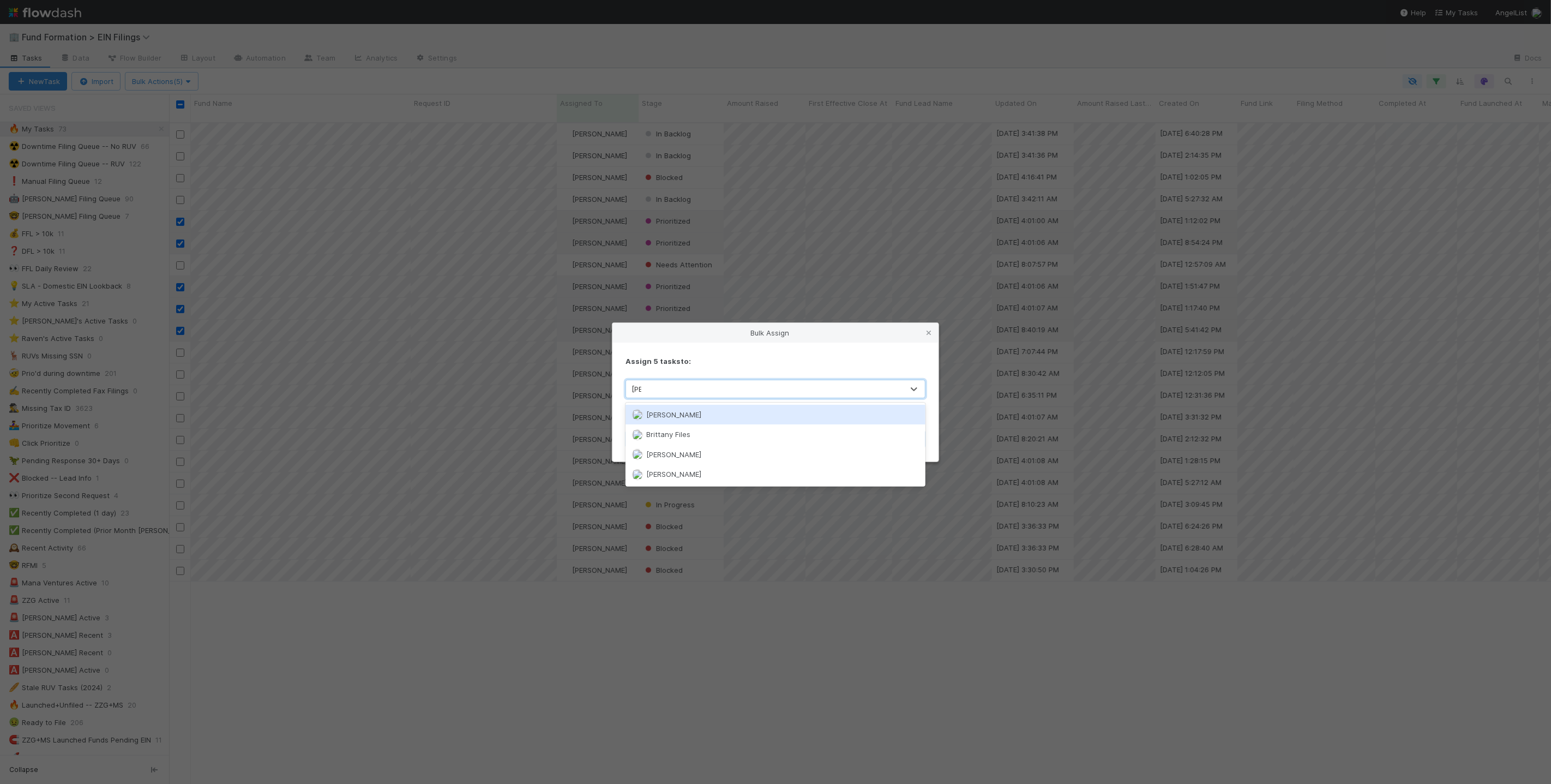
type input "britta"
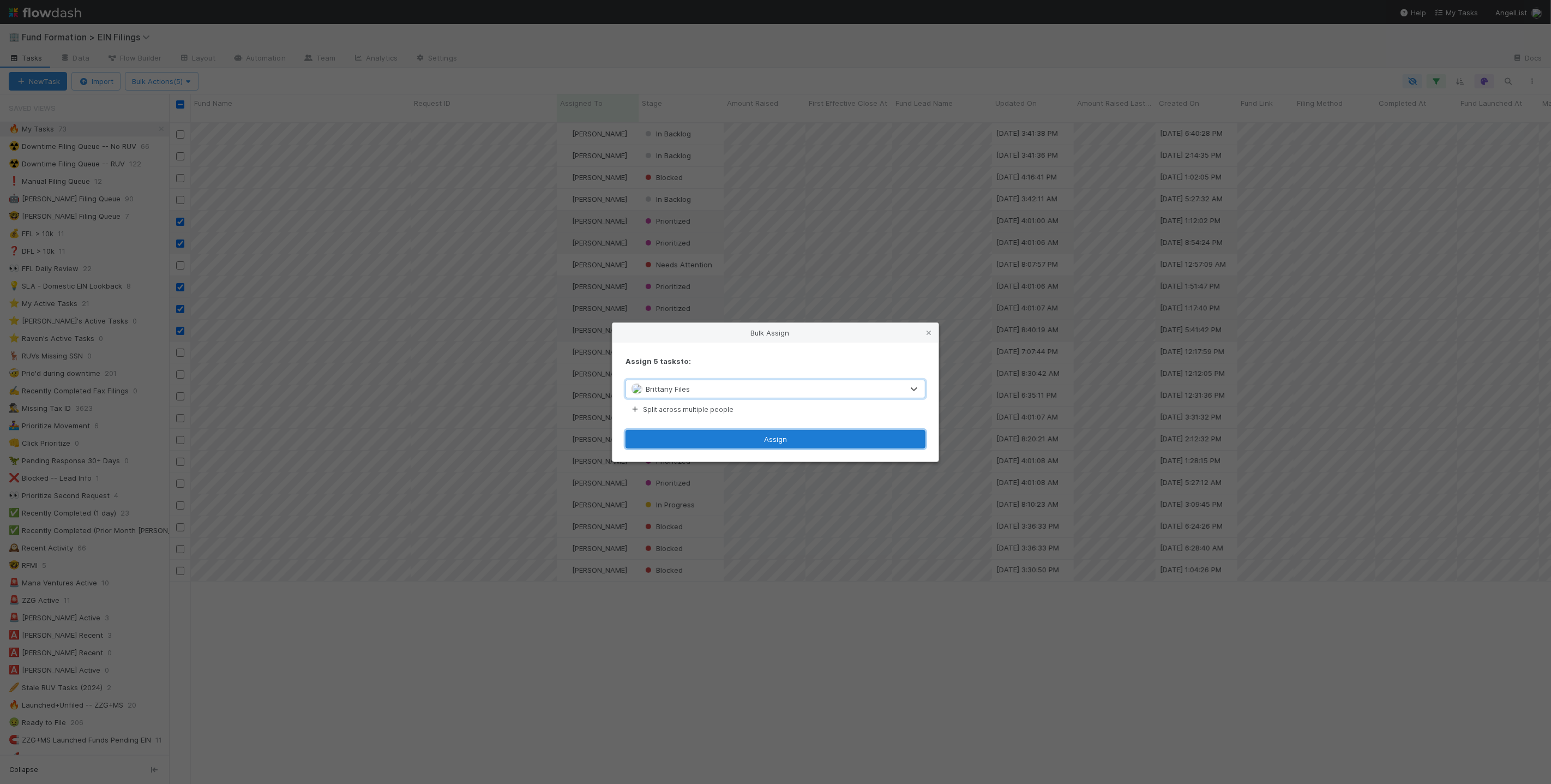
click at [751, 444] on button "Assign" at bounding box center [775, 439] width 300 height 18
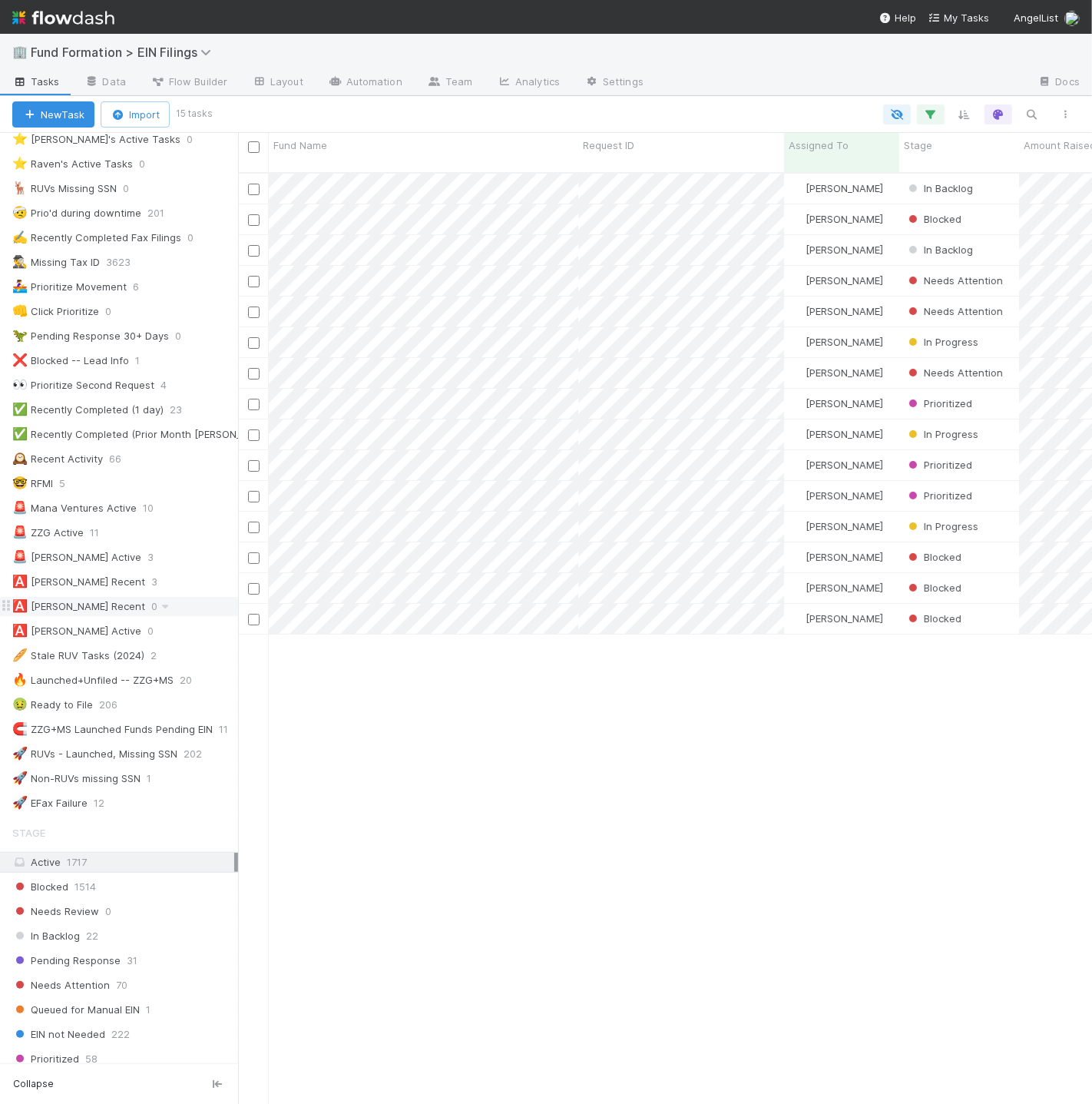
scroll to position [327, 0]
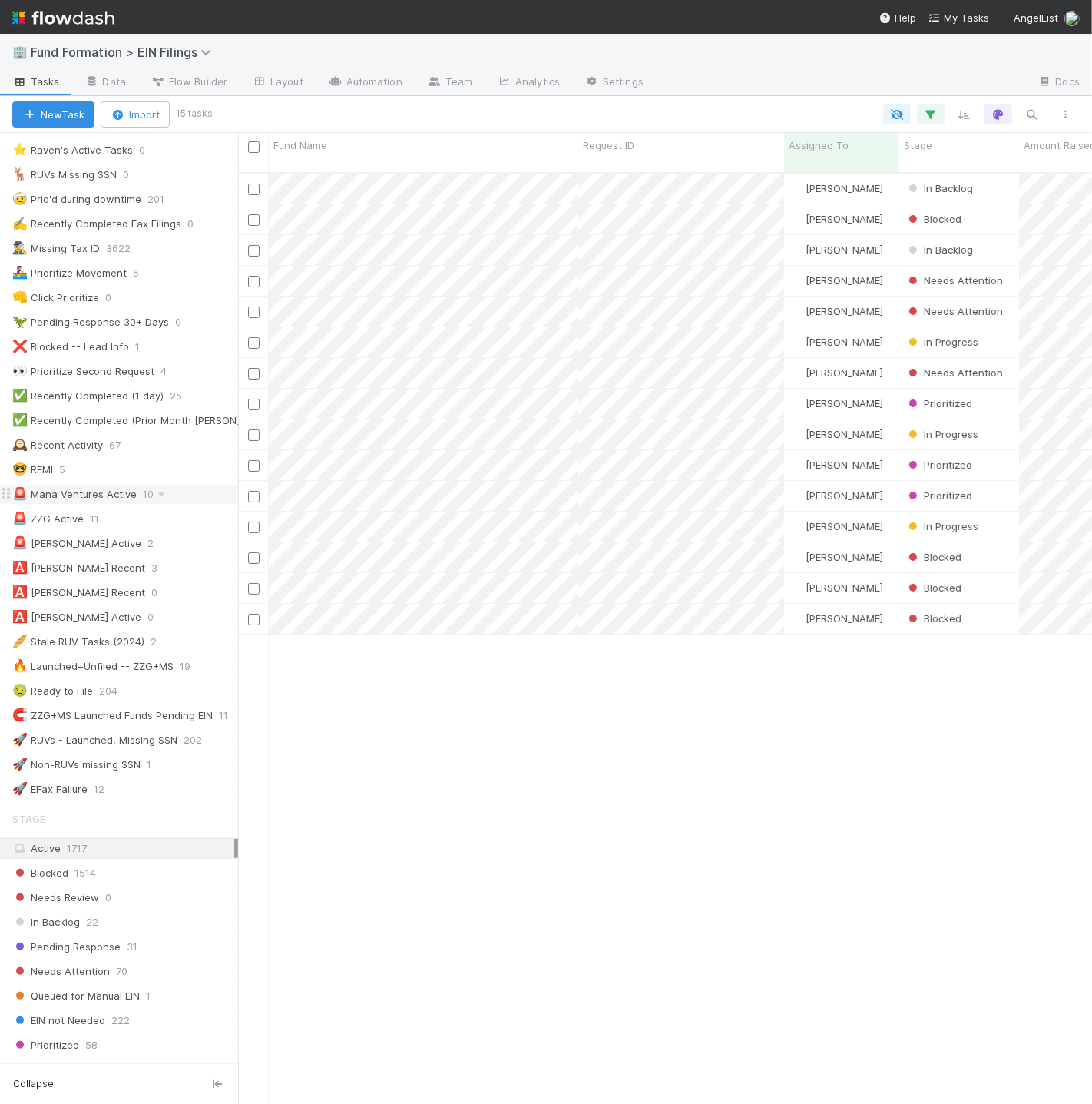
click at [194, 501] on div "🚨 Mana Ventures Active 10" at bounding box center [126, 494] width 226 height 19
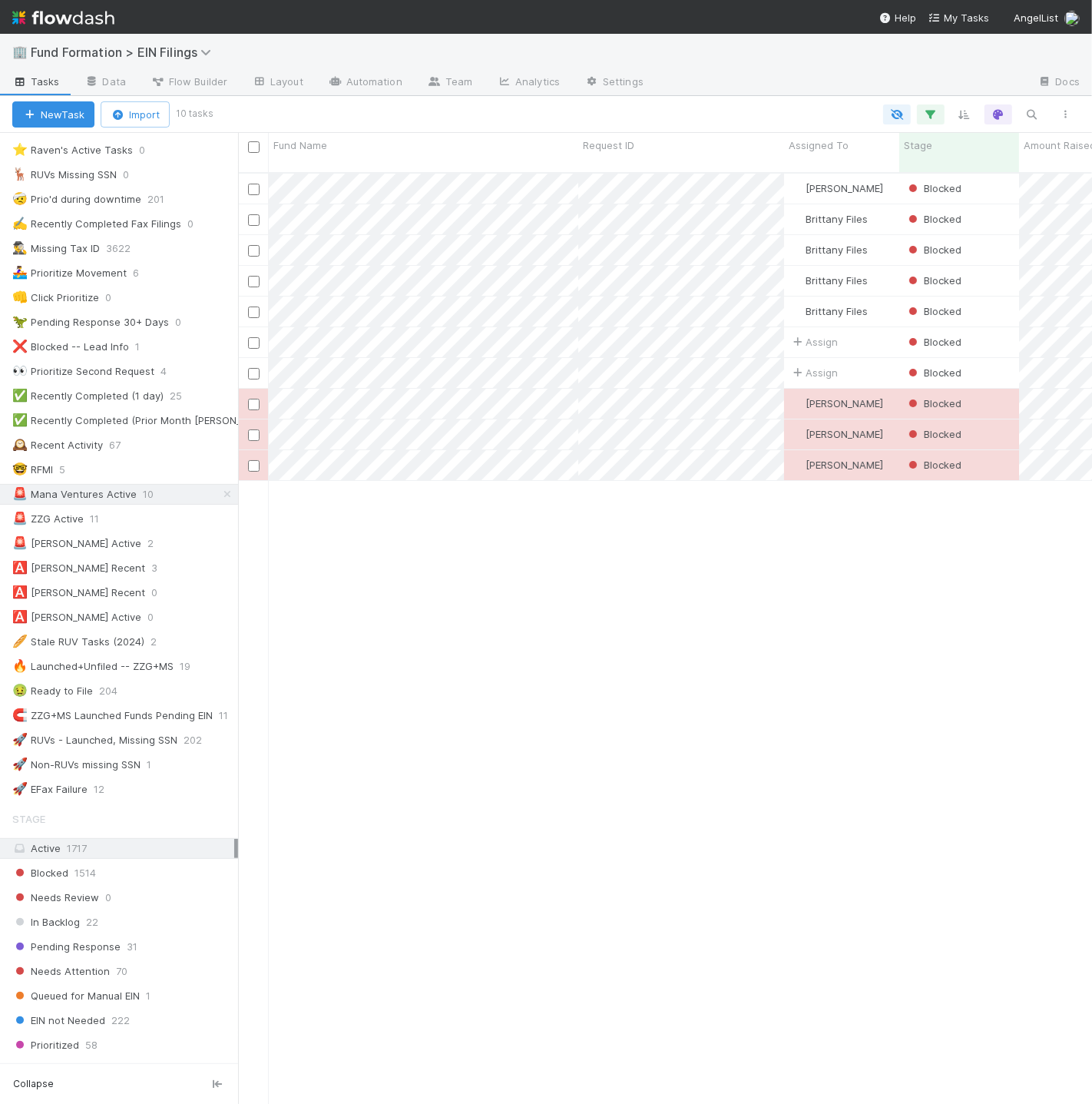
scroll to position [932, 841]
click at [565, 183] on div at bounding box center [546, 552] width 1092 height 1104
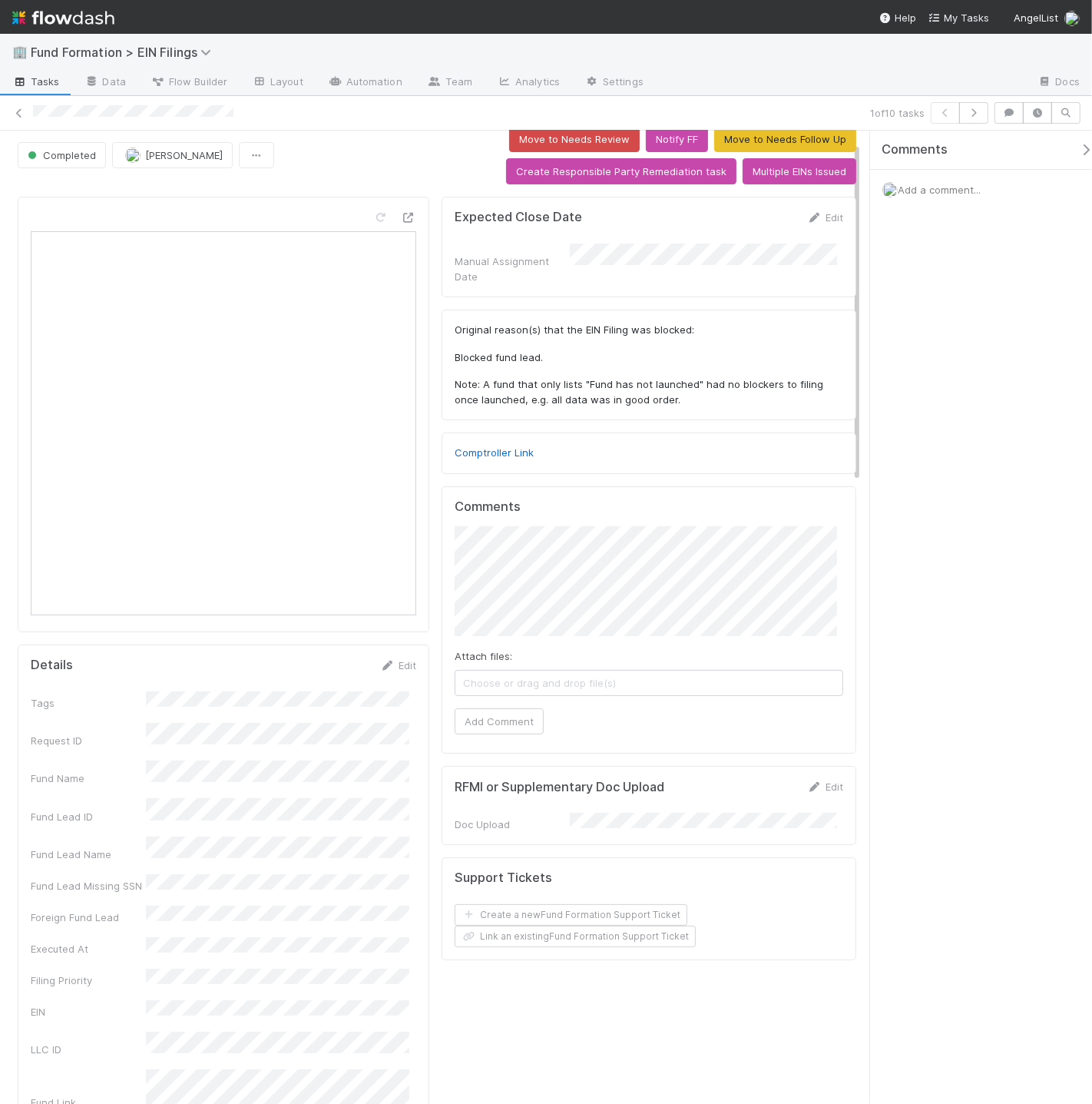
scroll to position [33, 0]
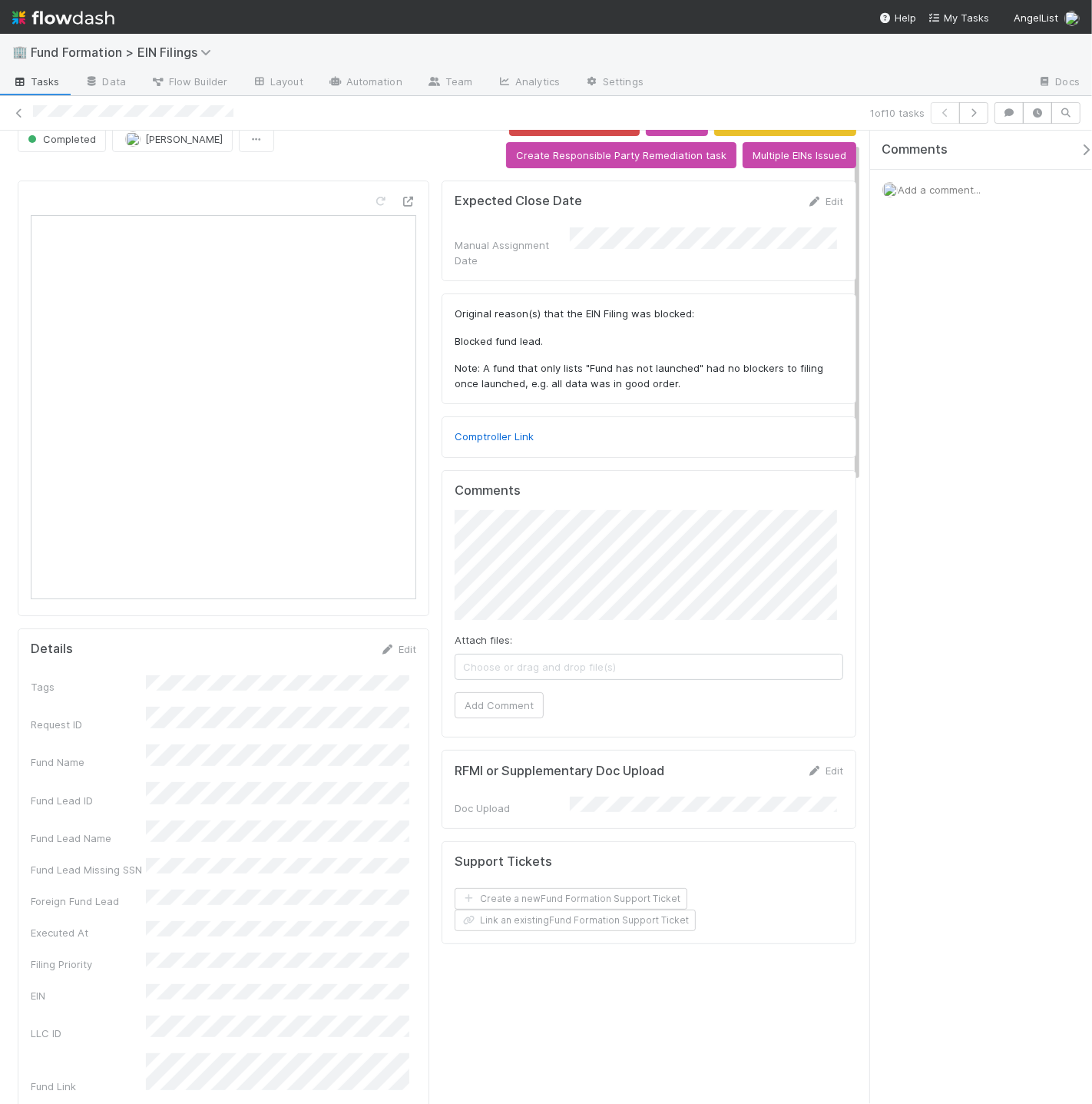
click at [22, 77] on icon at bounding box center [20, 82] width 15 height 9
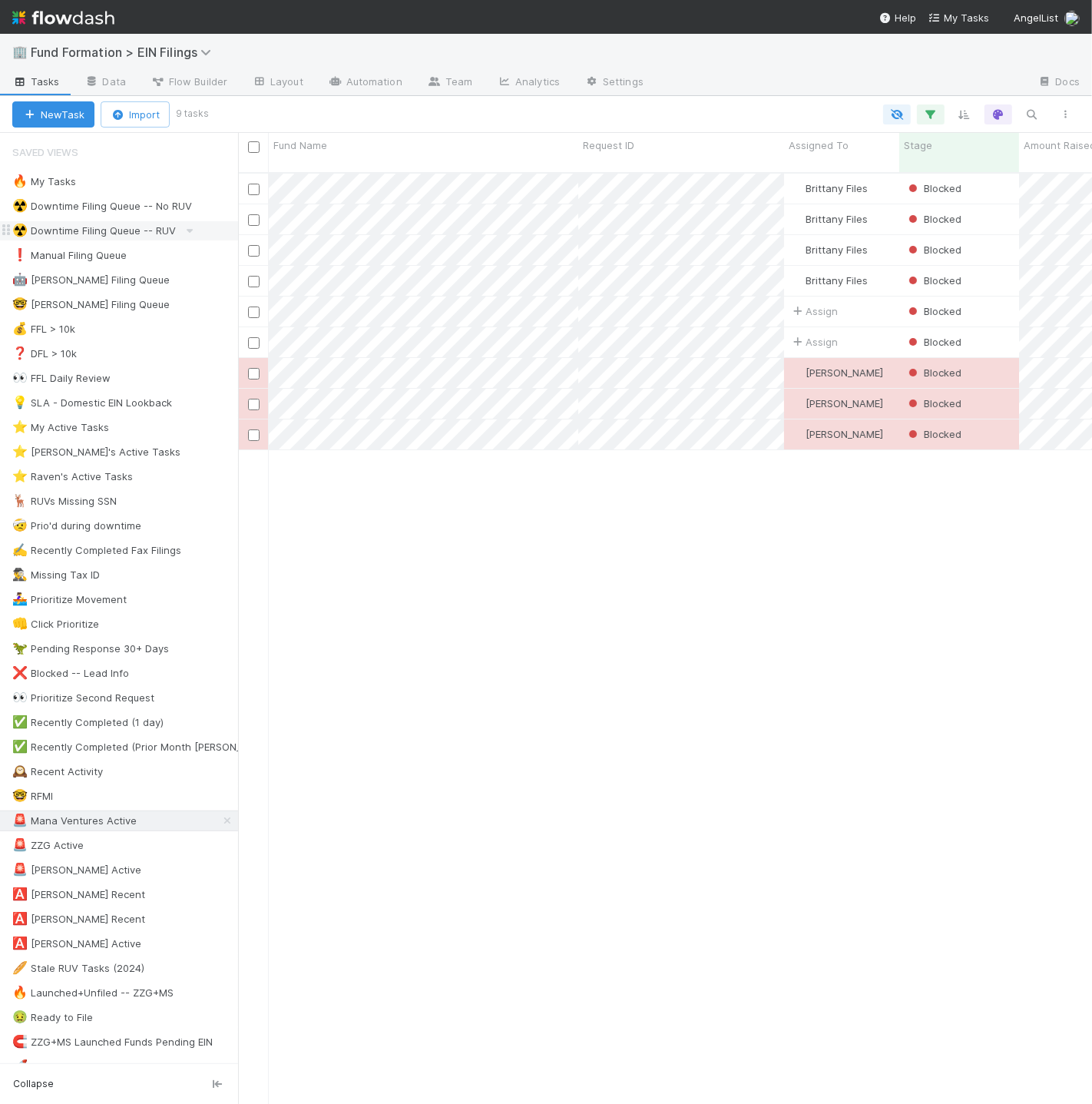
scroll to position [932, 841]
click at [127, 181] on div "🔥 My Tasks" at bounding box center [126, 181] width 226 height 19
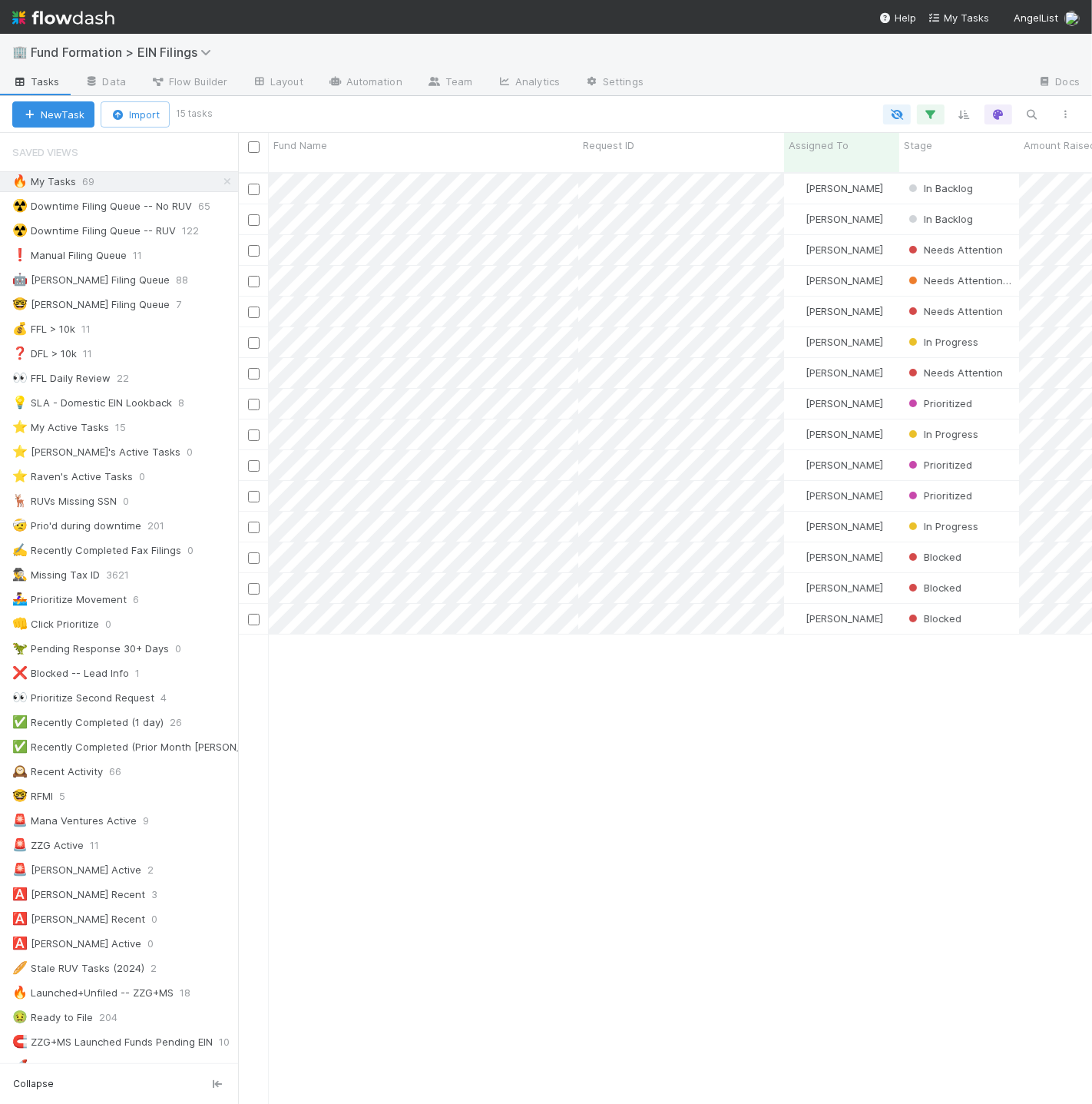
scroll to position [932, 841]
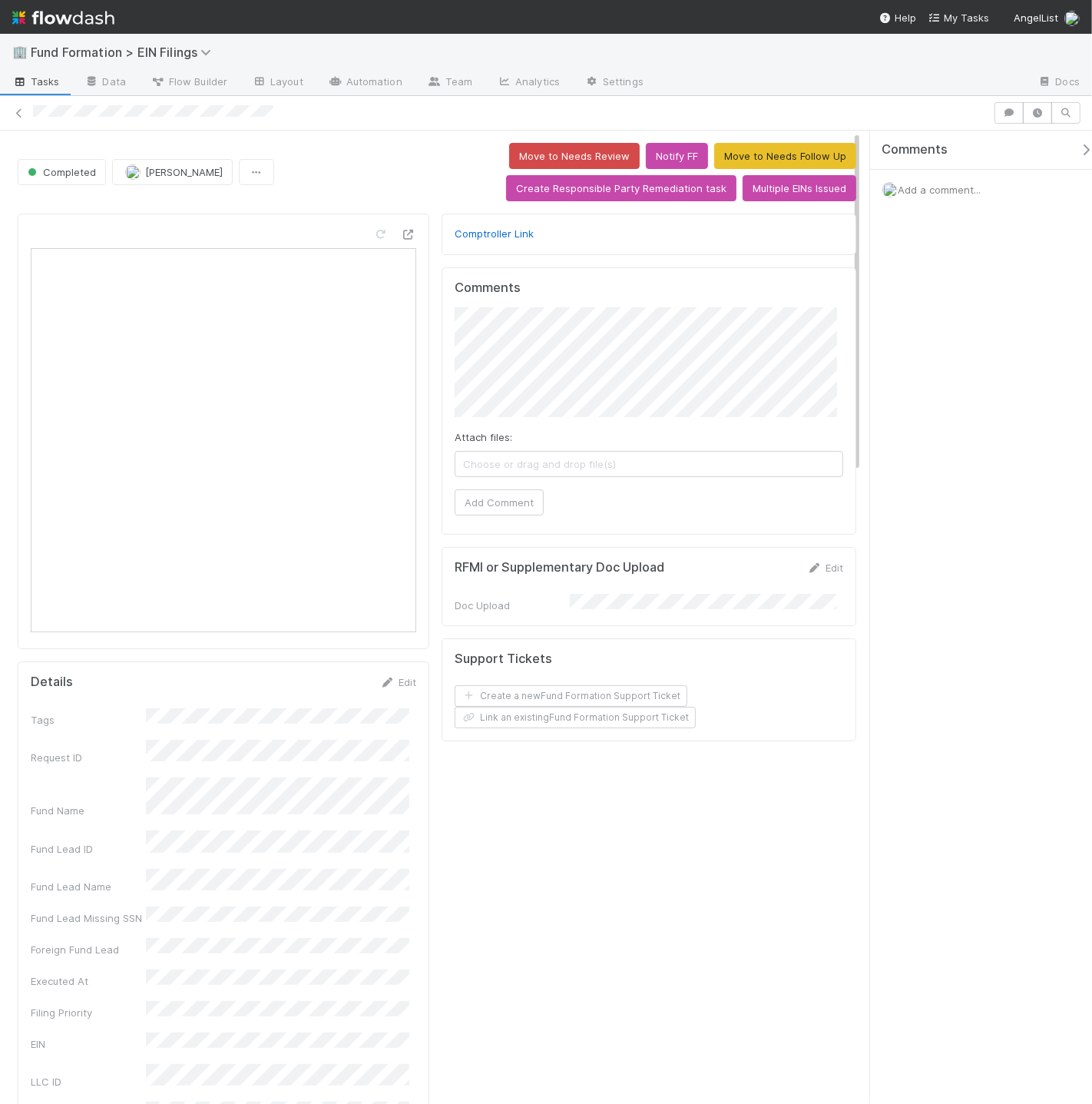
click at [67, 88] on link "Tasks" at bounding box center [36, 83] width 72 height 24
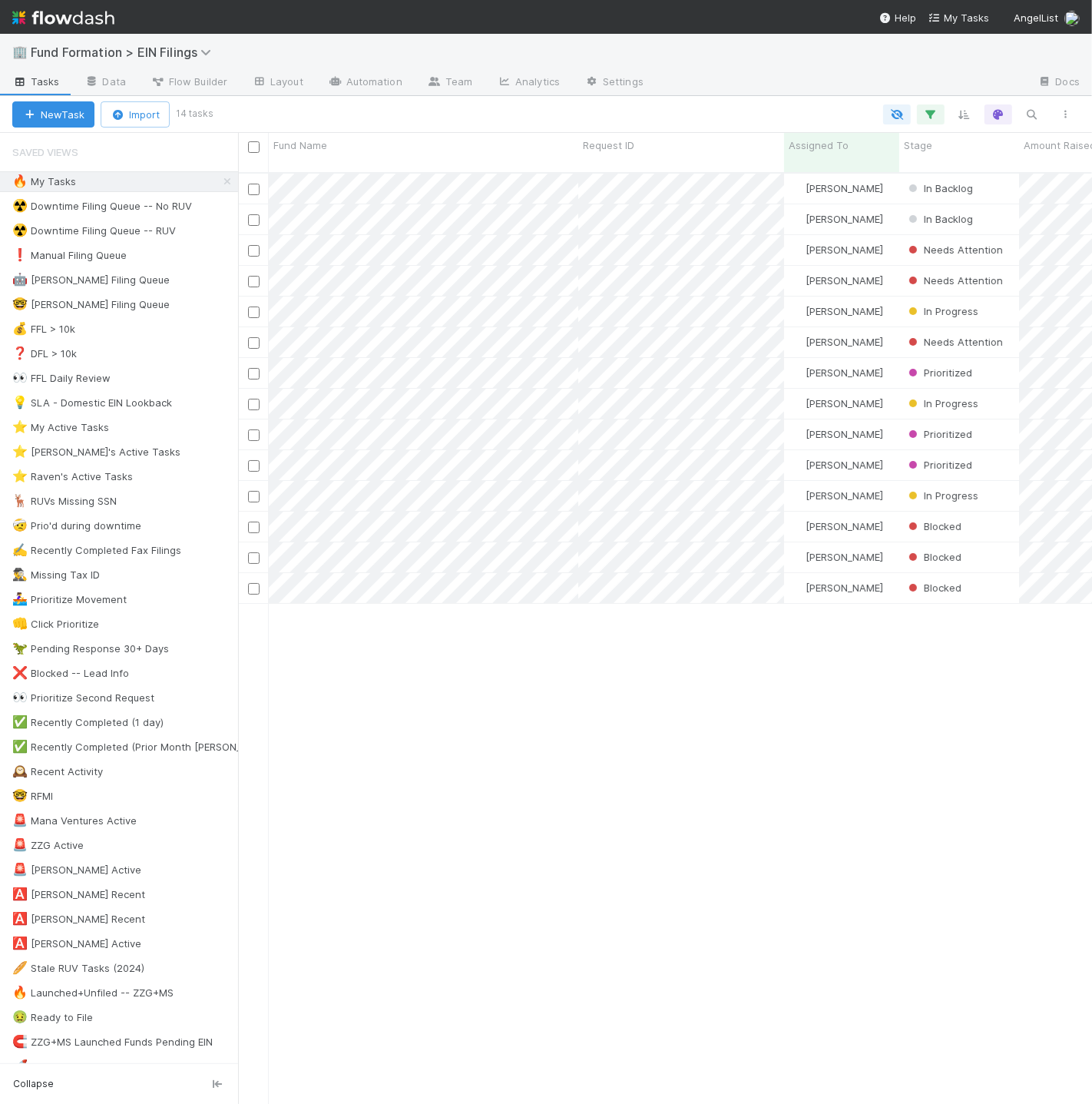
scroll to position [932, 841]
click at [1034, 116] on icon "button" at bounding box center [1031, 114] width 15 height 13
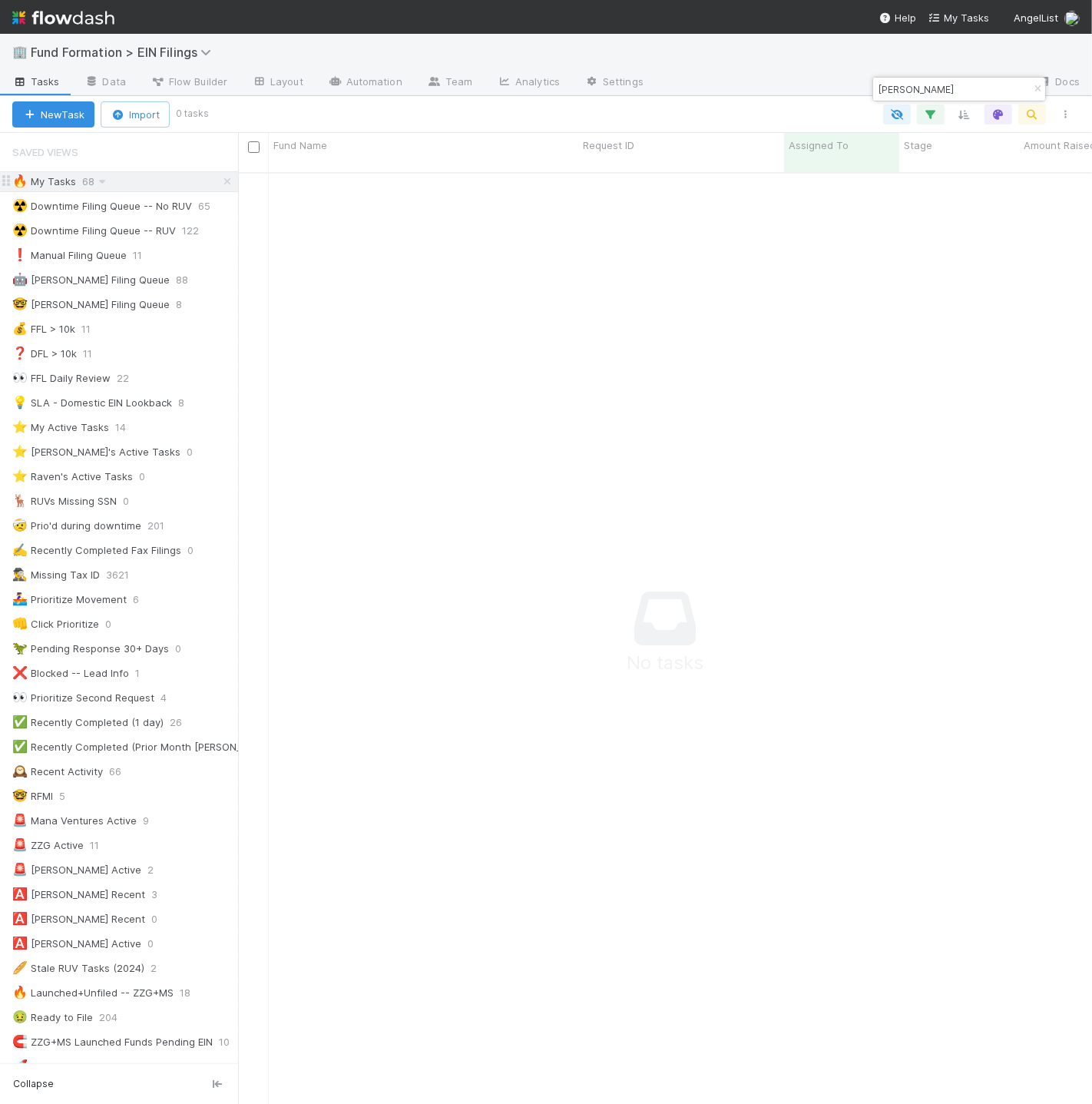
scroll to position [918, 827]
type input "van stekel"
click at [220, 179] on icon at bounding box center [227, 181] width 15 height 10
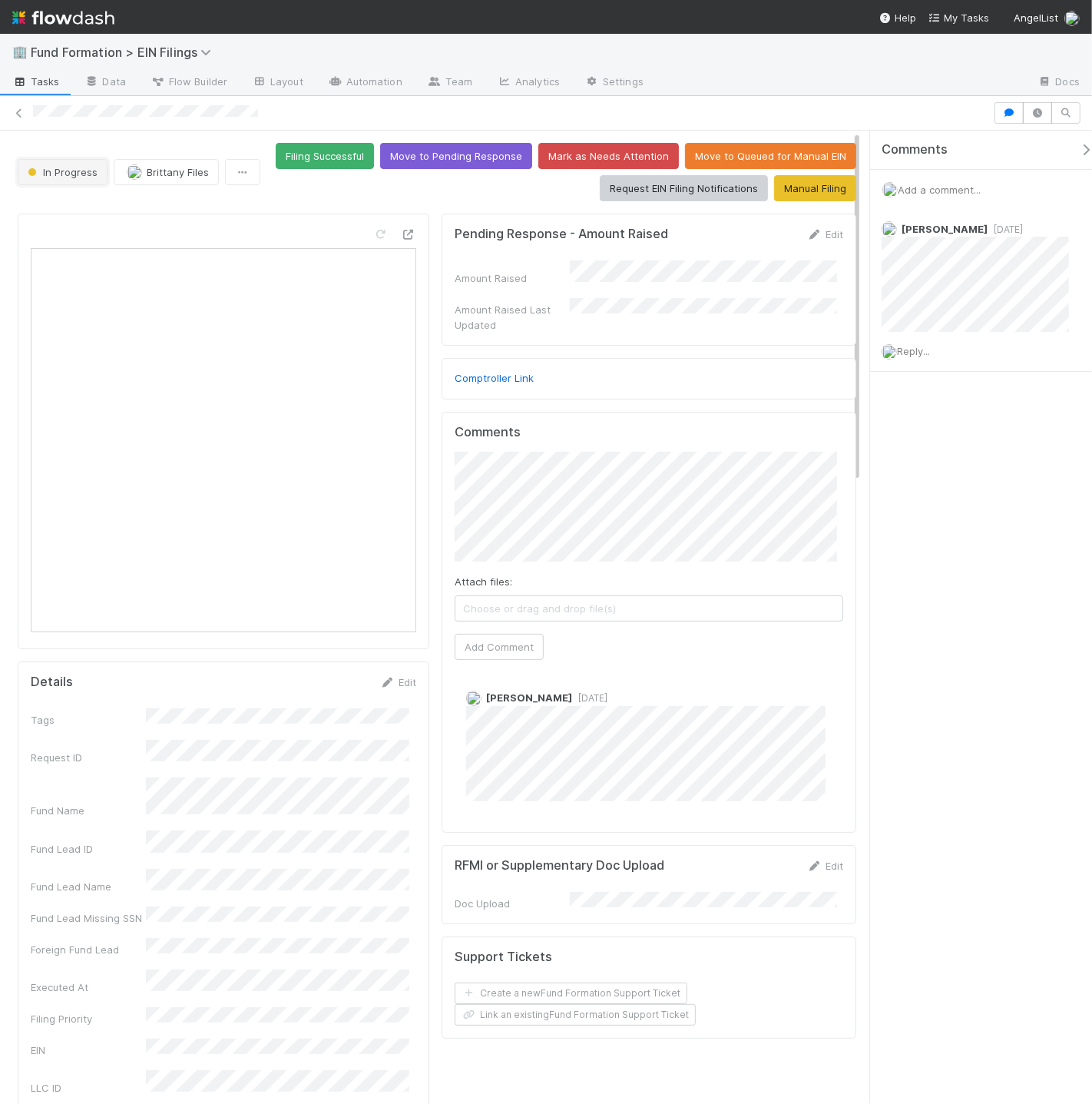
click at [74, 162] on button "In Progress" at bounding box center [63, 171] width 90 height 26
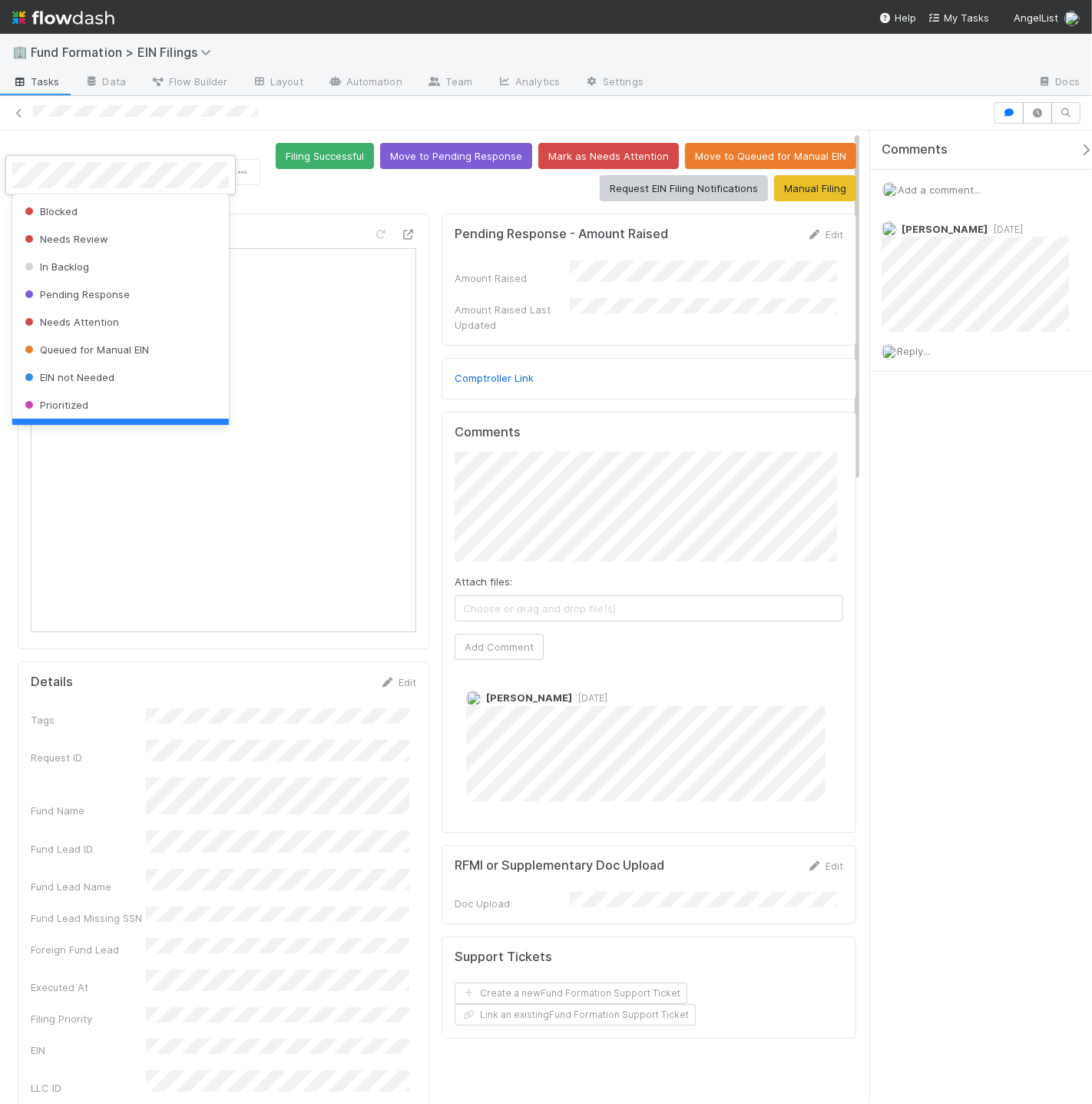
scroll to position [31, 0]
click at [397, 205] on div at bounding box center [546, 552] width 1092 height 1104
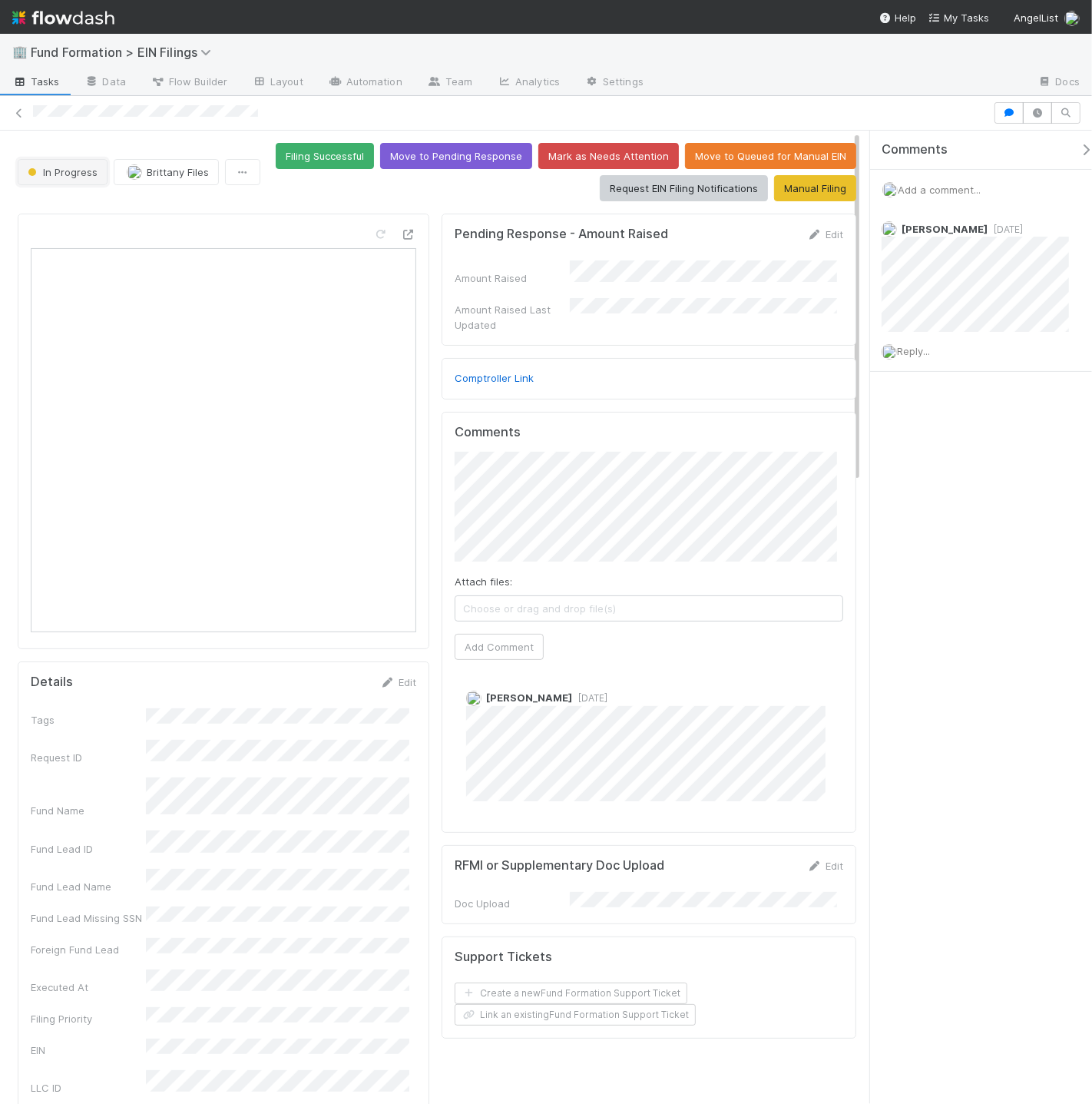
click at [98, 171] on button "In Progress" at bounding box center [63, 171] width 90 height 26
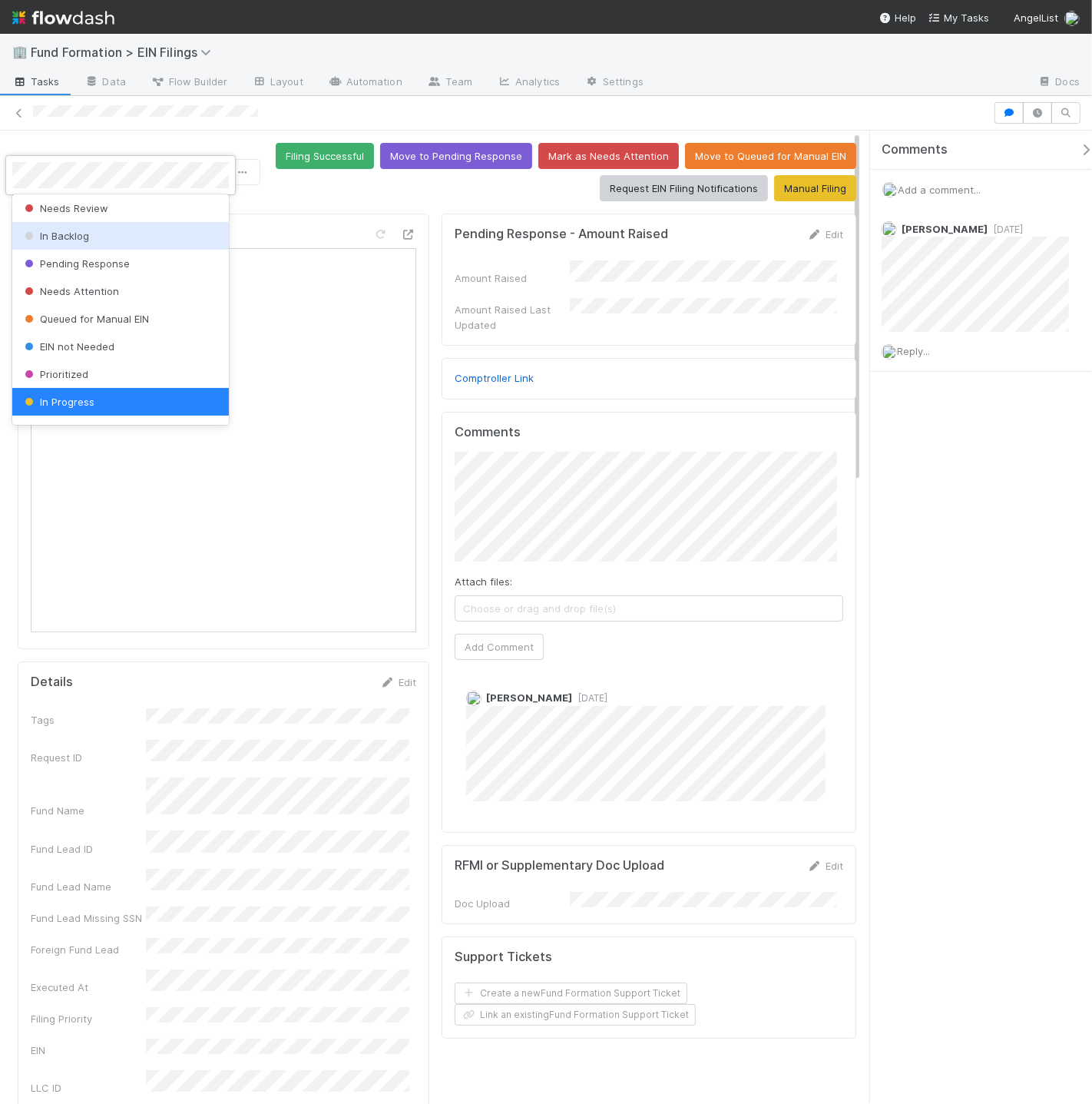
click at [66, 245] on div "In Backlog" at bounding box center [120, 235] width 216 height 28
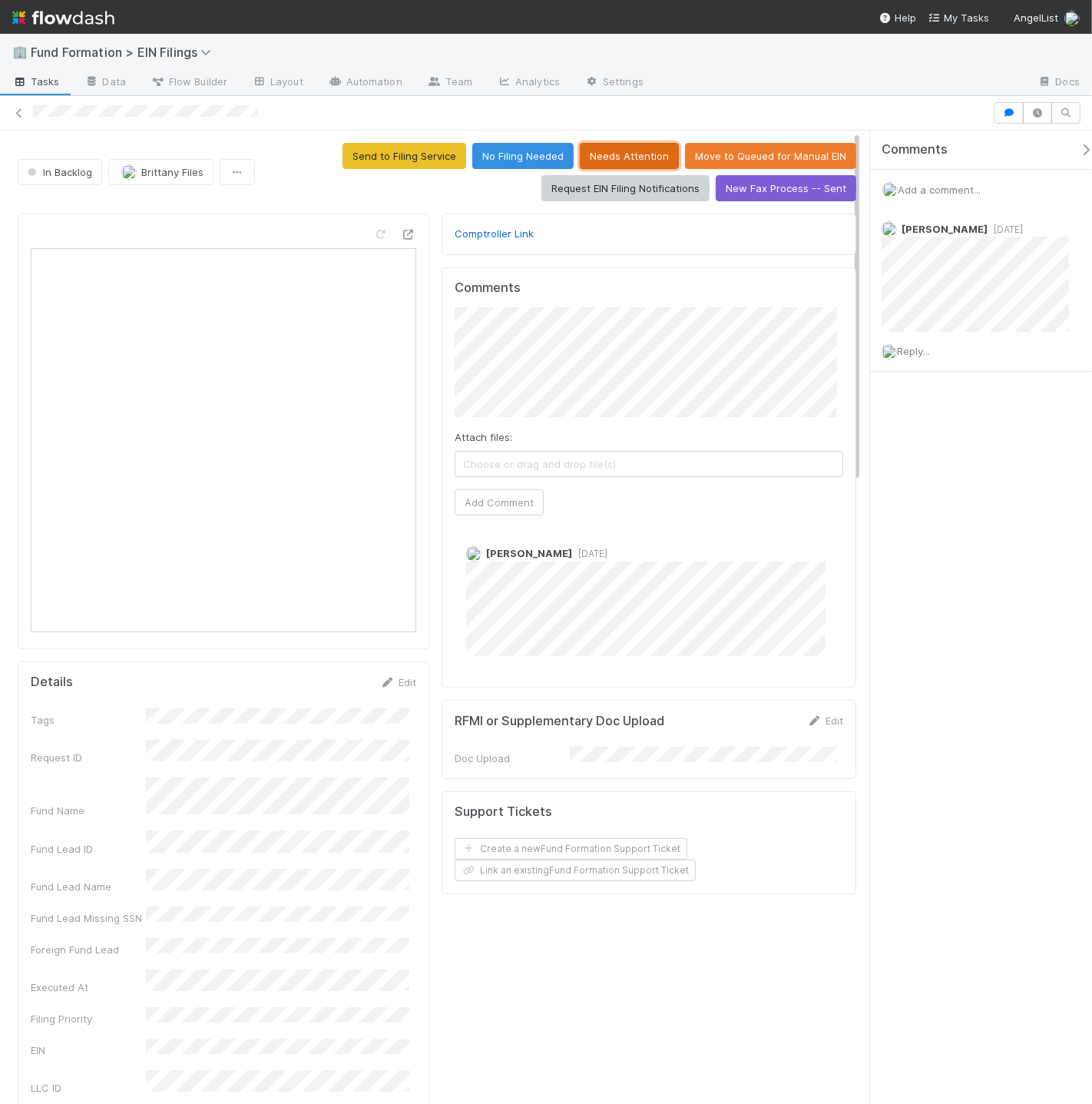
click at [621, 152] on button "Needs Attention" at bounding box center [629, 155] width 99 height 26
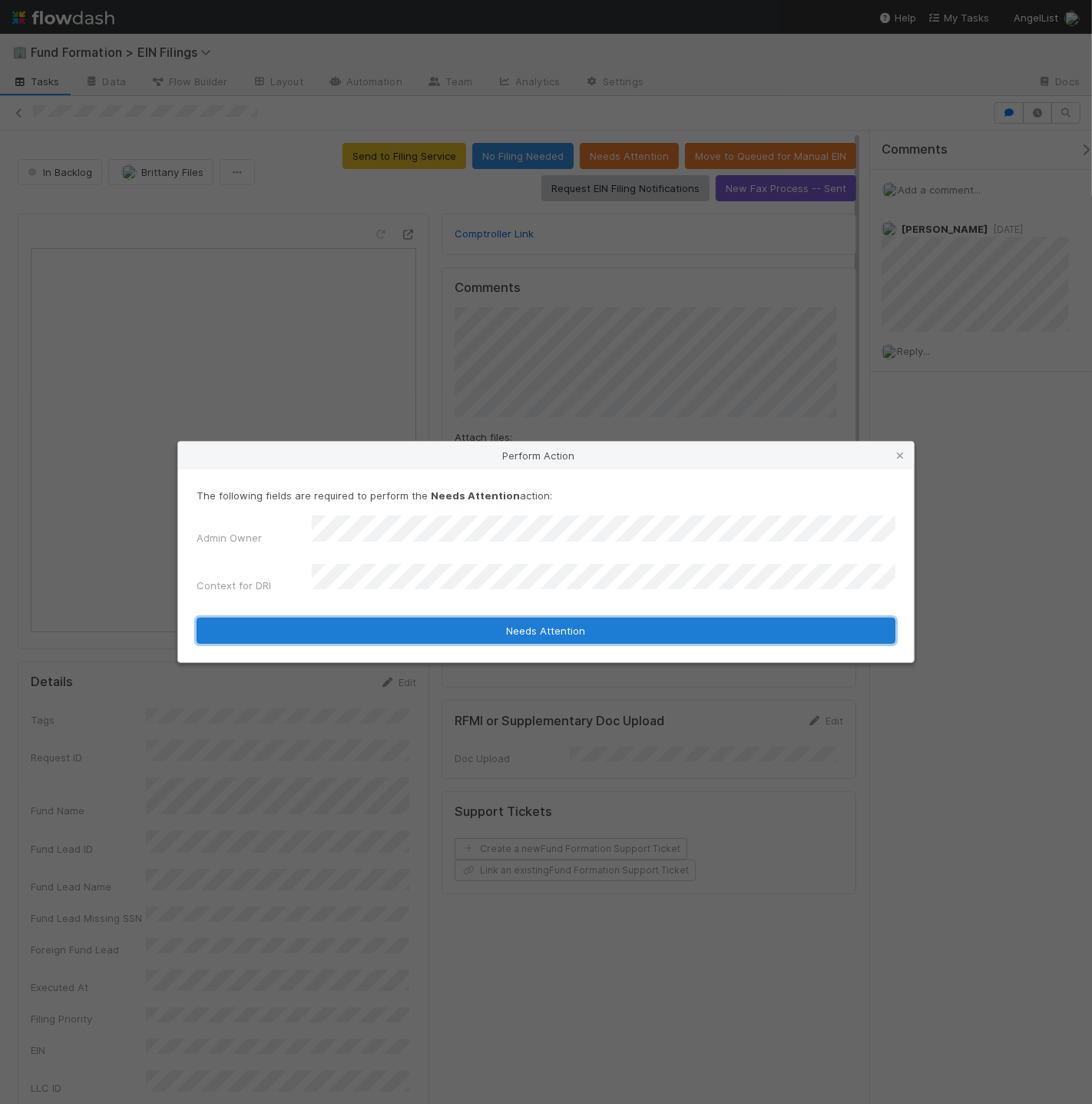
click at [598, 624] on button "Needs Attention" at bounding box center [546, 630] width 699 height 26
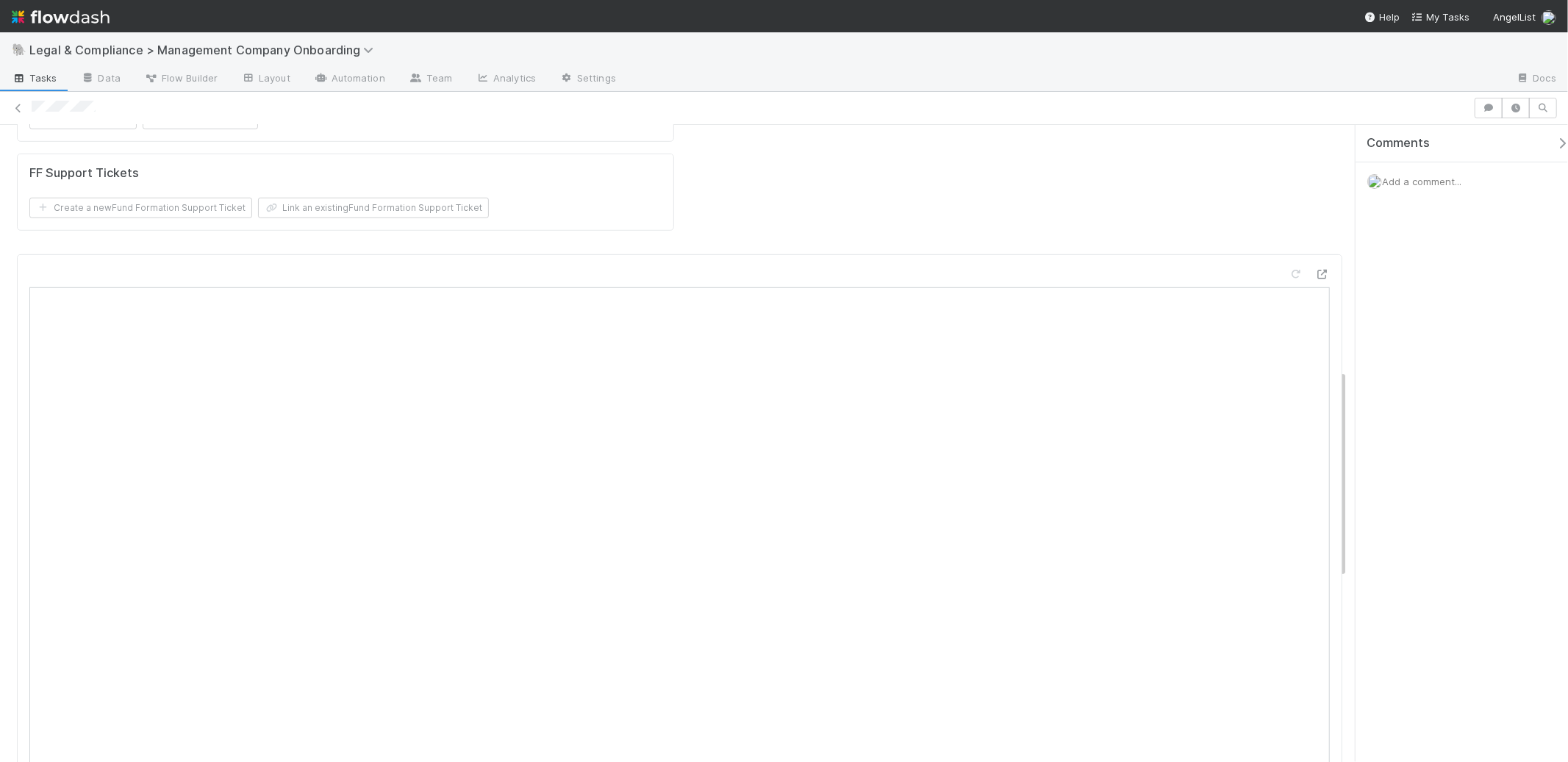
scroll to position [750, 0]
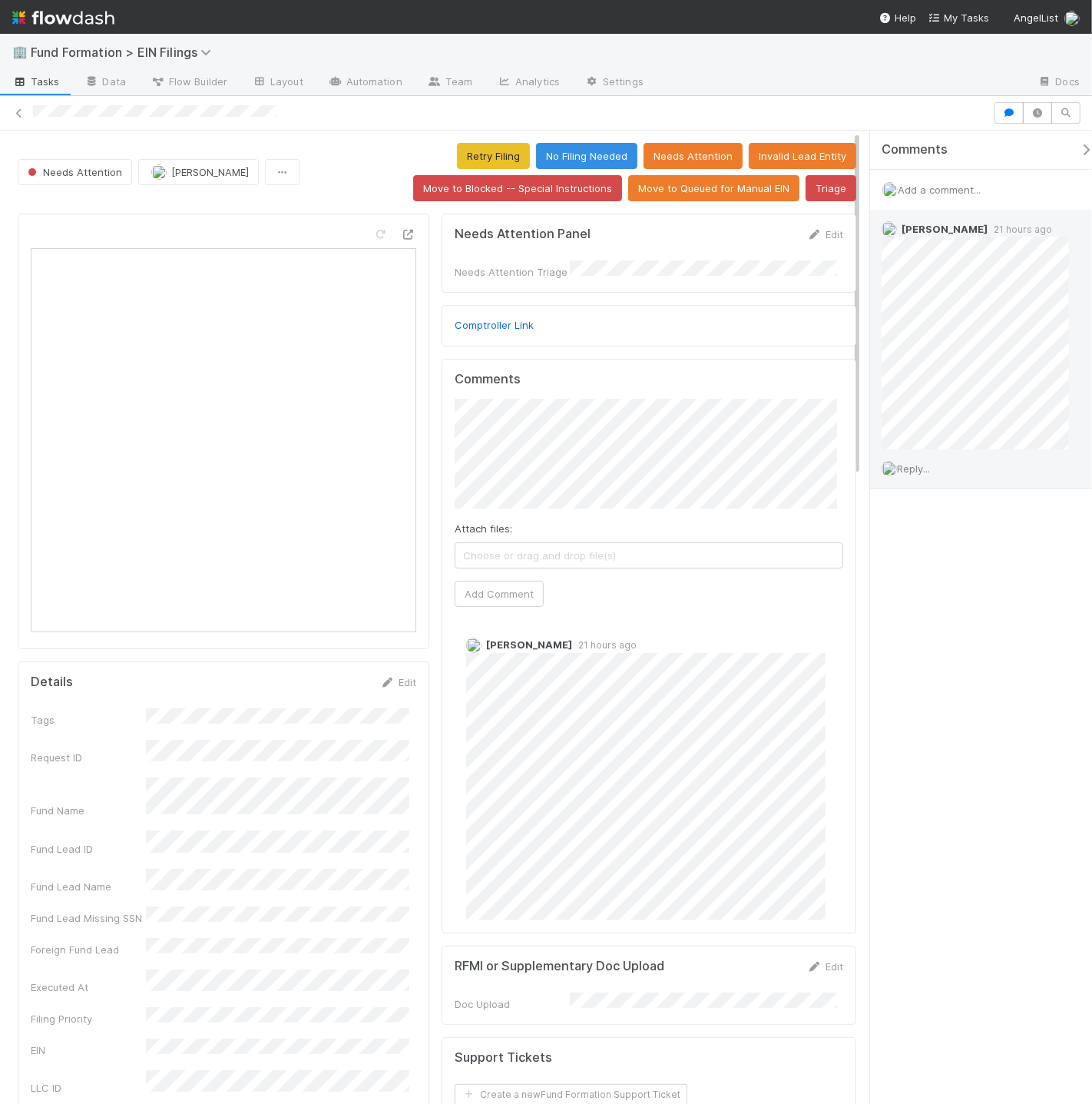
drag, startPoint x: 925, startPoint y: 467, endPoint x: 917, endPoint y: 472, distance: 9.4
click at [925, 466] on span "Reply..." at bounding box center [913, 469] width 33 height 13
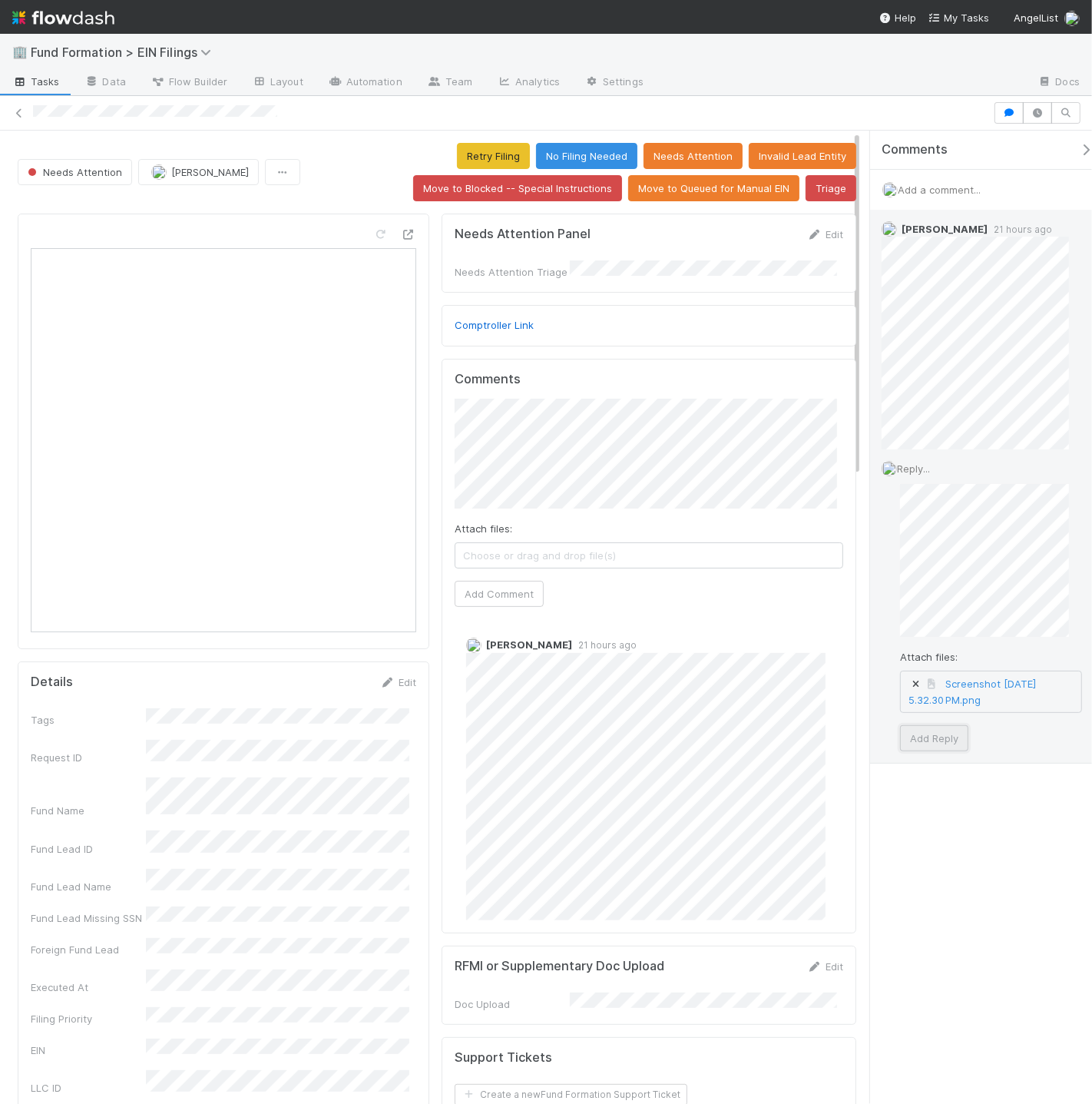
drag, startPoint x: 958, startPoint y: 749, endPoint x: 953, endPoint y: 740, distance: 10.3
click at [953, 740] on button "Add Reply" at bounding box center [934, 738] width 68 height 26
click at [919, 728] on span "Reply..." at bounding box center [913, 727] width 33 height 13
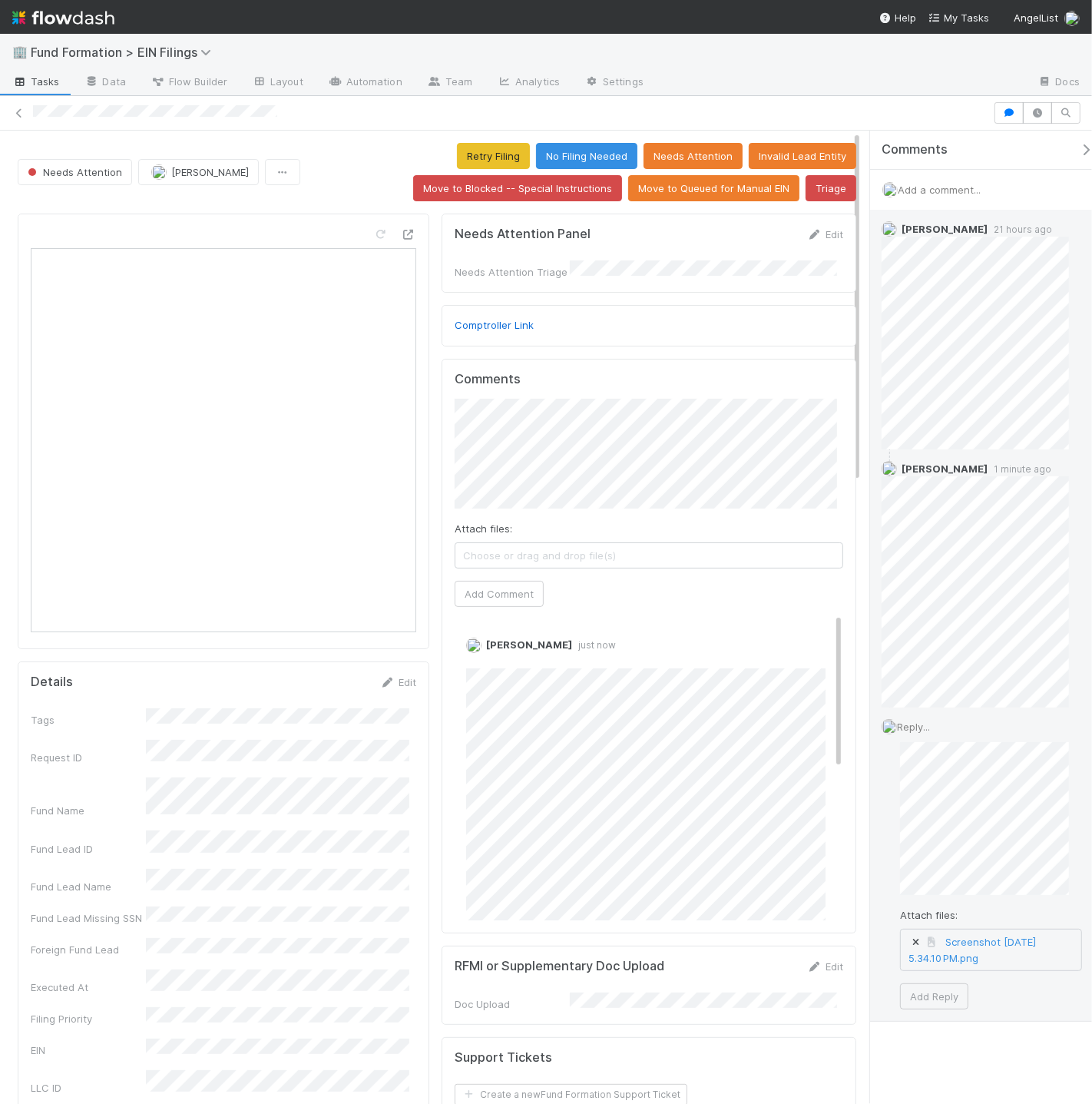
click at [982, 960] on span "Screenshot 2025-09-03 at 5.34.10 PM.png" at bounding box center [991, 949] width 180 height 39
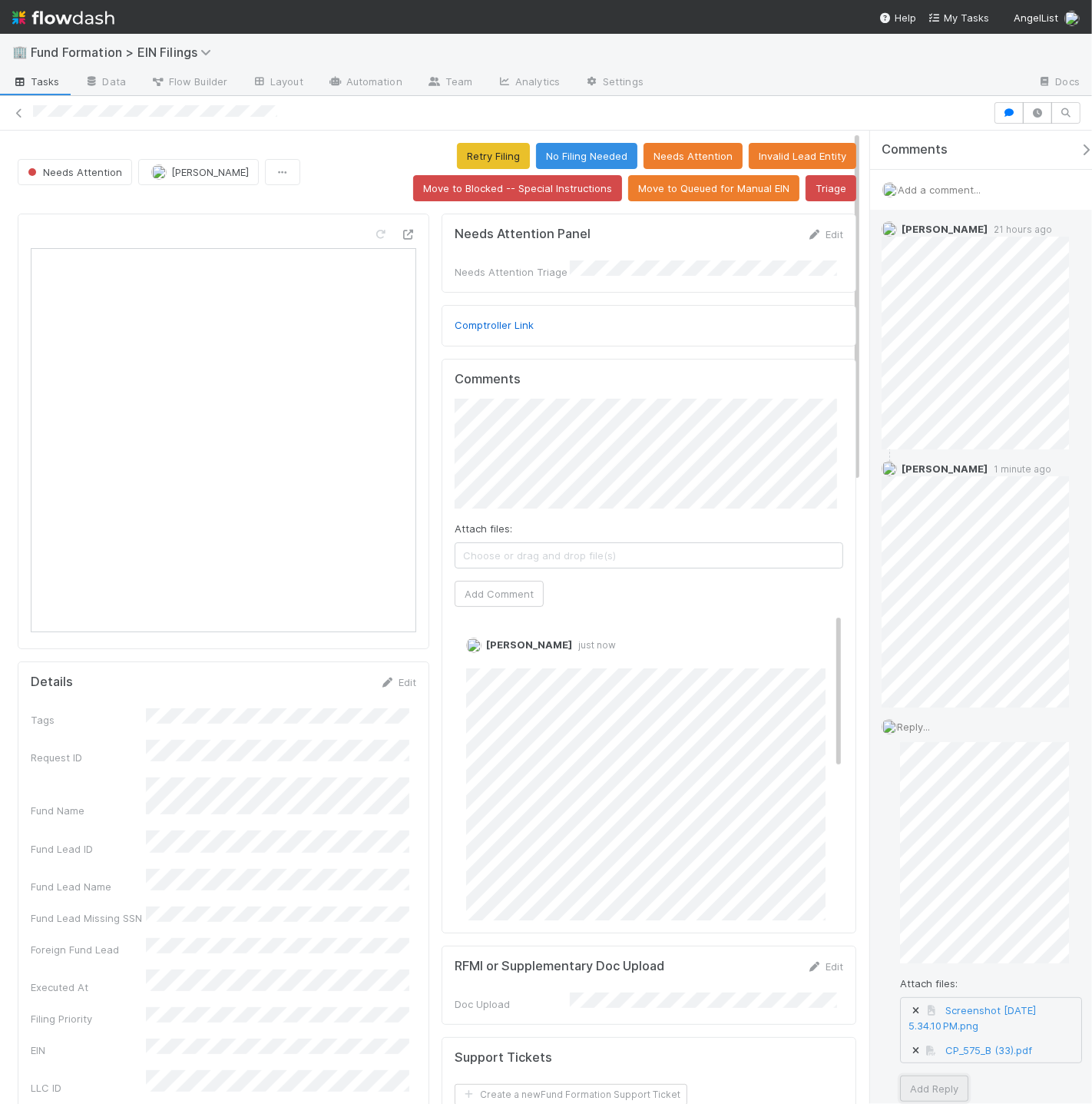
click at [954, 993] on button "Add Reply" at bounding box center [934, 1088] width 68 height 26
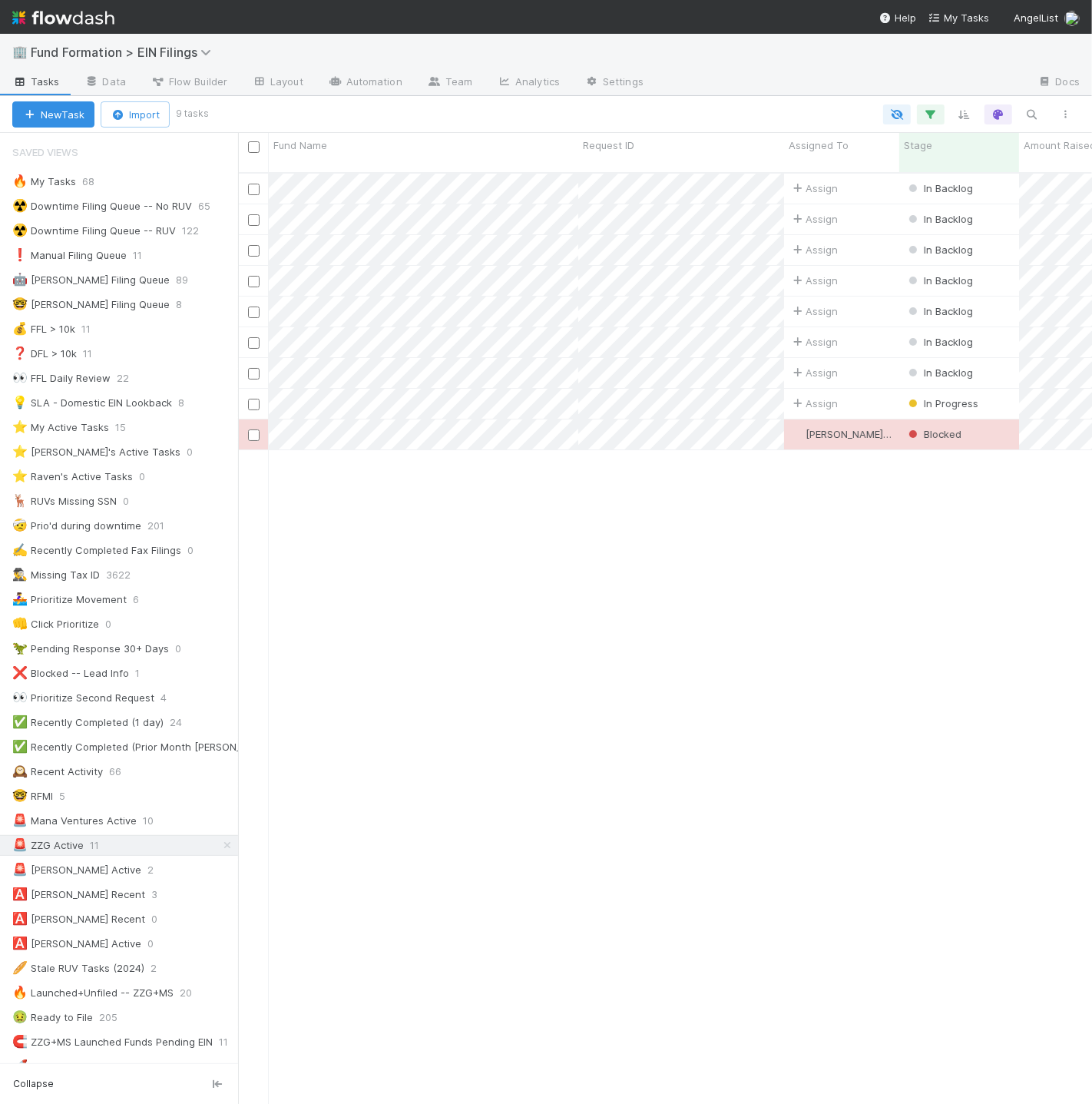
scroll to position [170, 0]
